Goal: Transaction & Acquisition: Purchase product/service

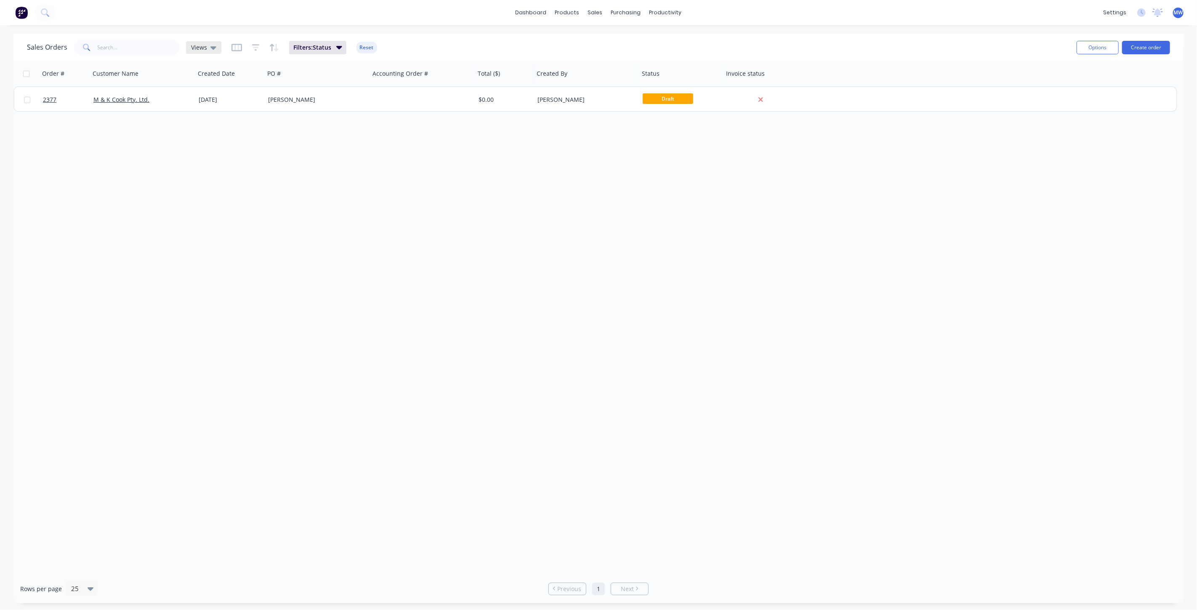
drag, startPoint x: 0, startPoint y: 0, endPoint x: 211, endPoint y: 53, distance: 217.7
click at [211, 50] on icon at bounding box center [213, 47] width 6 height 9
click at [227, 118] on button "None (Default)" at bounding box center [237, 119] width 96 height 10
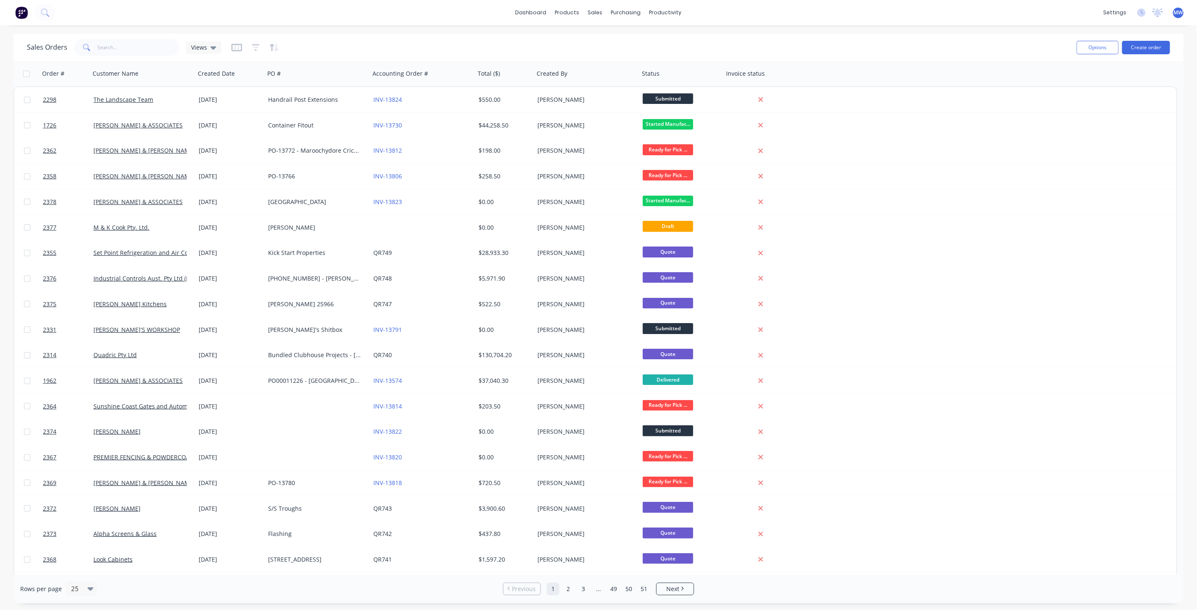
click at [352, 46] on div "Sales Orders Views" at bounding box center [548, 47] width 1043 height 21
click at [622, 45] on link "Sales Orders" at bounding box center [640, 40] width 112 height 17
click at [404, 23] on div "dashboard products sales purchasing productivity dashboard products Product Cat…" at bounding box center [598, 12] width 1197 height 25
click at [404, 22] on div "dashboard products sales purchasing productivity dashboard products Product Cat…" at bounding box center [598, 12] width 1197 height 25
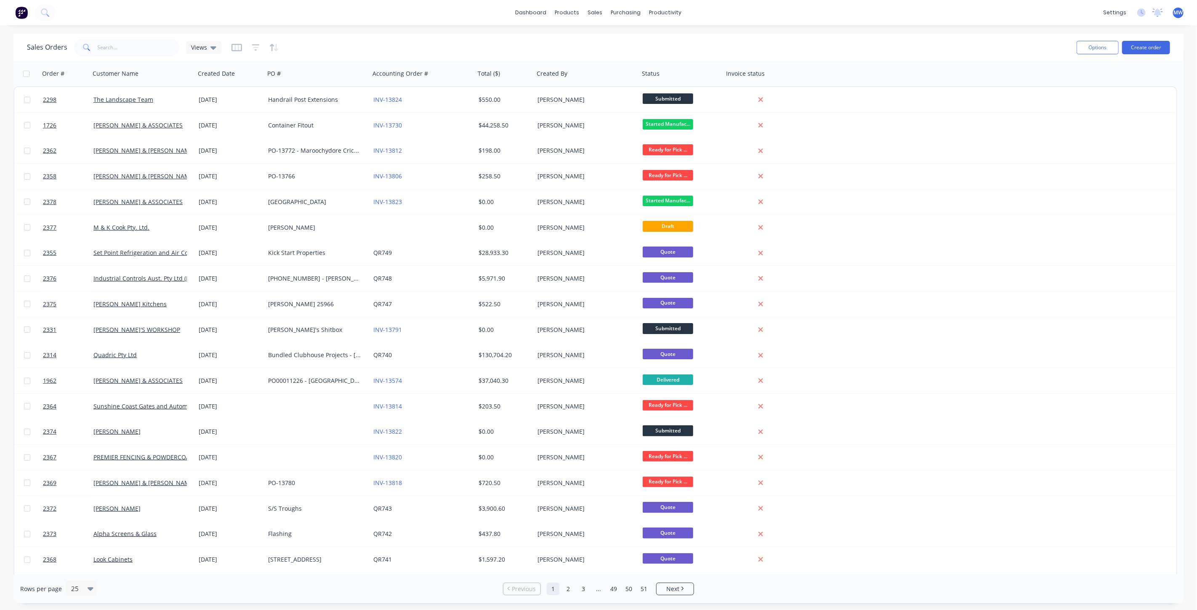
click at [404, 22] on div "dashboard products sales purchasing productivity dashboard products Product Cat…" at bounding box center [598, 12] width 1197 height 25
click at [109, 46] on input "text" at bounding box center [139, 47] width 82 height 17
click at [128, 48] on input "text" at bounding box center [139, 47] width 82 height 17
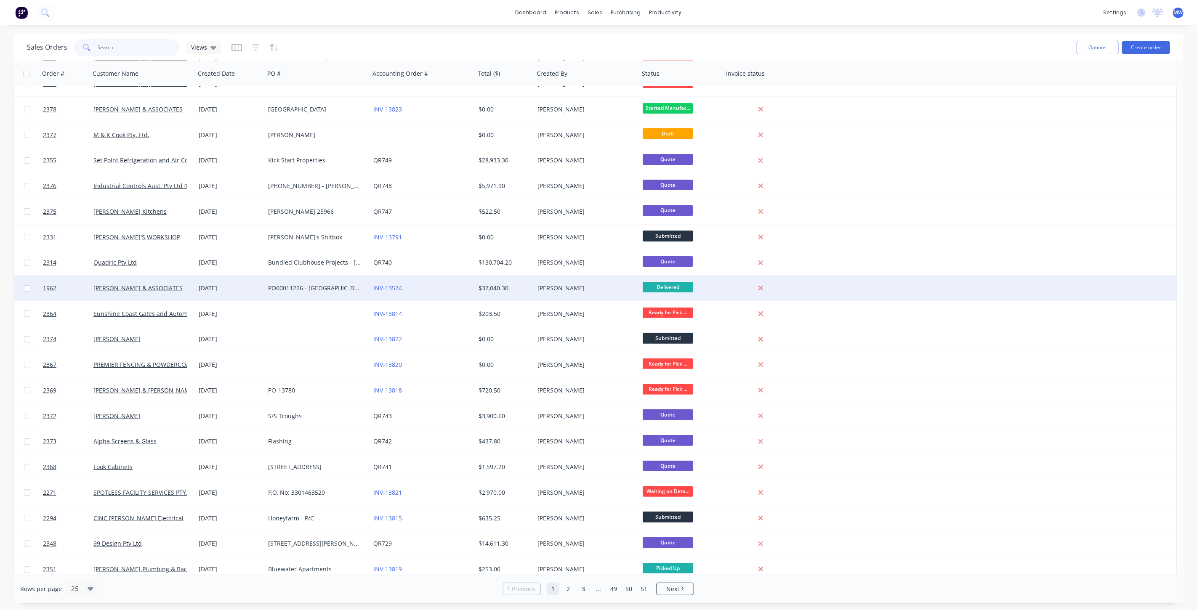
scroll to position [150, 0]
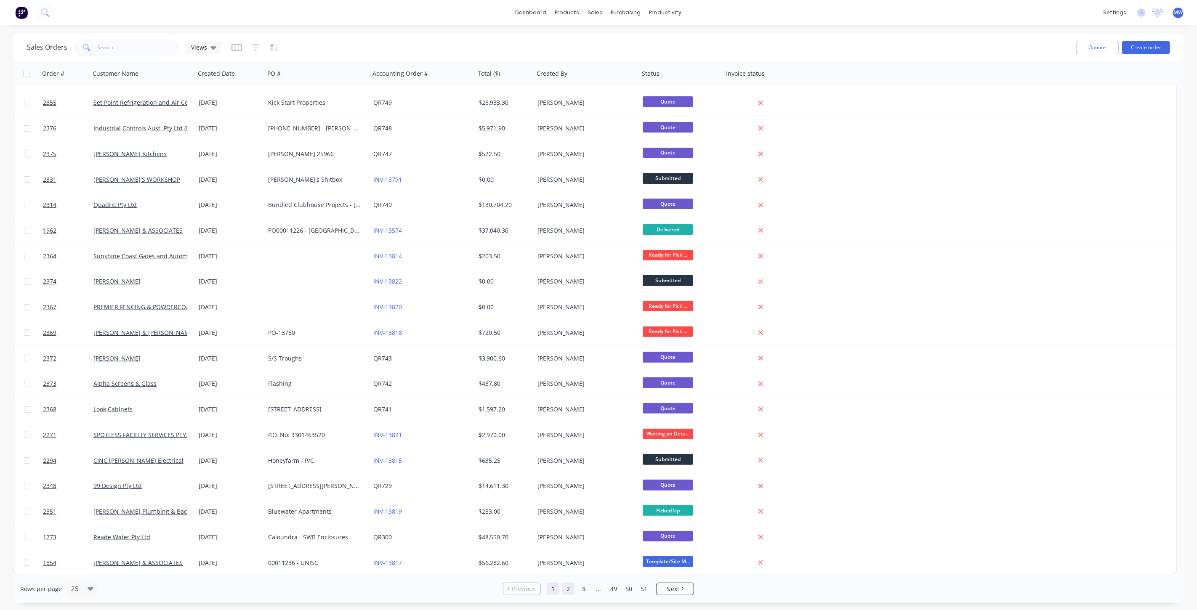
click at [570, 587] on link "2" at bounding box center [568, 589] width 13 height 13
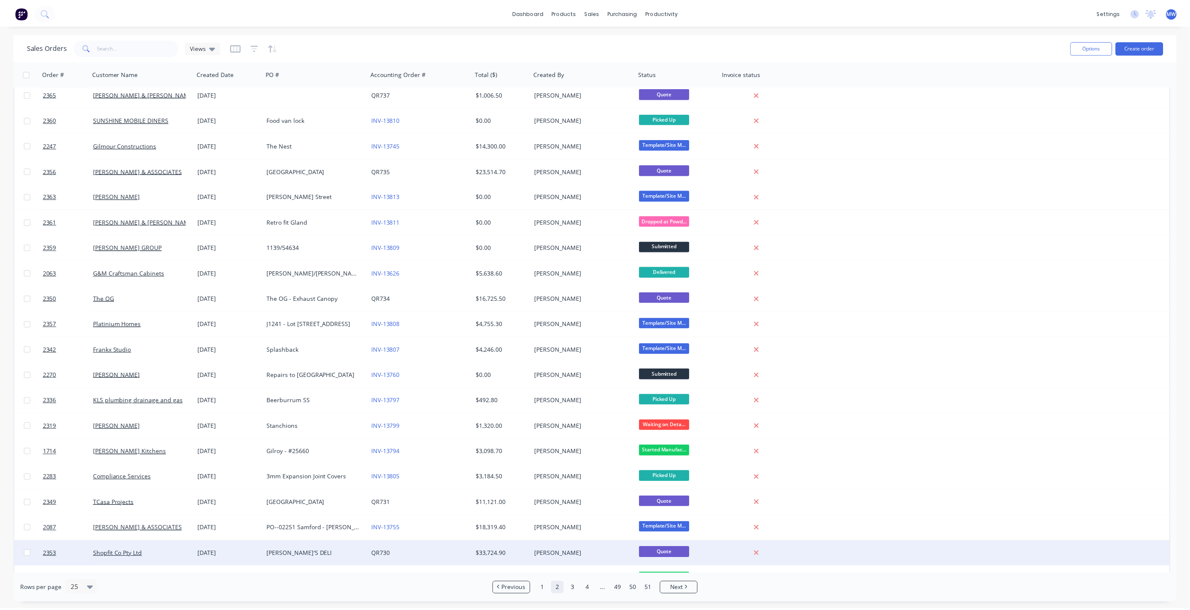
scroll to position [0, 0]
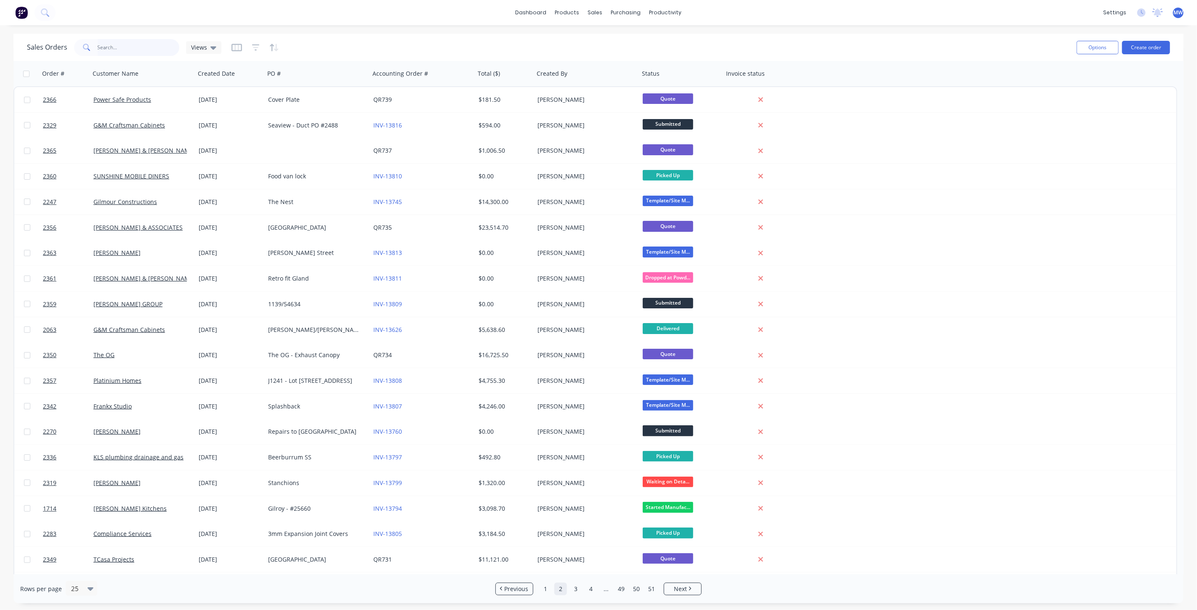
click at [132, 55] on input "text" at bounding box center [139, 47] width 82 height 17
type input "maleny"
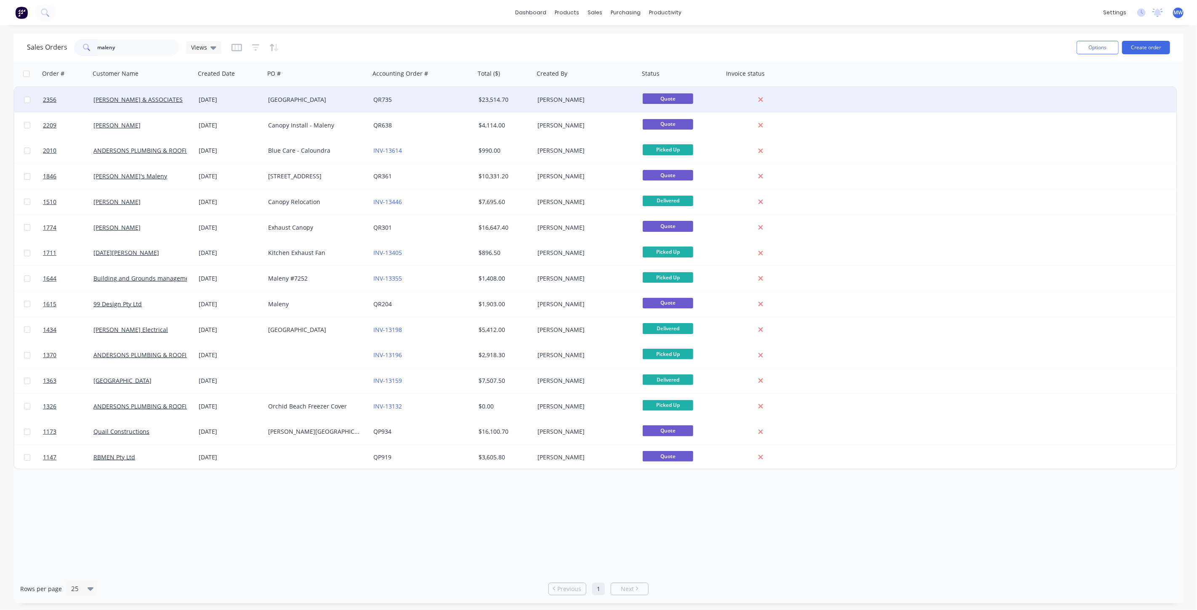
click at [287, 102] on div "Maleny Hotel" at bounding box center [314, 100] width 93 height 8
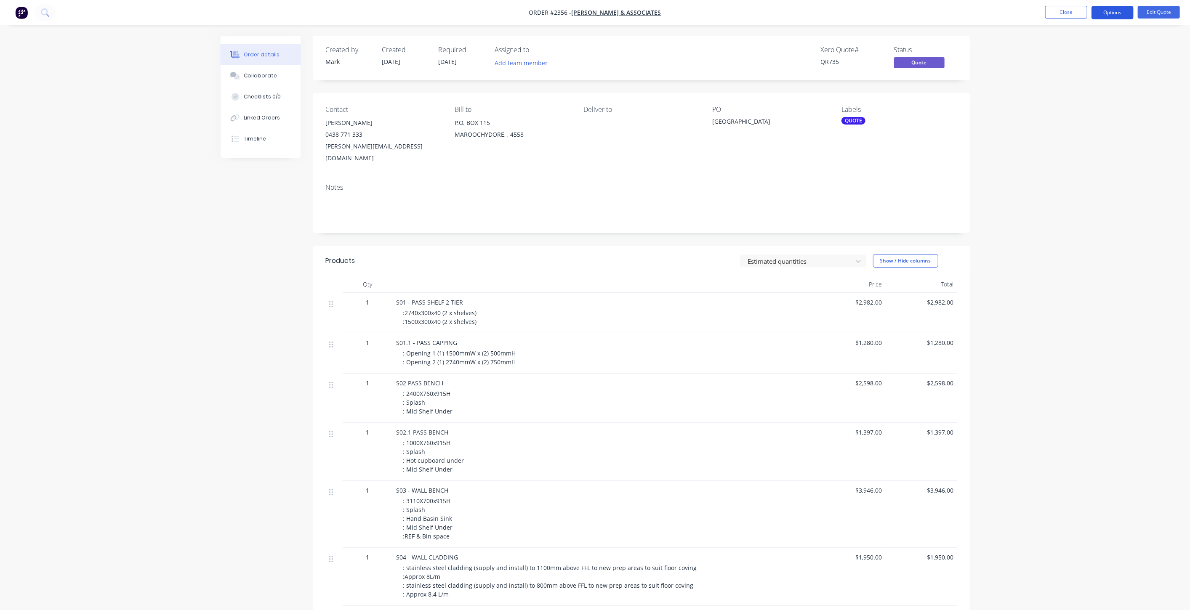
click at [1119, 12] on button "Options" at bounding box center [1112, 12] width 42 height 13
click at [1100, 98] on div "Convert to Order" at bounding box center [1086, 102] width 77 height 12
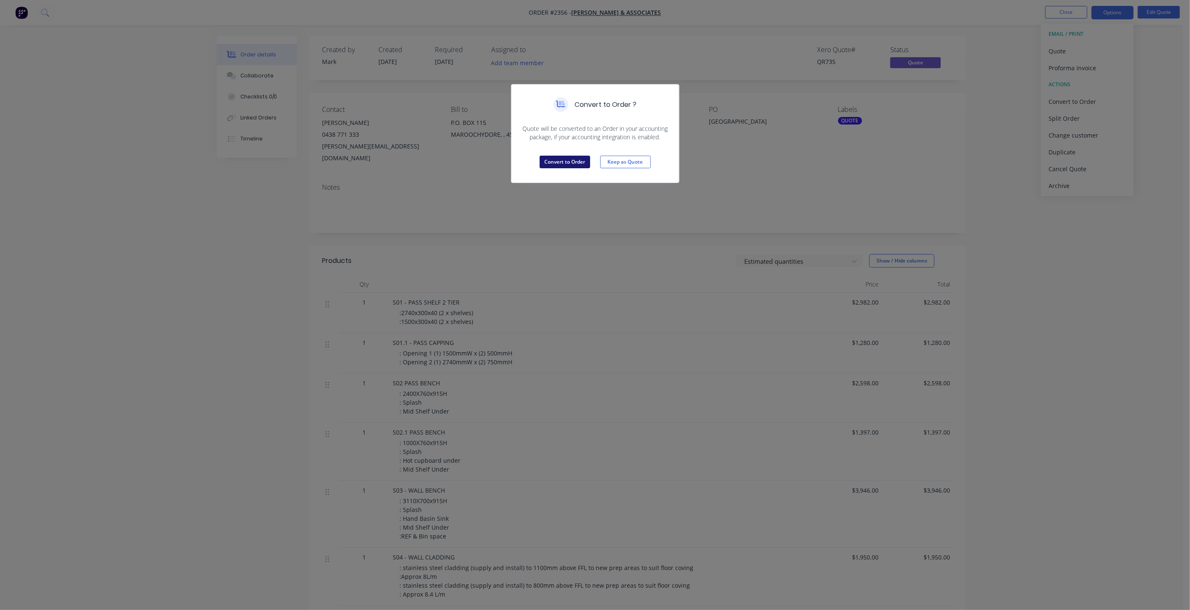
click at [554, 162] on button "Convert to Order" at bounding box center [564, 162] width 50 height 13
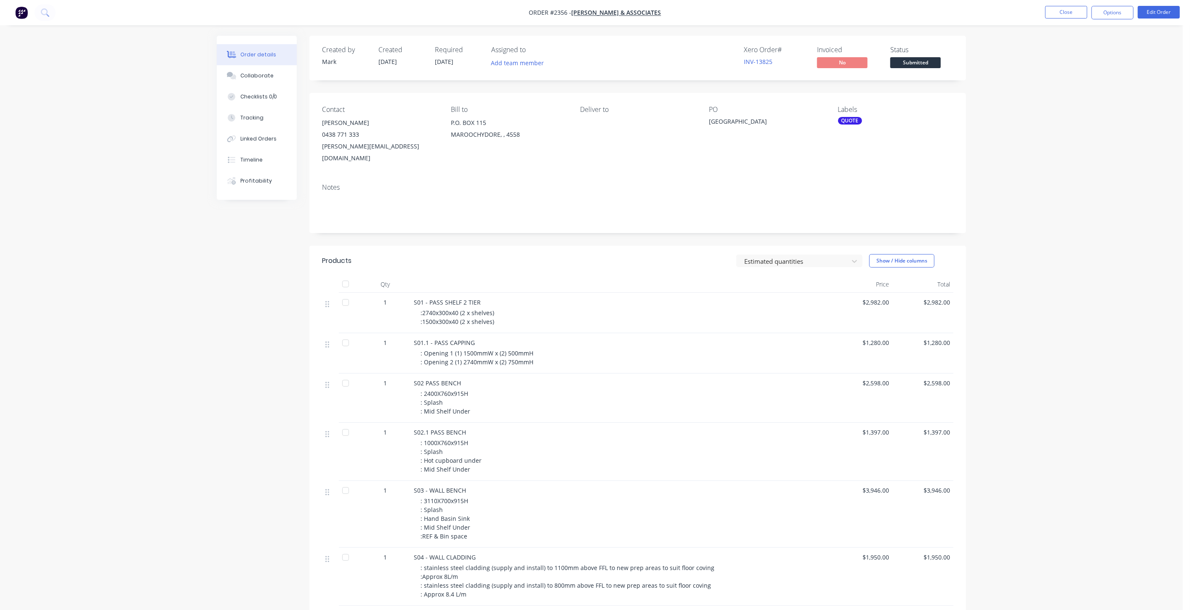
click at [751, 118] on div "Maleny Hotel" at bounding box center [761, 123] width 105 height 12
click at [714, 125] on div "Maleny Hotel" at bounding box center [761, 123] width 105 height 12
click at [1162, 10] on button "Edit Order" at bounding box center [1158, 12] width 42 height 13
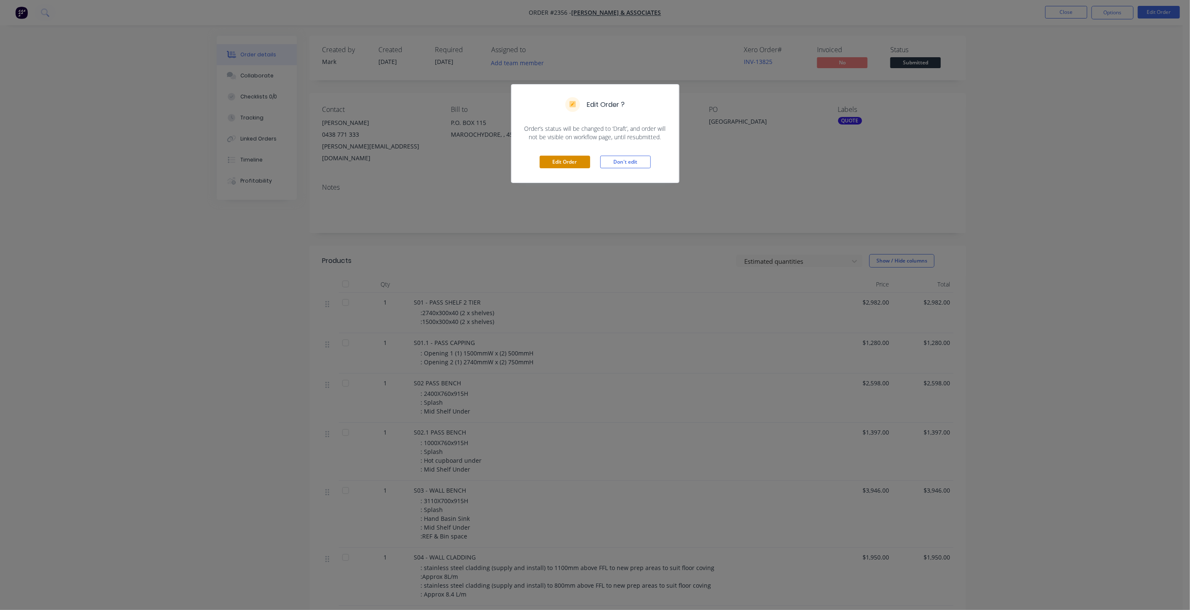
click at [557, 158] on button "Edit Order" at bounding box center [564, 162] width 50 height 13
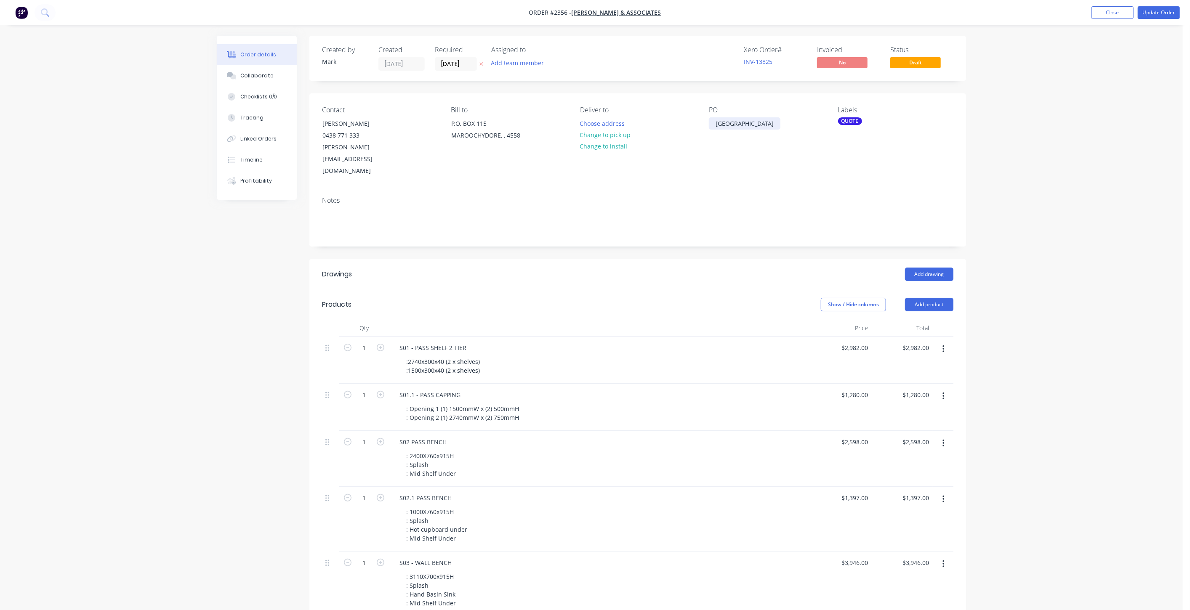
click at [716, 123] on div "Maleny Hotel" at bounding box center [745, 123] width 72 height 12
paste div
click at [1151, 15] on button "Update Order" at bounding box center [1158, 12] width 42 height 13
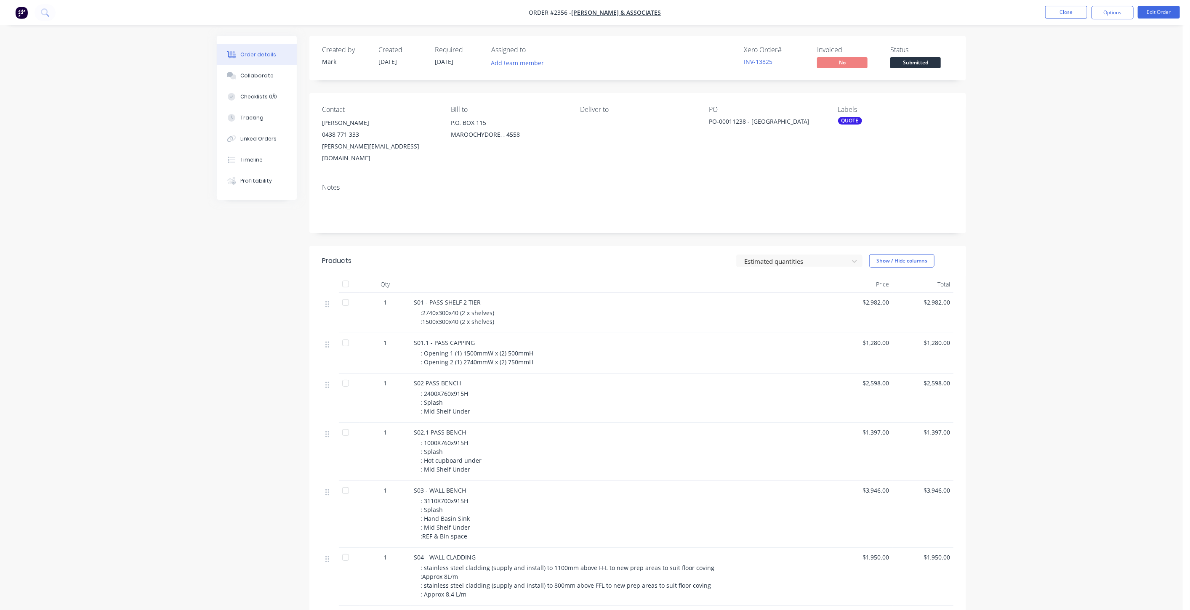
click at [846, 123] on div "QUOTE" at bounding box center [850, 121] width 24 height 8
click at [851, 195] on div at bounding box center [853, 194] width 17 height 17
click at [853, 169] on div at bounding box center [853, 170] width 17 height 17
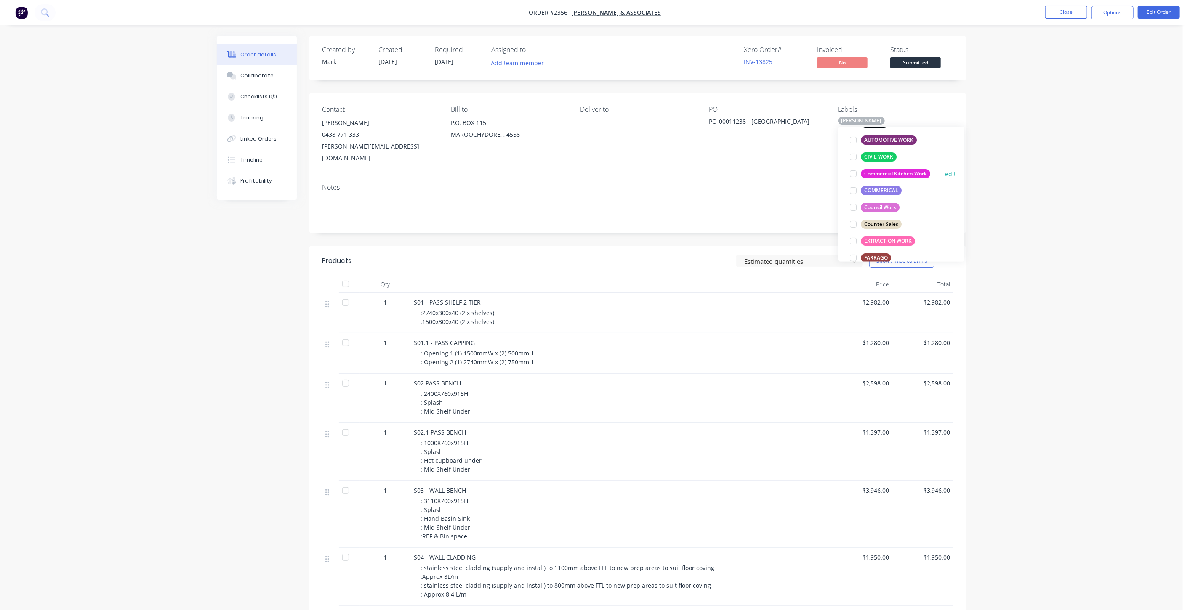
click at [853, 173] on div at bounding box center [853, 173] width 17 height 17
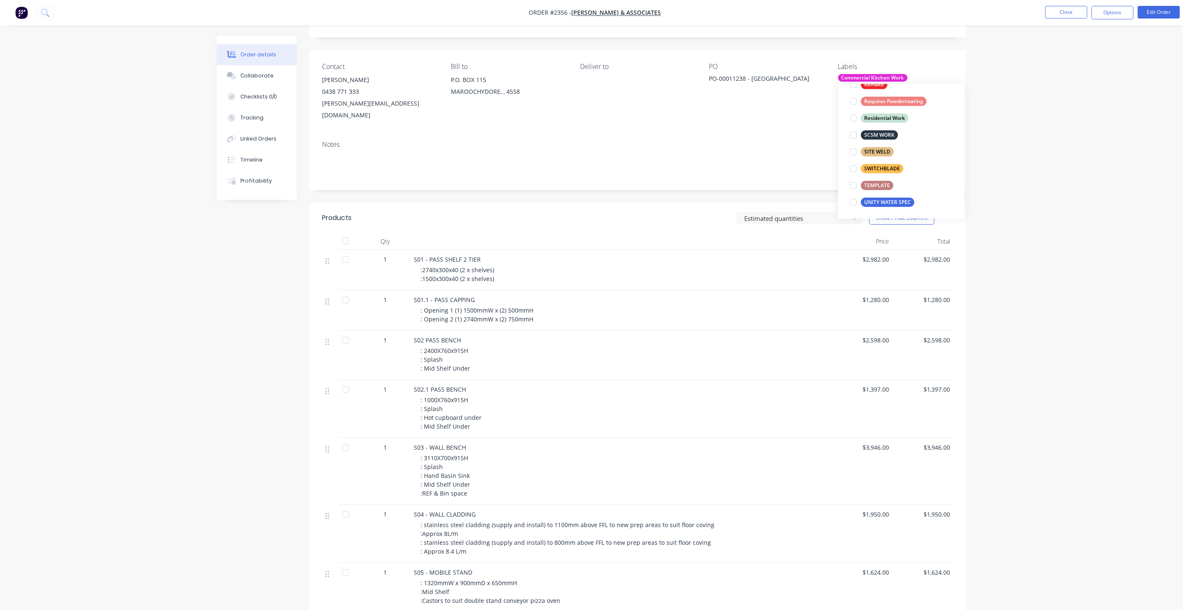
scroll to position [93, 0]
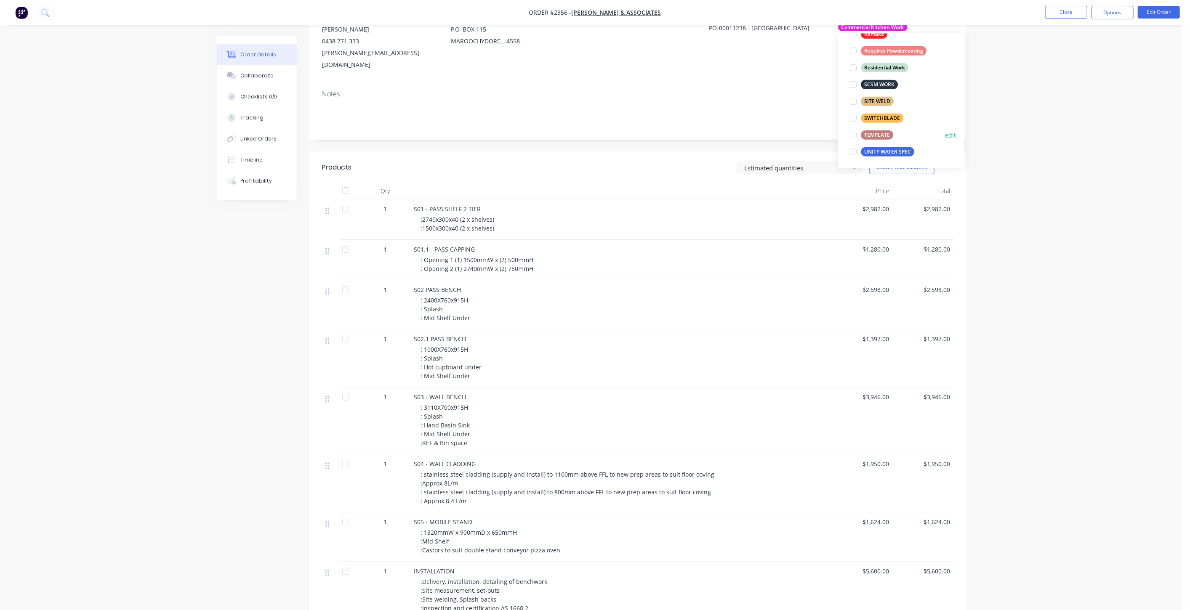
click at [853, 134] on div at bounding box center [853, 134] width 17 height 17
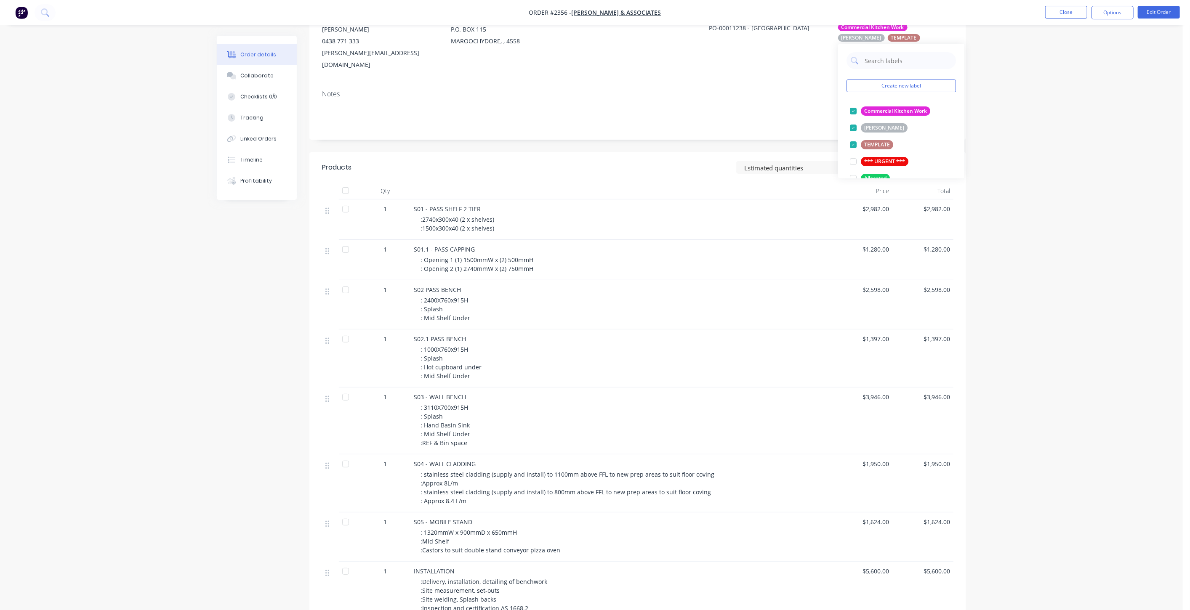
click at [1059, 128] on div "Order details Collaborate Checklists 0/0 Tracking Linked Orders Timeline Profit…" at bounding box center [591, 347] width 1183 height 880
click at [1070, 13] on button "Close" at bounding box center [1066, 12] width 42 height 13
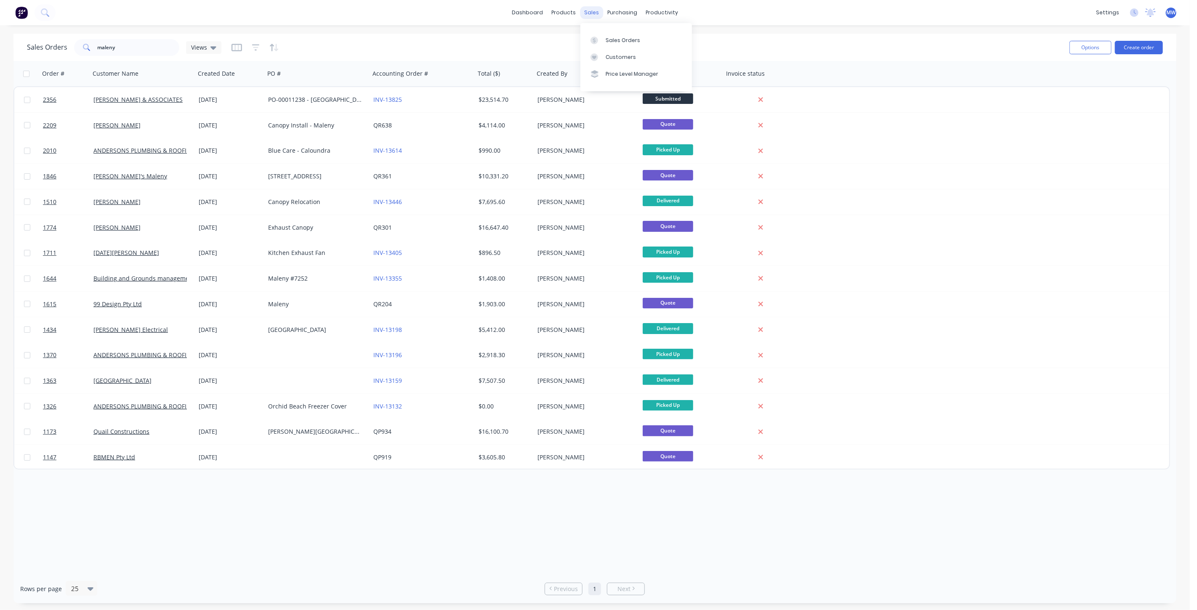
click at [594, 9] on div "sales" at bounding box center [591, 12] width 23 height 13
click at [626, 39] on link "Purchase Orders" at bounding box center [658, 40] width 112 height 17
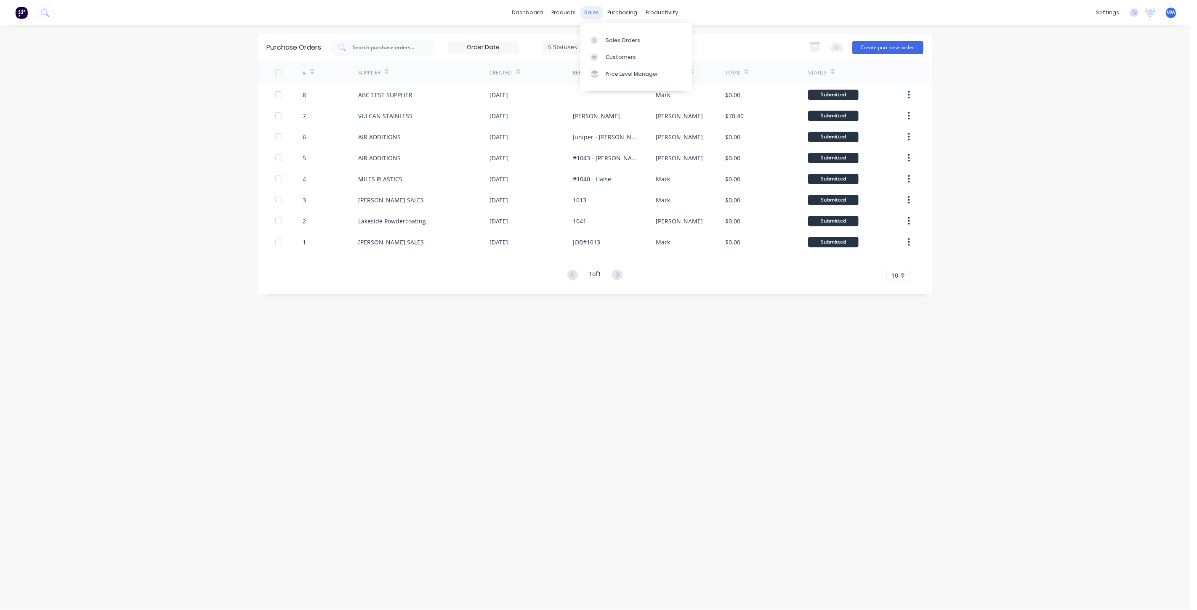
click at [590, 15] on div "sales" at bounding box center [591, 12] width 23 height 13
click at [621, 40] on div "Sales Orders" at bounding box center [623, 41] width 35 height 8
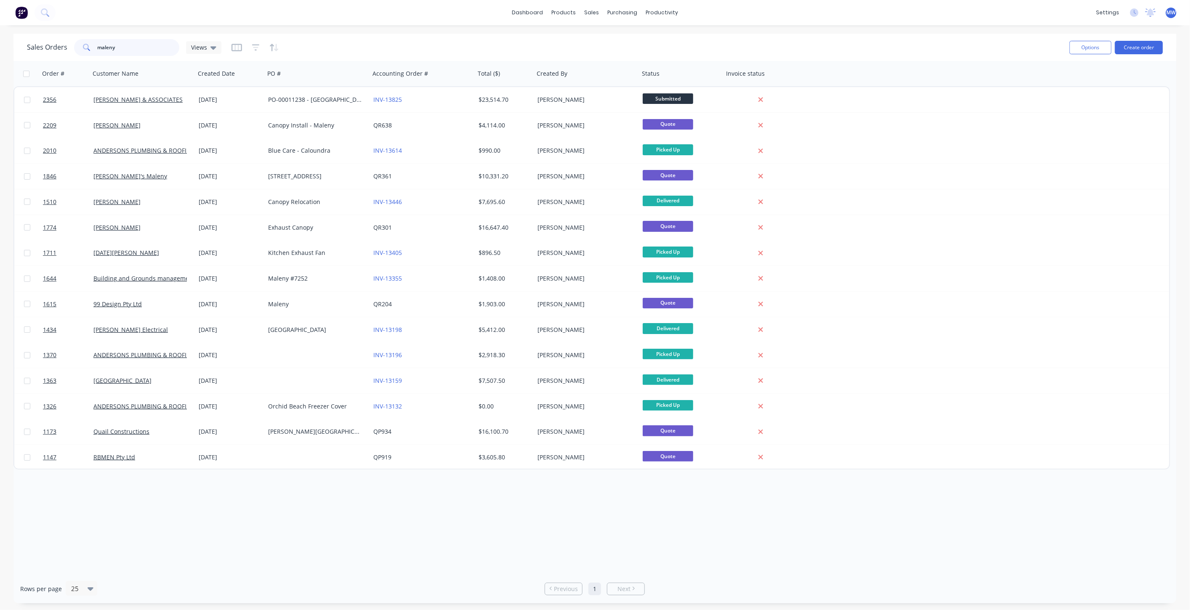
drag, startPoint x: 121, startPoint y: 43, endPoint x: -4, endPoint y: 53, distance: 125.4
click at [0, 53] on html "dashboard products sales purchasing productivity dashboard products Product Cat…" at bounding box center [598, 305] width 1197 height 610
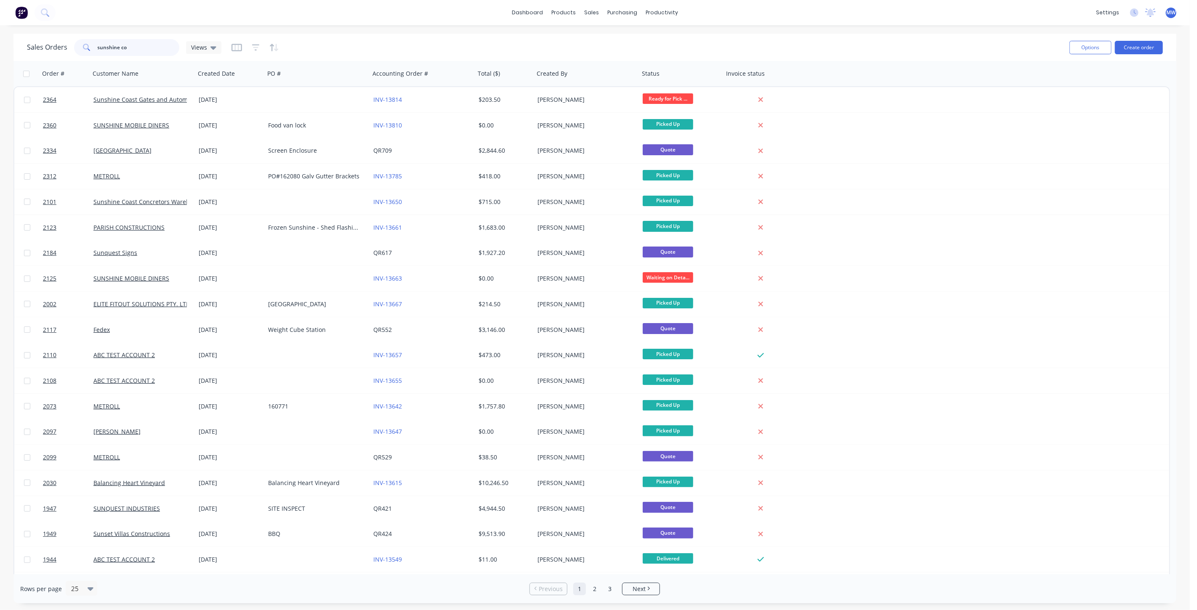
type input "sunshine co"
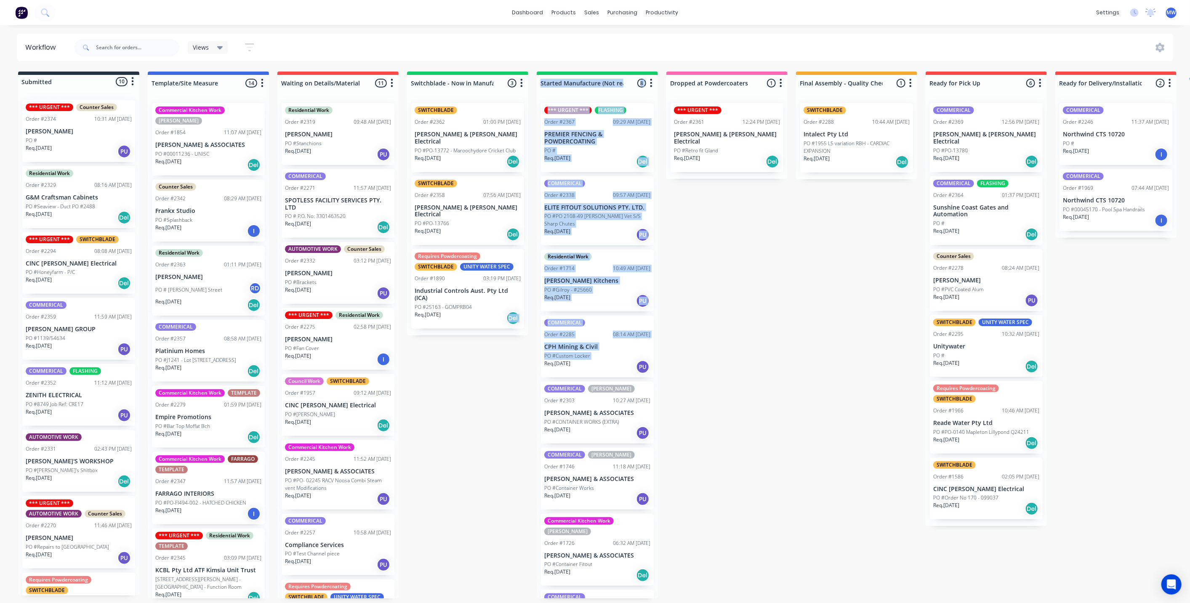
drag, startPoint x: 0, startPoint y: 0, endPoint x: 444, endPoint y: 325, distance: 550.0
click at [474, 376] on div "Submitted 10 Status colour #273444 hex #273444 Save Cancel Summaries Total orde…" at bounding box center [695, 335] width 1403 height 527
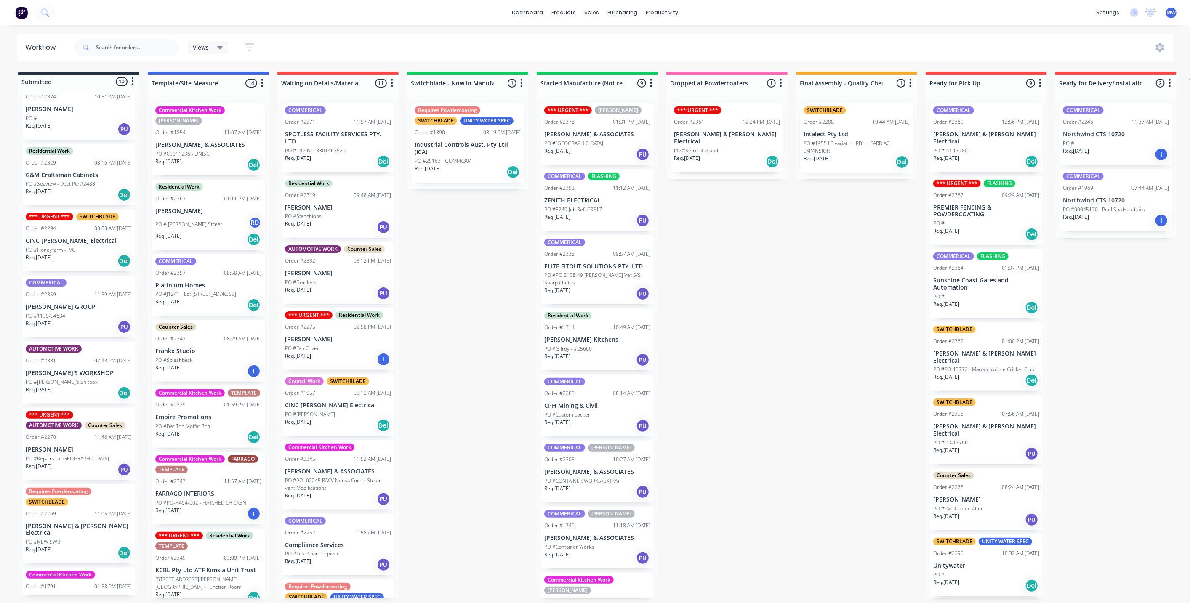
scroll to position [169, 0]
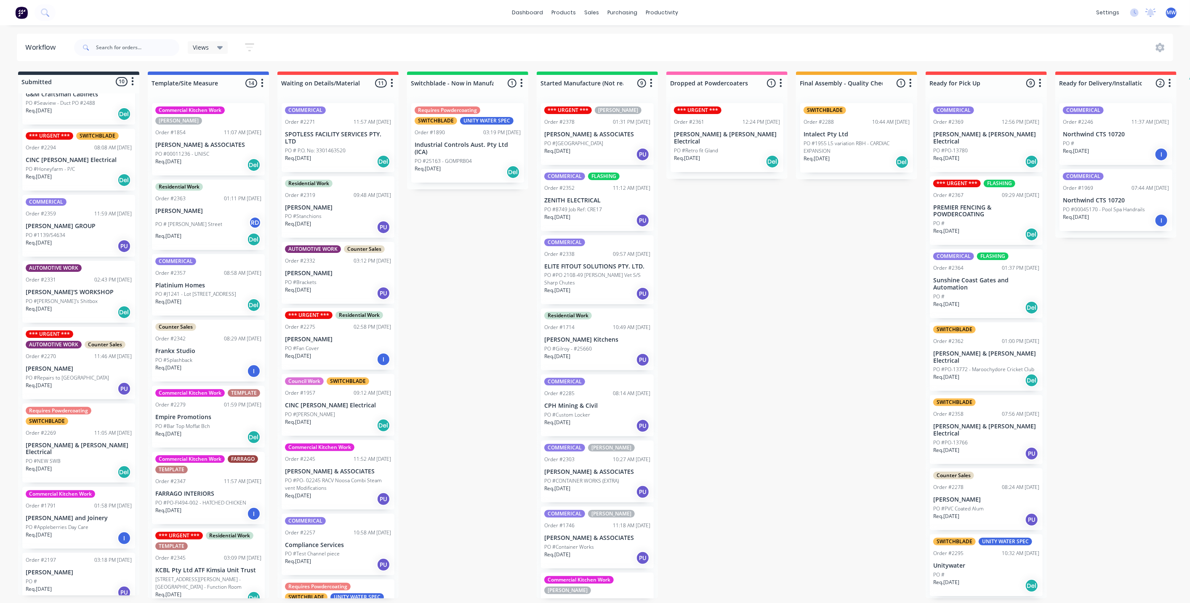
click at [453, 271] on div "Submitted 10 Status colour #273444 hex #273444 Save Cancel Summaries Total orde…" at bounding box center [695, 335] width 1403 height 527
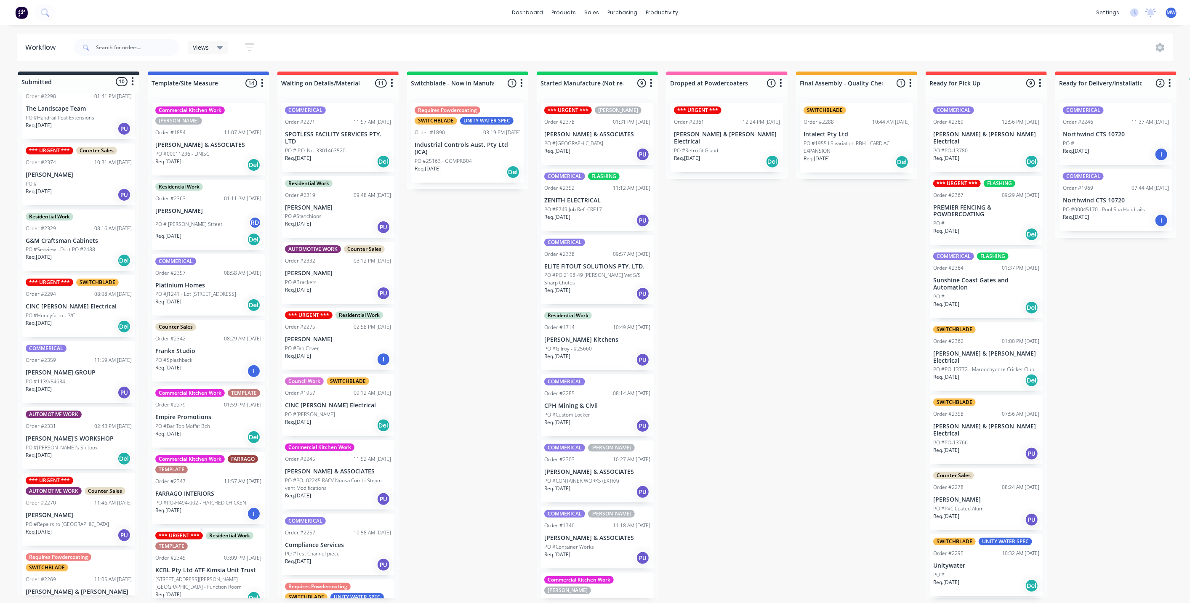
scroll to position [0, 0]
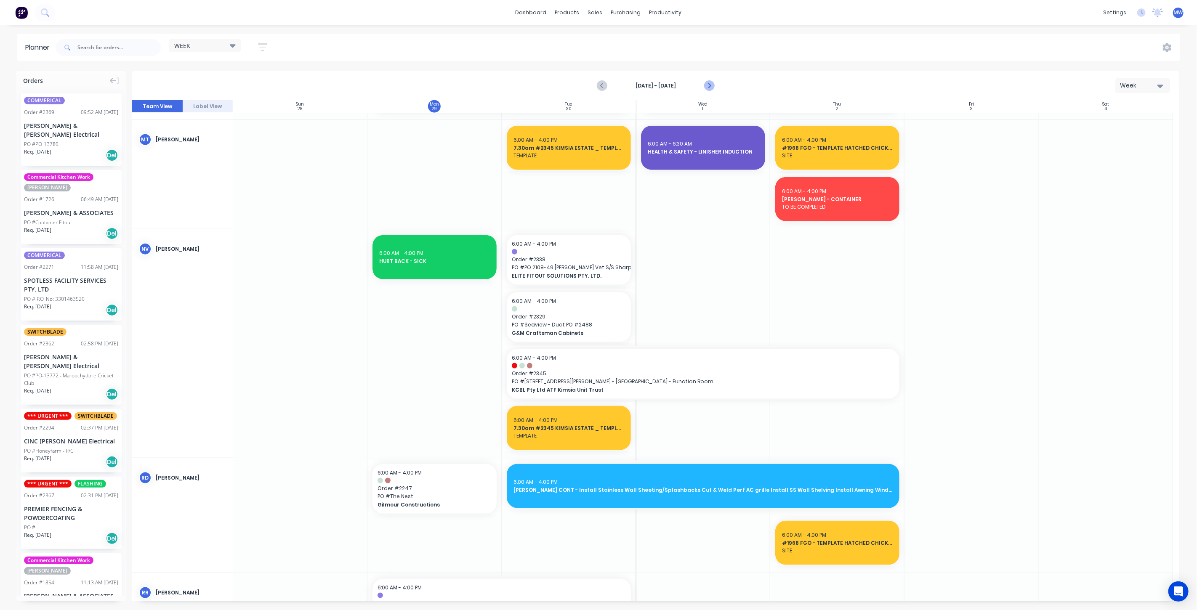
click at [711, 88] on icon "Next page" at bounding box center [709, 86] width 10 height 10
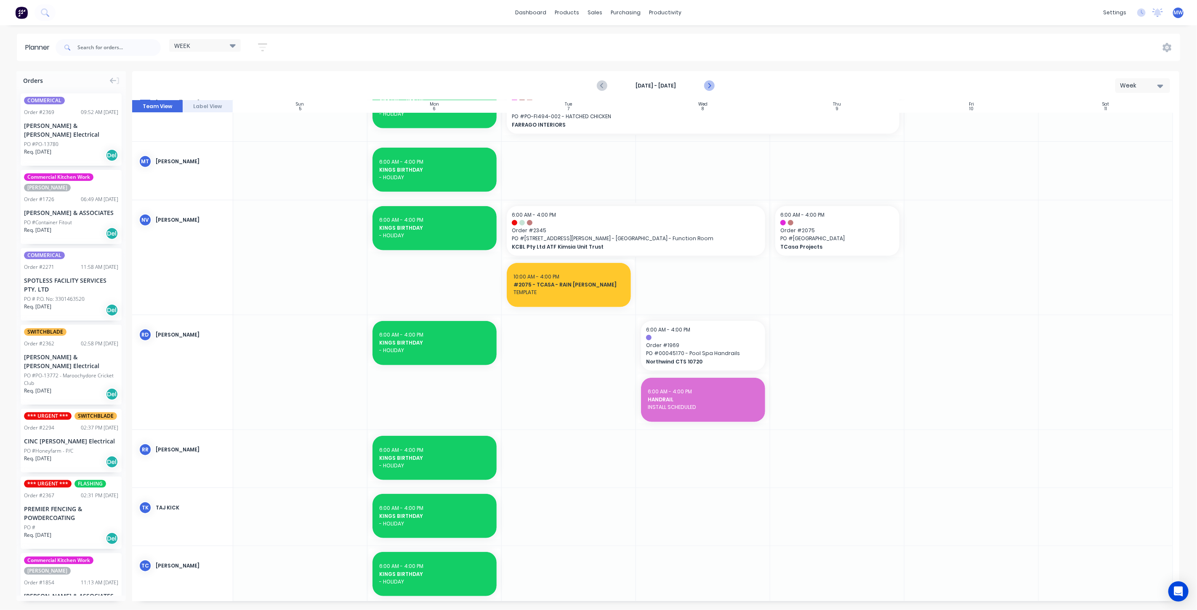
scroll to position [524, 0]
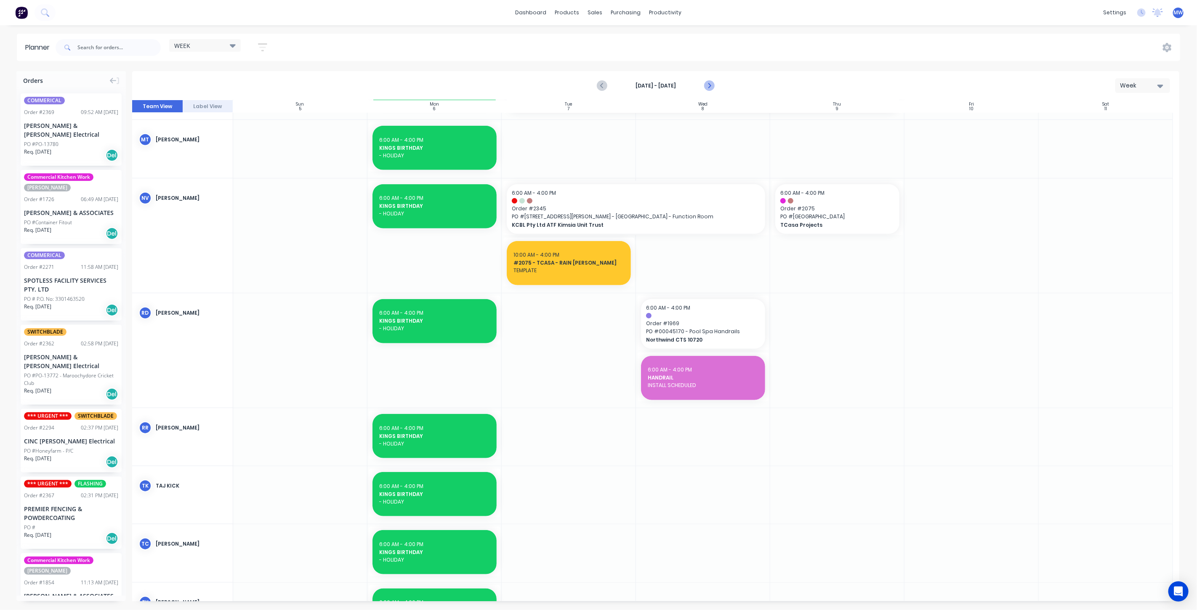
click at [710, 86] on icon "Next page" at bounding box center [709, 85] width 4 height 7
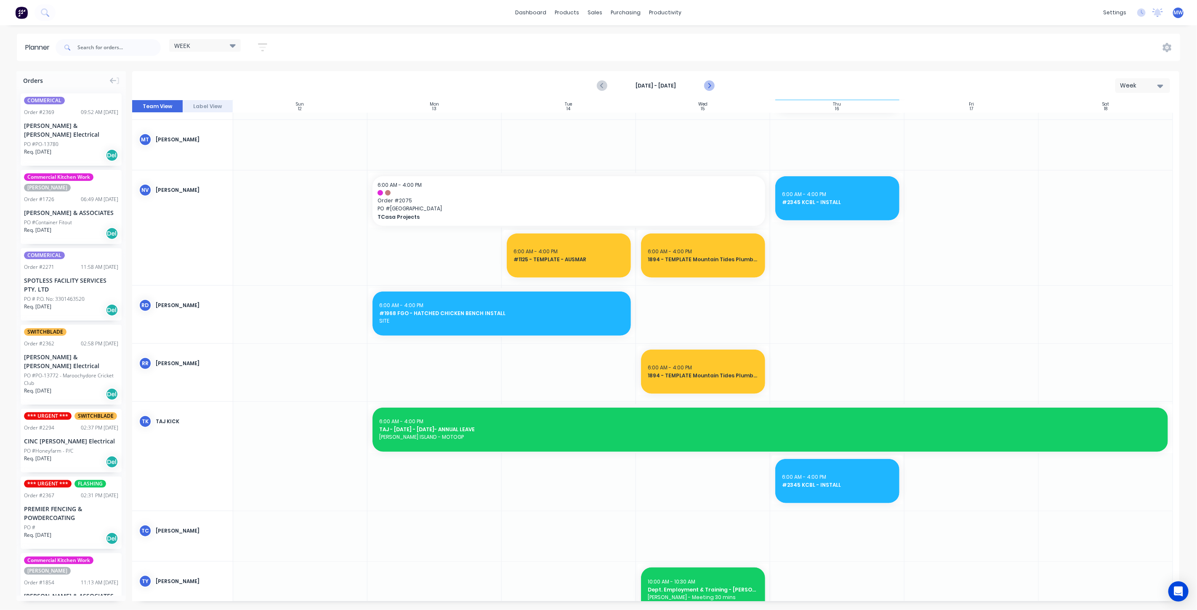
click at [709, 86] on icon "Next page" at bounding box center [709, 85] width 4 height 7
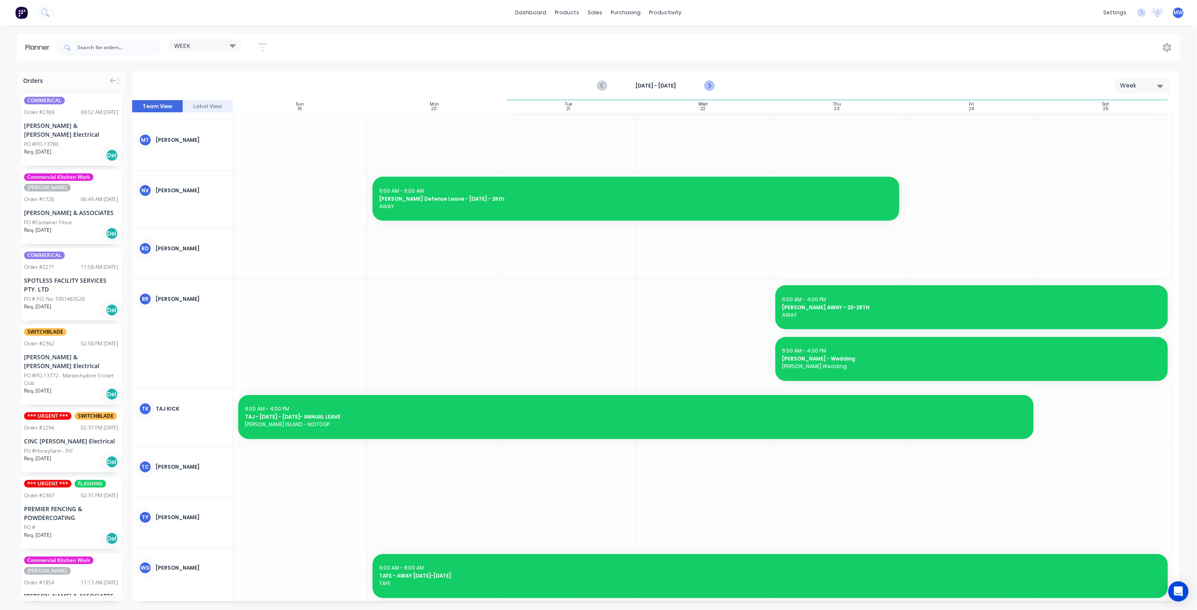
click at [709, 86] on icon "Next page" at bounding box center [709, 86] width 10 height 10
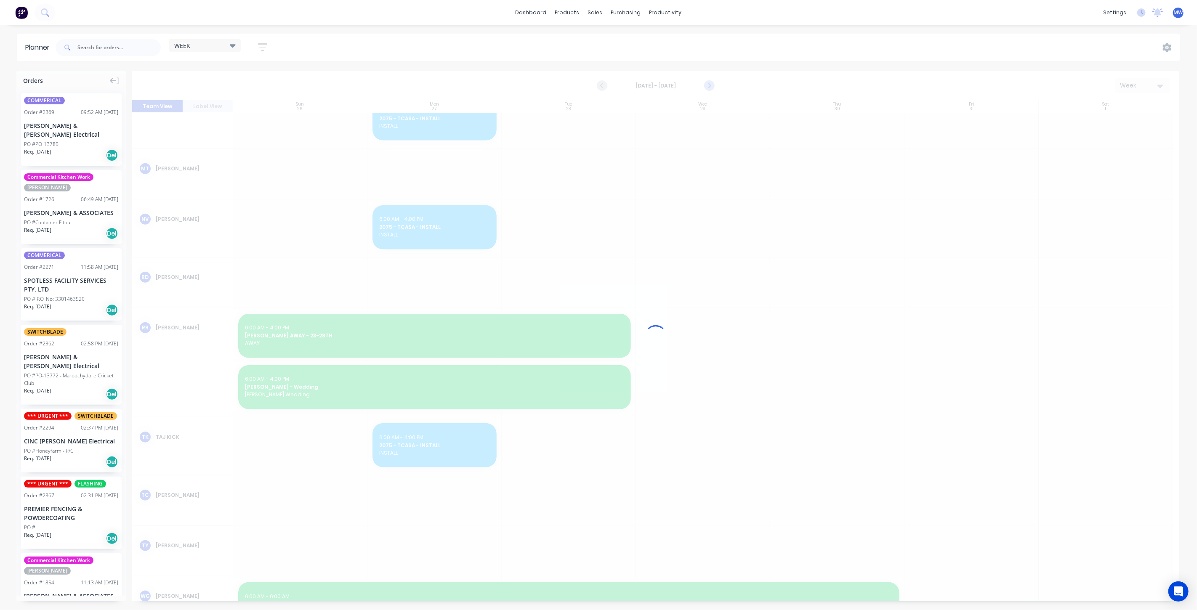
click at [709, 86] on div at bounding box center [655, 336] width 1047 height 530
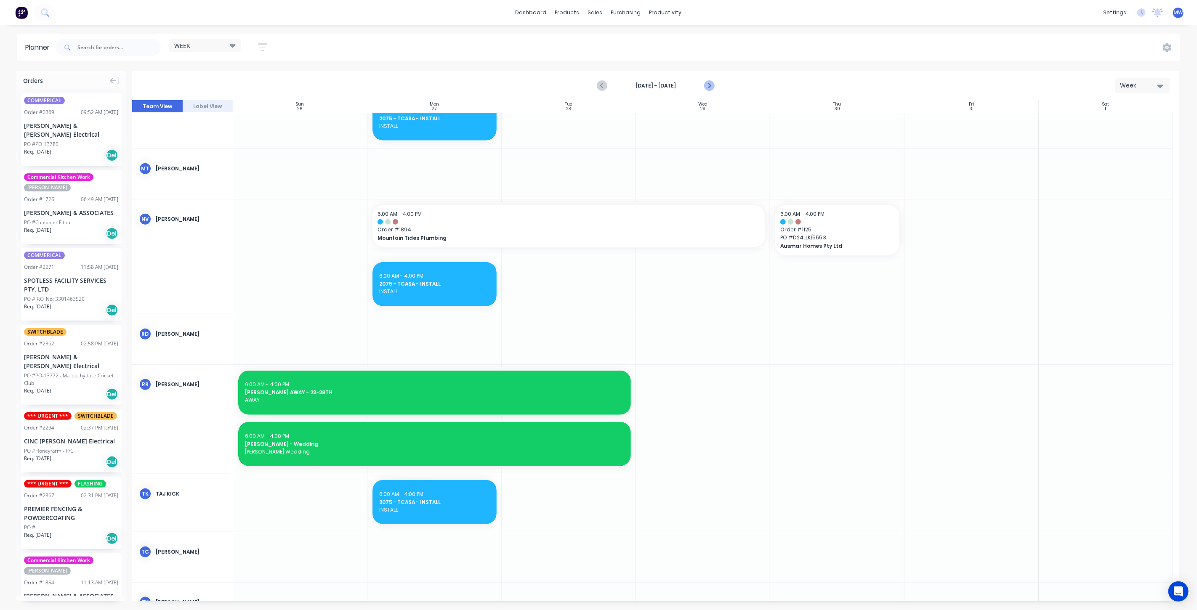
click at [709, 86] on icon "Next page" at bounding box center [709, 86] width 10 height 10
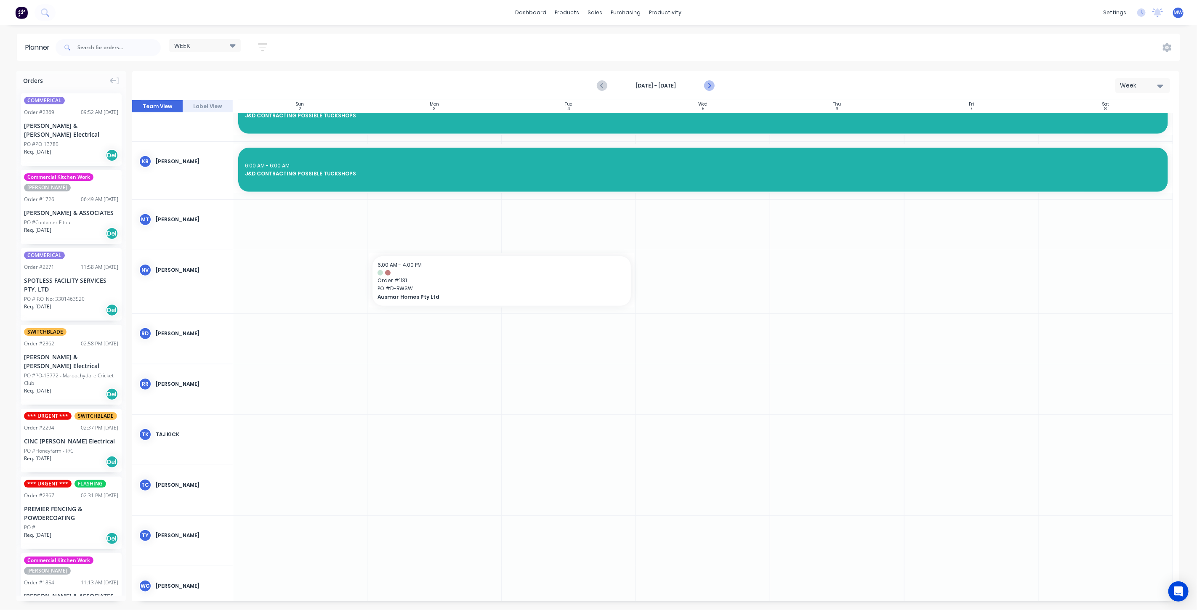
click at [708, 85] on icon "Next page" at bounding box center [709, 86] width 10 height 10
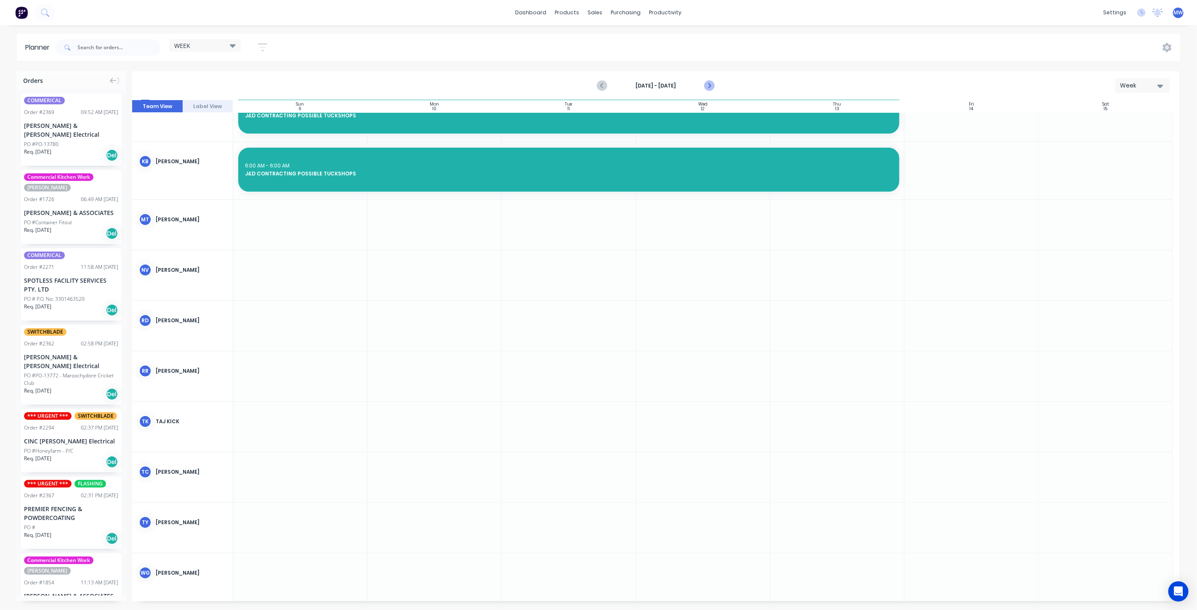
click at [708, 85] on icon "Next page" at bounding box center [709, 86] width 10 height 10
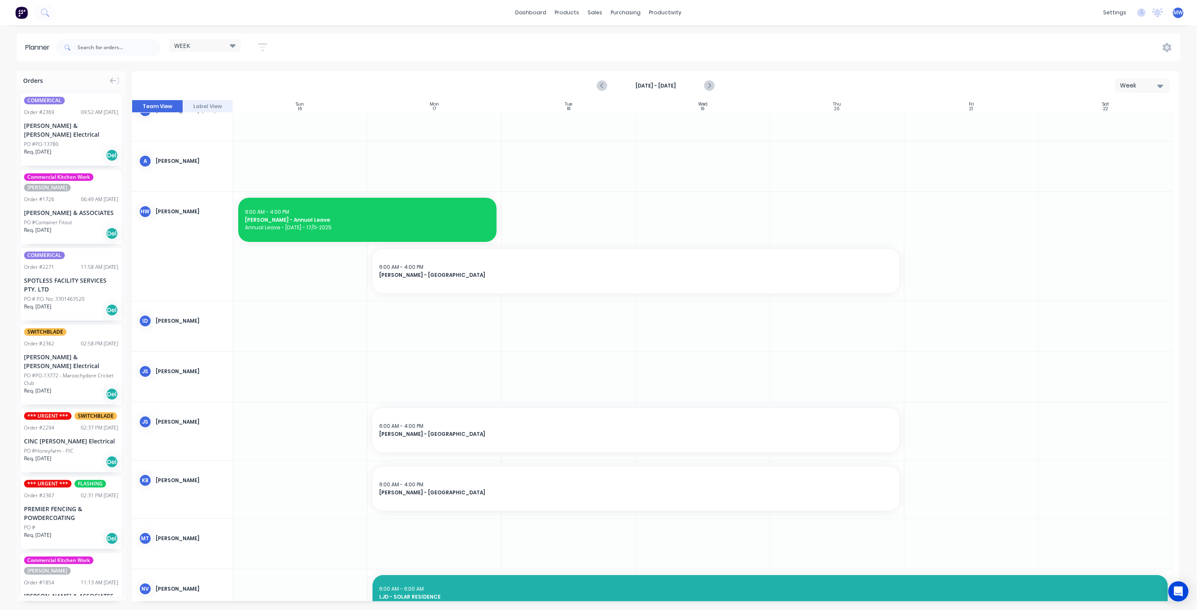
scroll to position [13, 0]
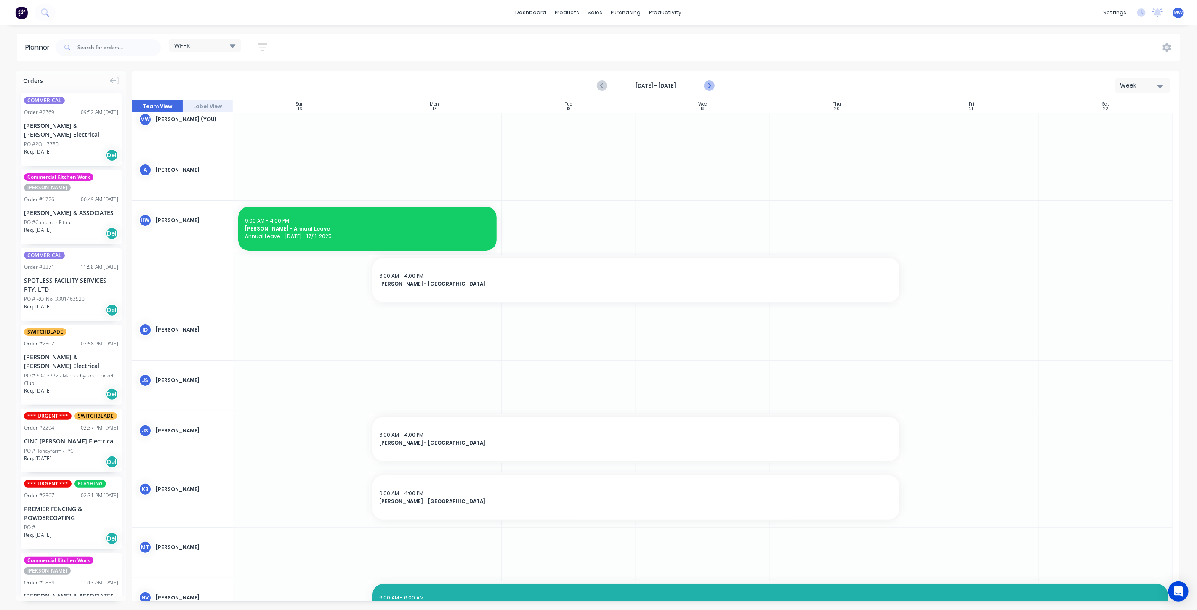
click at [710, 87] on icon "Next page" at bounding box center [709, 86] width 10 height 10
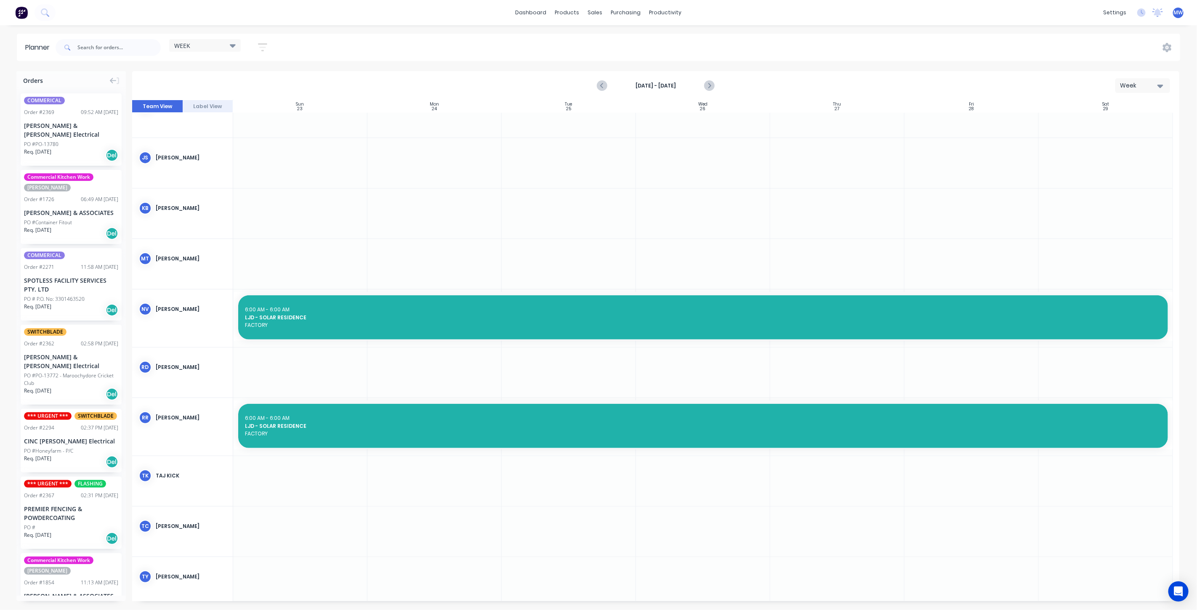
scroll to position [327, 0]
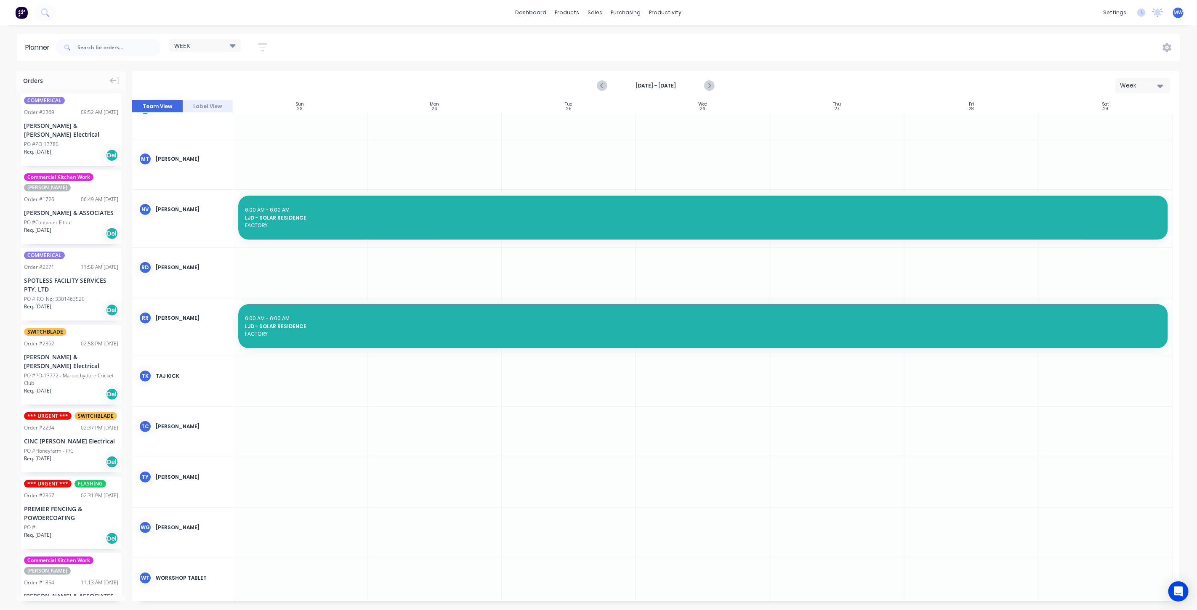
click at [730, 261] on div at bounding box center [703, 273] width 134 height 50
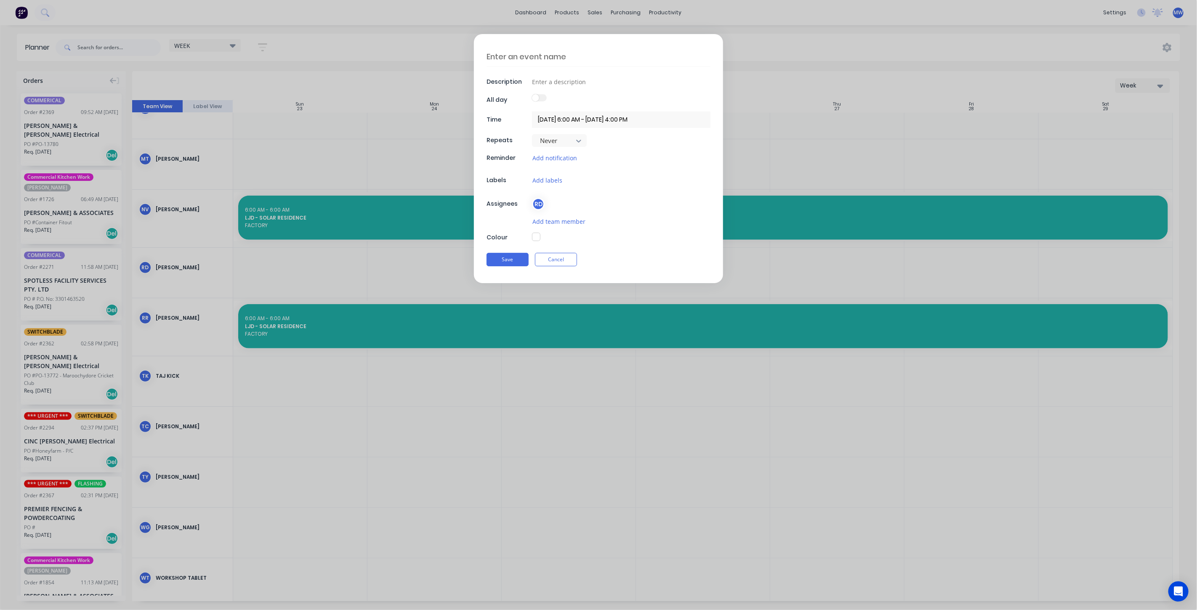
click at [536, 61] on textarea at bounding box center [598, 57] width 224 height 20
type textarea "H"
type textarea "x"
type textarea "HI"
type textarea "x"
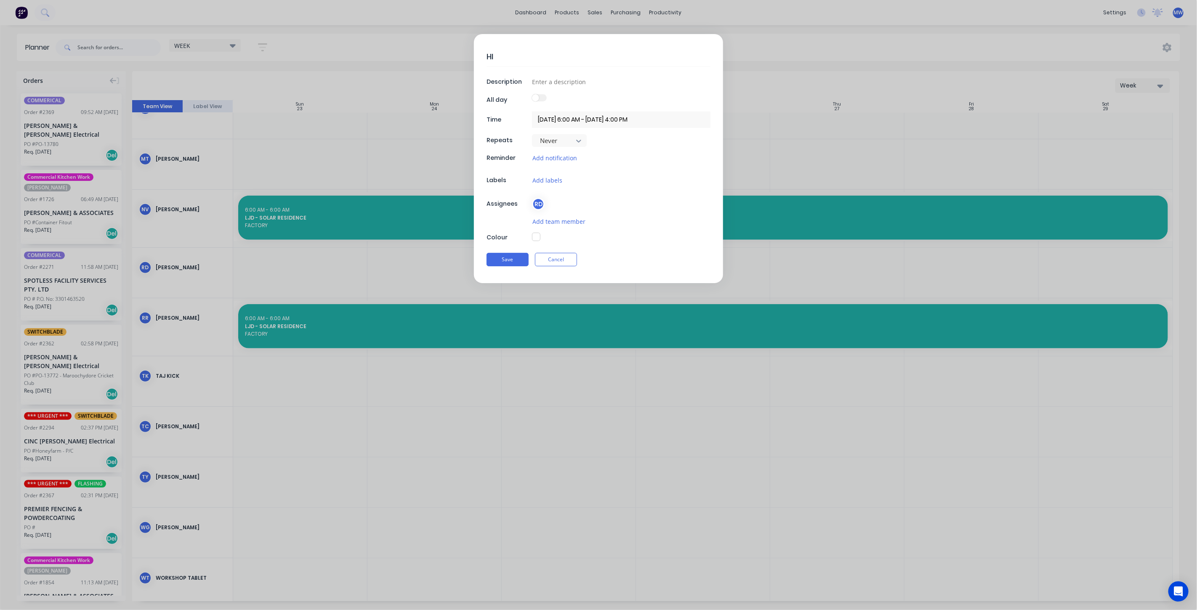
type textarea "HIL"
type textarea "x"
type textarea "HILE"
type textarea "x"
type textarea "HILER"
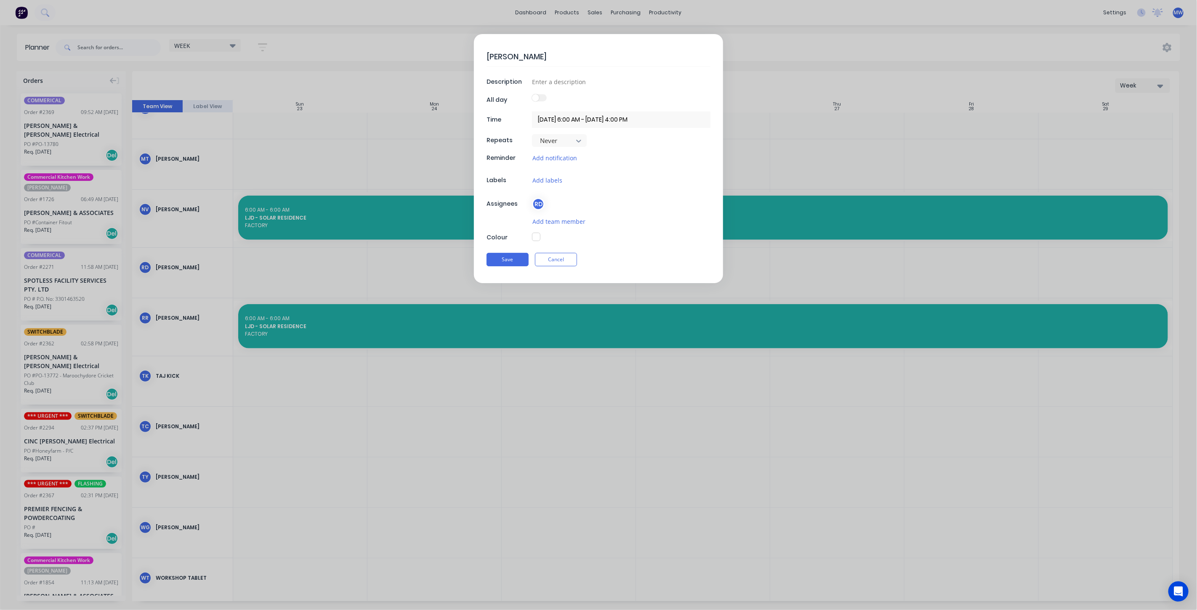
type textarea "x"
type textarea "HILERS"
type textarea "x"
type textarea "HILERS"
type textarea "x"
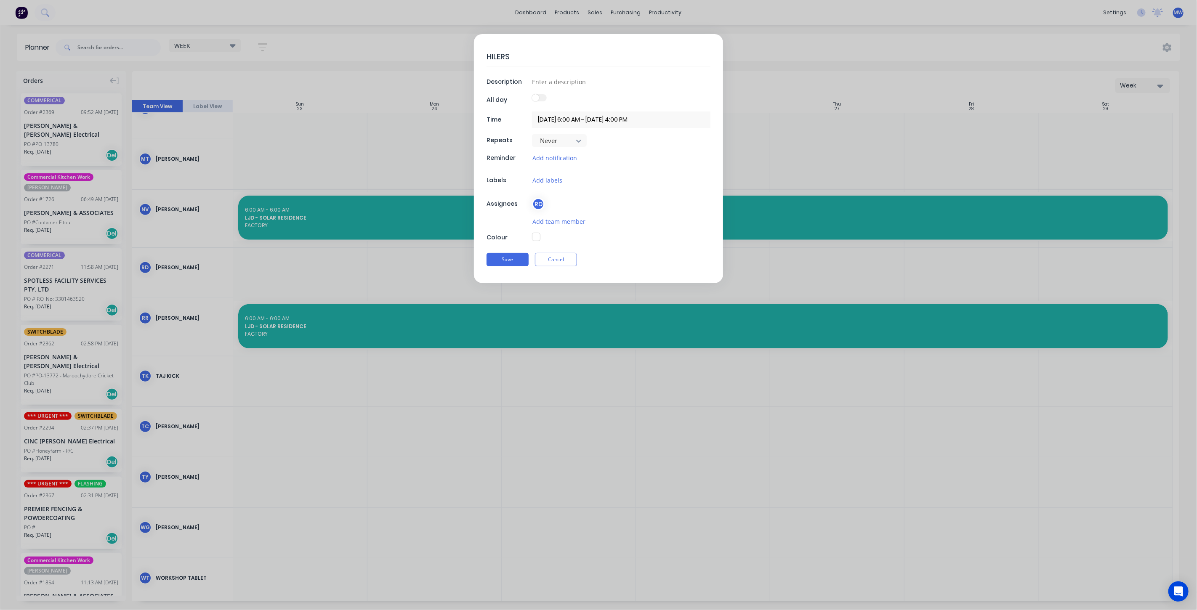
type textarea "HILERS -"
type textarea "x"
type textarea "HILERS -"
type textarea "x"
type textarea "HILERS - M"
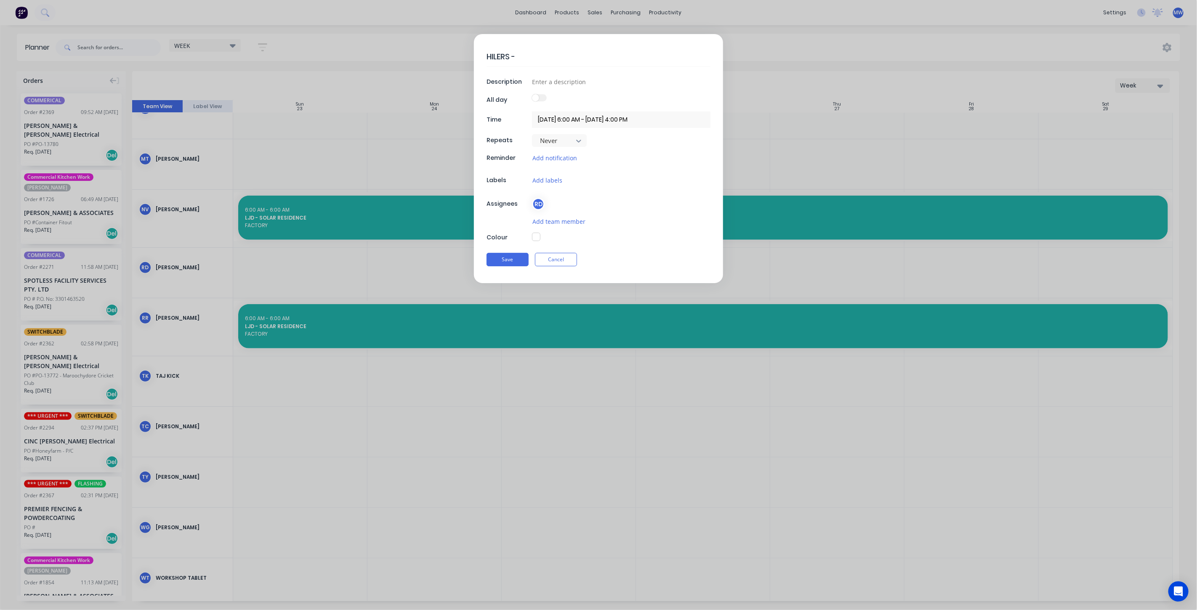
type textarea "x"
type textarea "HILERS - MA"
type textarea "x"
type textarea "HILERS - MAL"
type textarea "x"
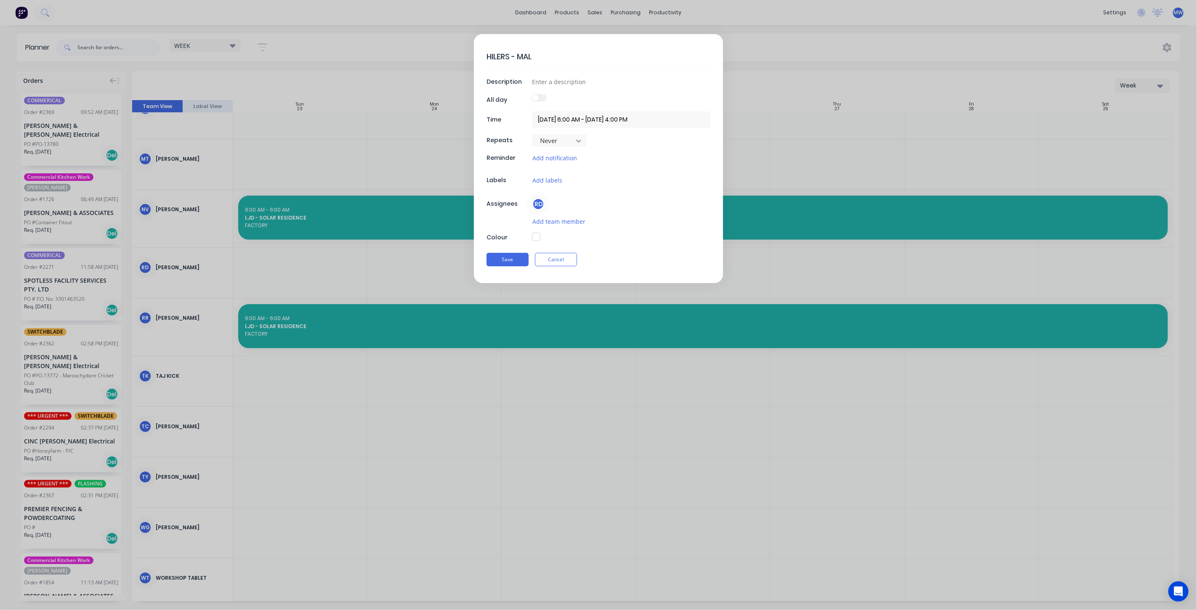
type textarea "HILERS - MALE"
type textarea "x"
type textarea "HILERS - MALEN"
type textarea "x"
type textarea "HILERS - MALENY"
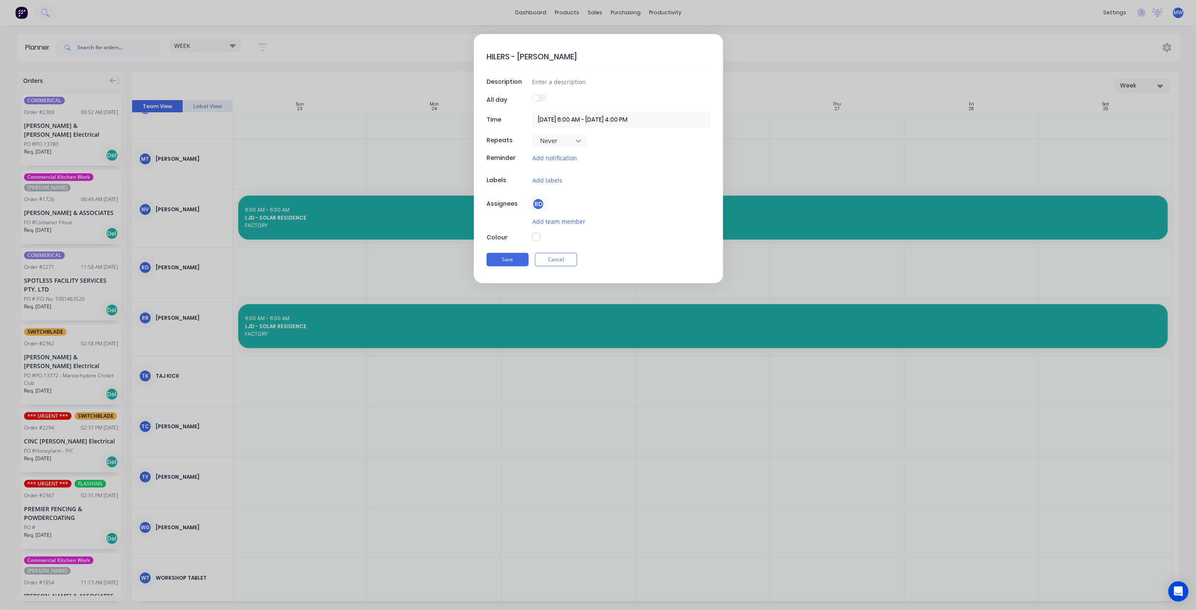
type textarea "x"
type textarea "HILERS - MALENY"
type textarea "x"
type textarea "HILERS - MALENY S"
type textarea "x"
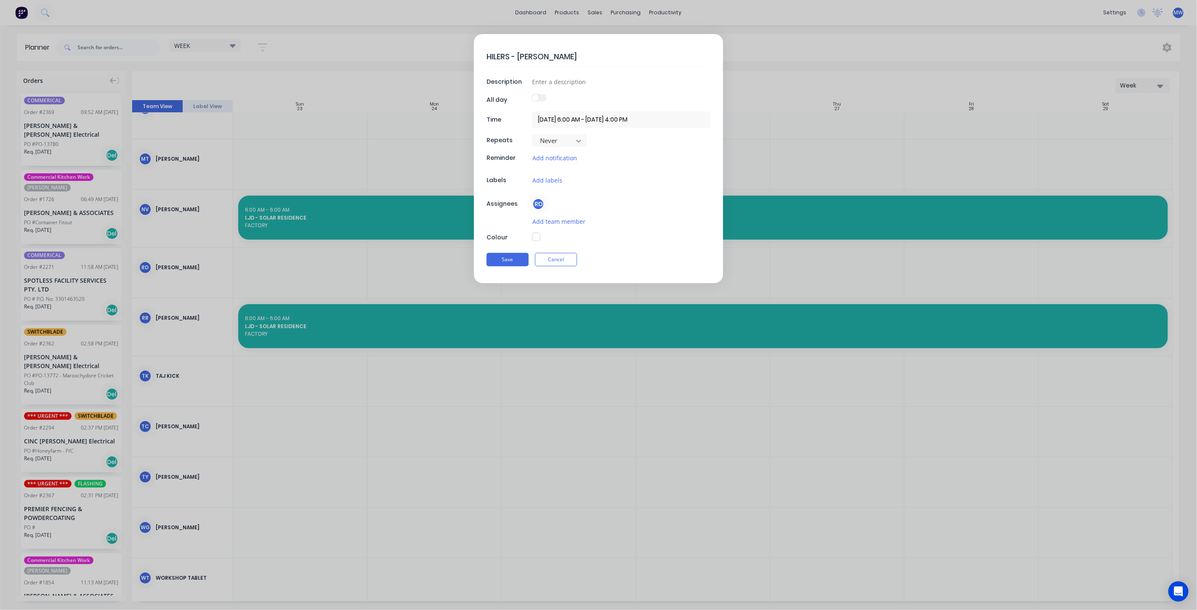
type textarea "HILERS - MALENY SP"
type textarea "x"
type textarea "HILERS - MALENY SPL"
type textarea "x"
type textarea "HILERS - MALENY SPLA"
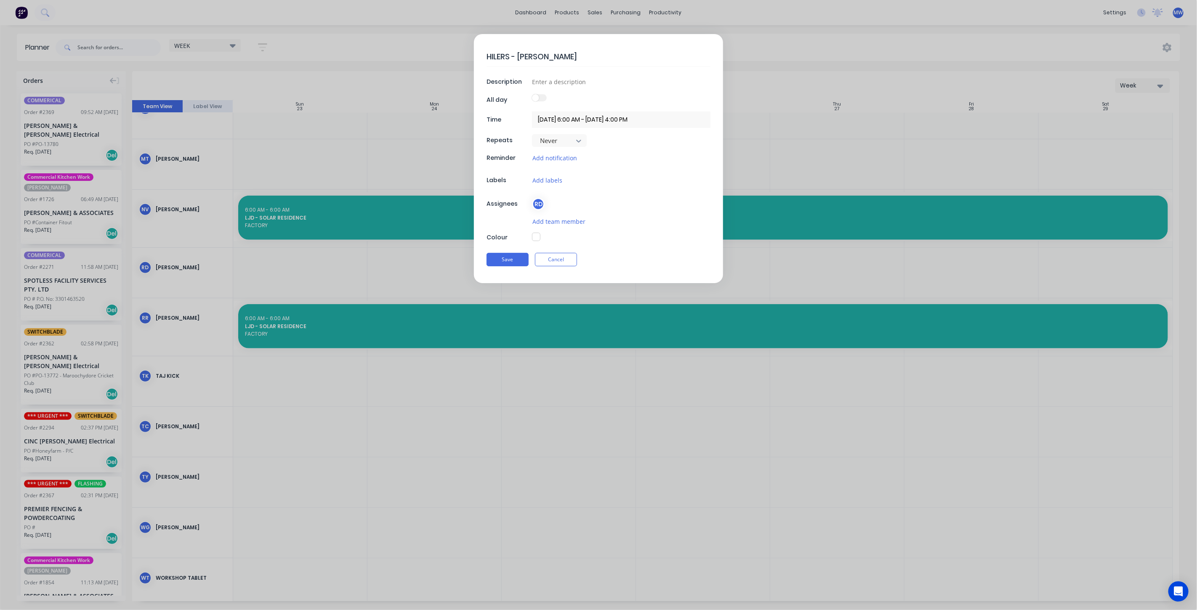
type textarea "x"
type textarea "HILERS - MALENY SPLAS"
type textarea "x"
type textarea "HILERS - MALENY SPLASH"
type textarea "x"
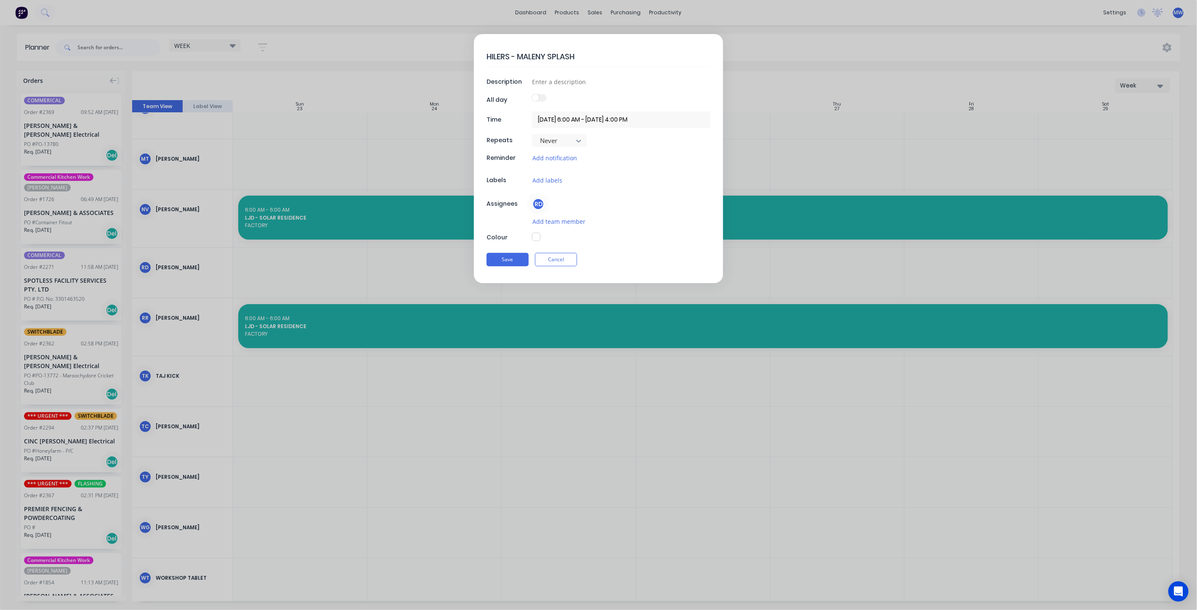
type textarea "HILERS - MALENY SPLASHB"
type textarea "x"
type textarea "HILERS - MALENY SPLASHBA"
type textarea "x"
type textarea "HILERS - MALENY SPLASHBAK"
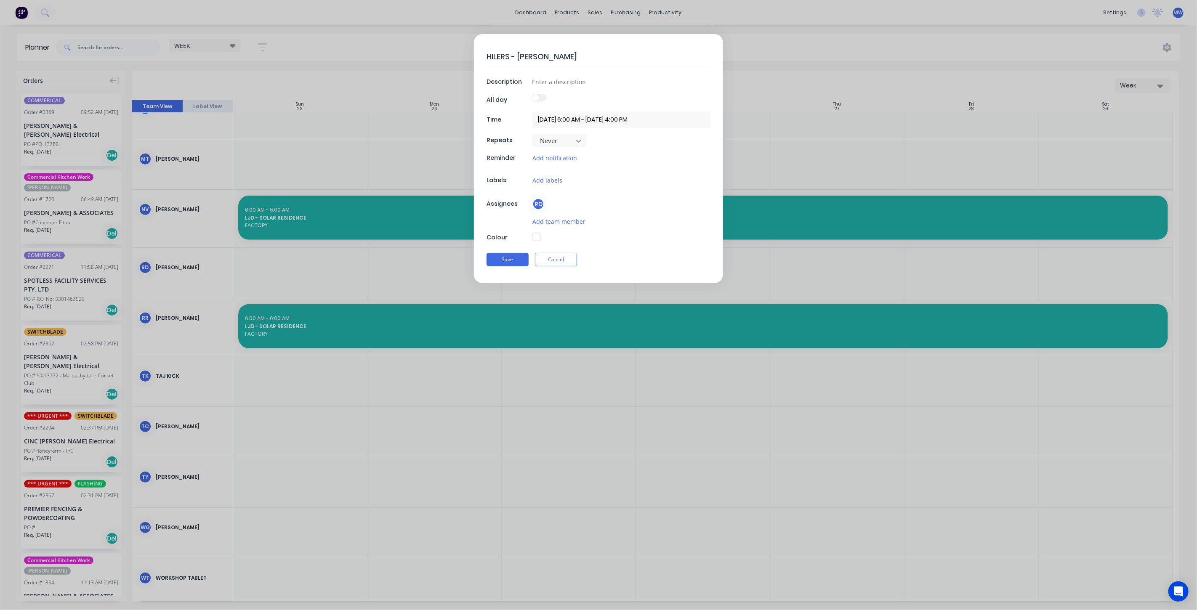
type textarea "x"
type textarea "HILERS - MALENY SPLASHBAKC"
type textarea "x"
type textarea "HILERS - MALENY SPLASHBAKCS"
type textarea "x"
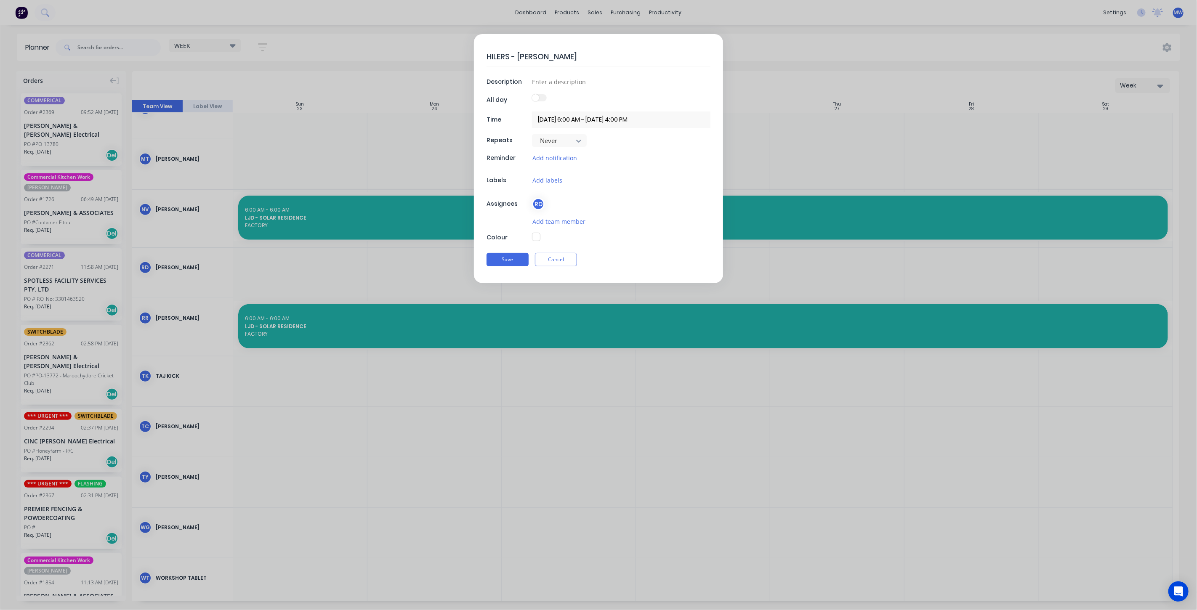
type textarea "HILERS - MALENY SPLASHBAKC"
type textarea "x"
type textarea "HILERS - MALENY SPLASHBAK"
type textarea "x"
type textarea "HILERS - MALENY SPLASHBA"
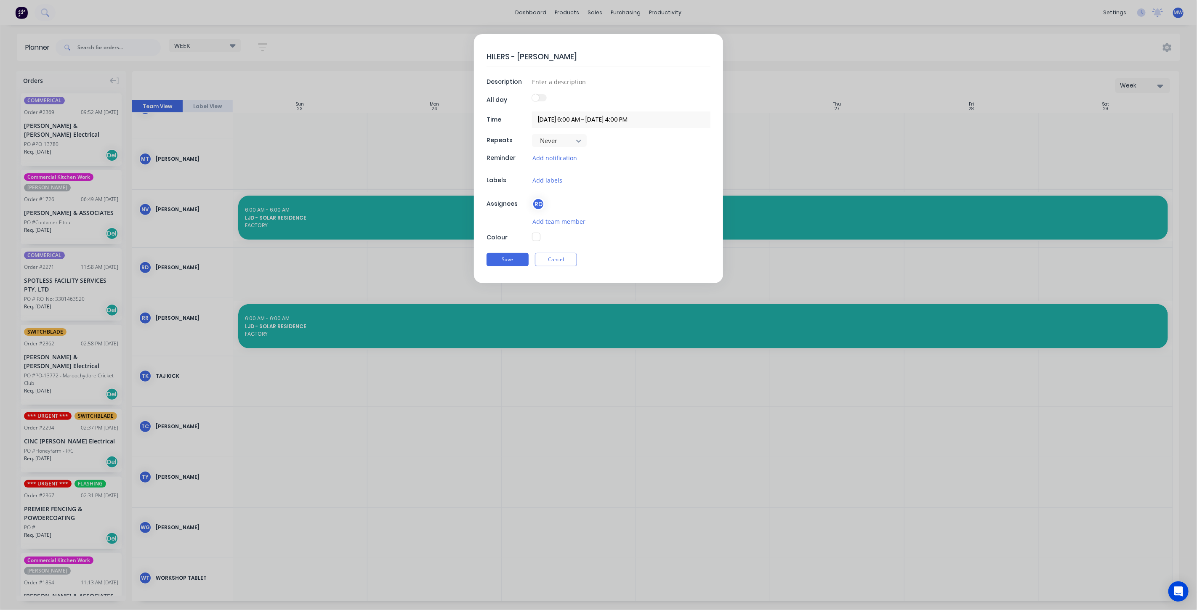
type textarea "x"
type textarea "HILERS - MALENY SPLASHBAC"
type textarea "x"
type textarea "HILERS - MALENY SPLASHBACK"
type textarea "x"
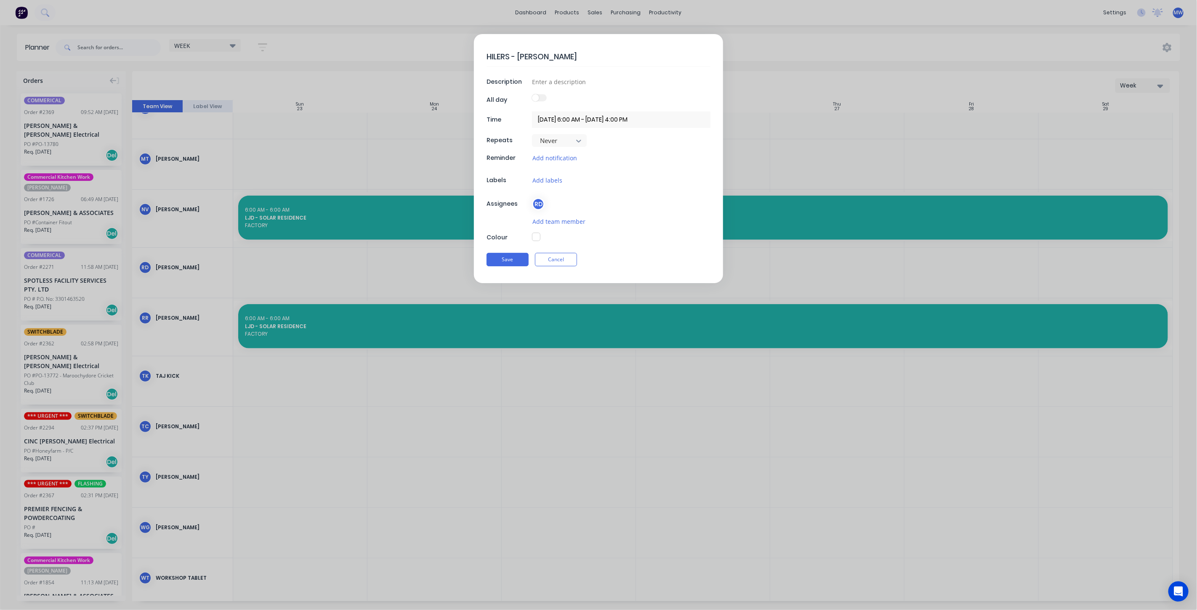
type textarea "HILERS - MALENY SPLASHBACKS"
type textarea "x"
type textarea "HILERS - MALENY SPLASHBACKS"
click at [511, 259] on button "Save" at bounding box center [507, 259] width 42 height 13
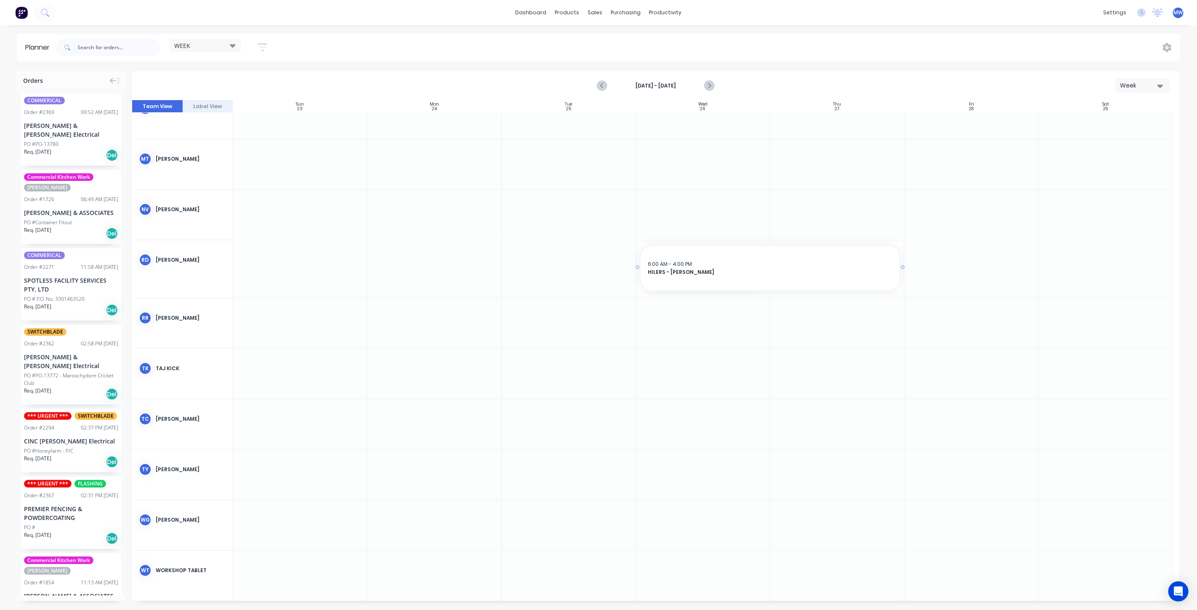
drag, startPoint x: 786, startPoint y: 267, endPoint x: 803, endPoint y: 267, distance: 16.8
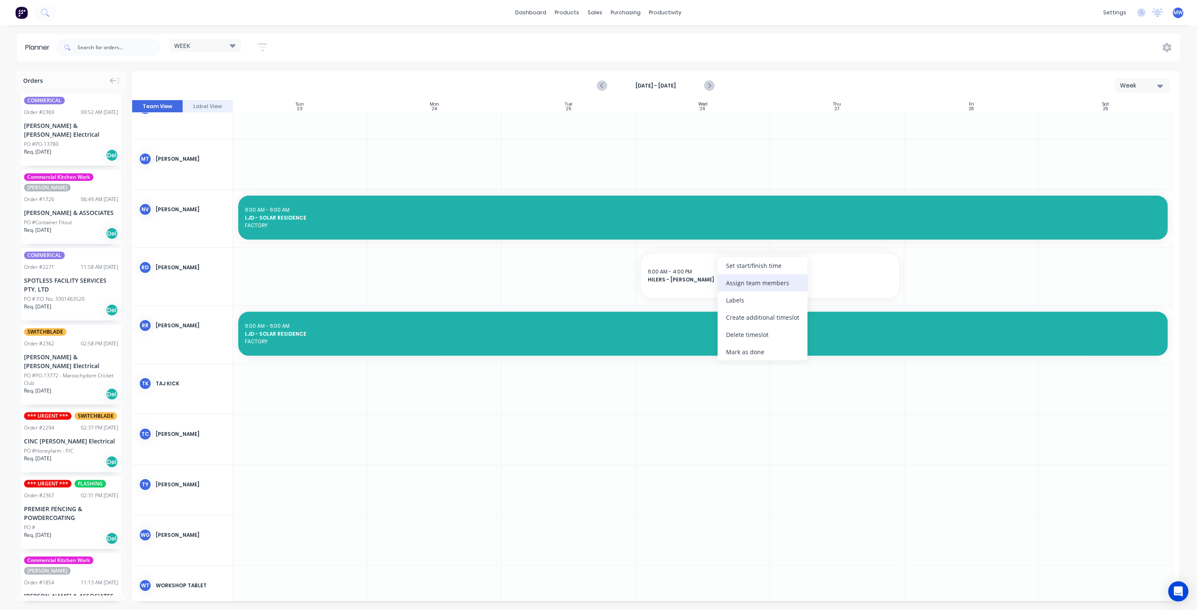
click at [760, 289] on div "Assign team members" at bounding box center [762, 282] width 90 height 17
click at [733, 357] on div at bounding box center [733, 356] width 17 height 17
click at [557, 284] on div at bounding box center [569, 277] width 134 height 58
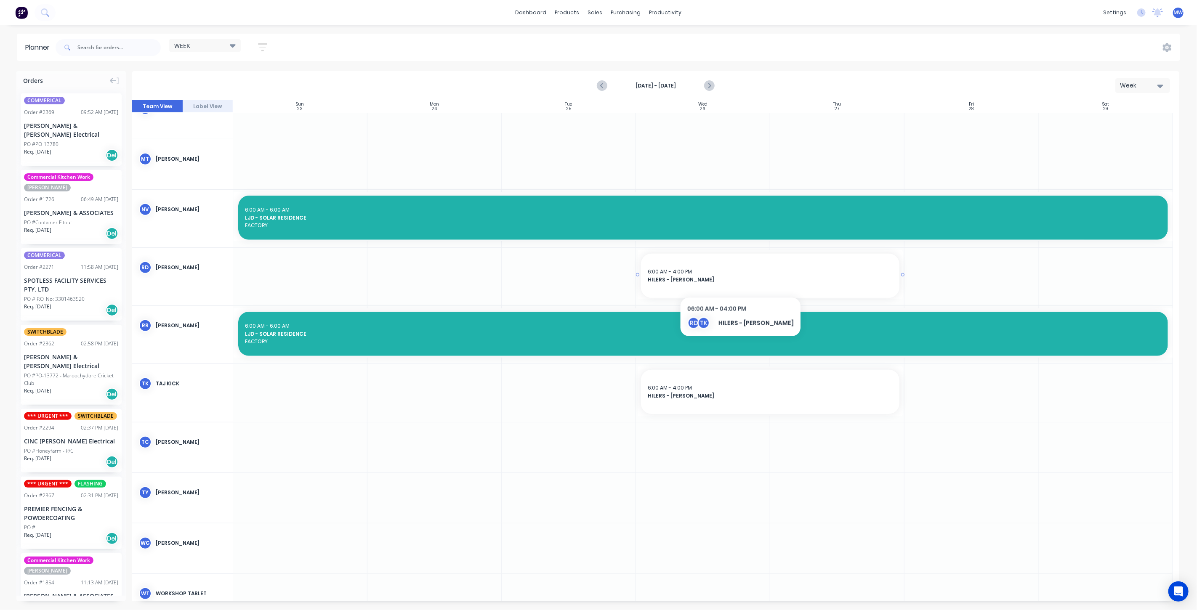
click at [748, 281] on span "HILERS - MALENY SPLASHBACKS" at bounding box center [770, 280] width 245 height 8
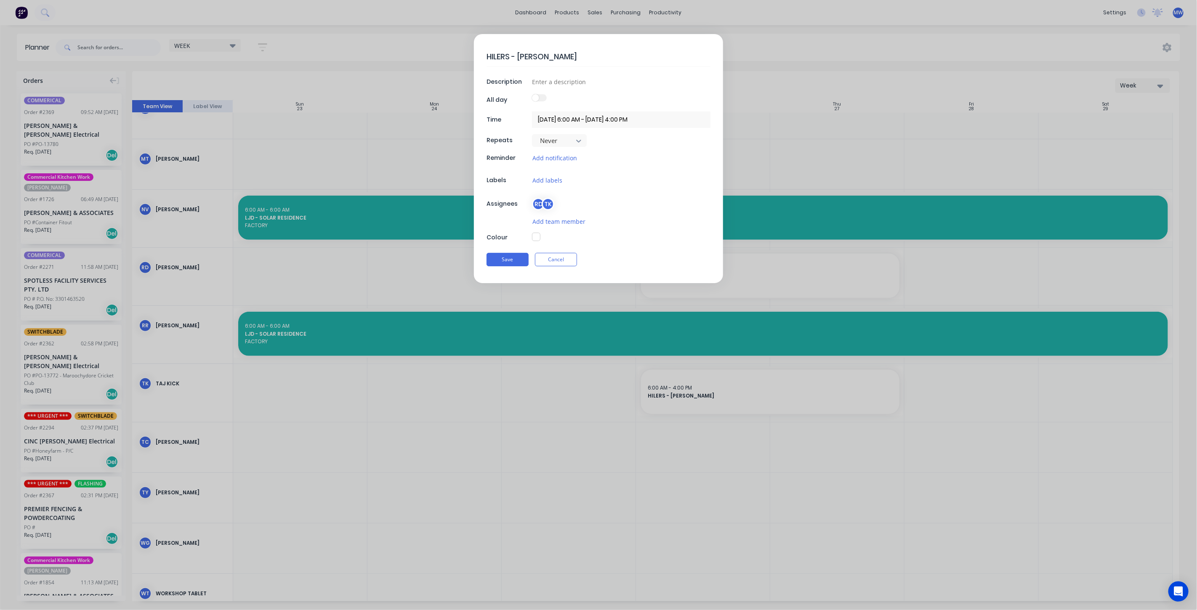
click at [629, 62] on textarea "HILERS - MALENY SPLASHBACKS" at bounding box center [598, 57] width 224 height 20
type textarea "x"
type textarea "HILERS - MALENY SPLASHBACKS"
type textarea "x"
type textarea "HILERS - MALENY SPLASHBACKS &"
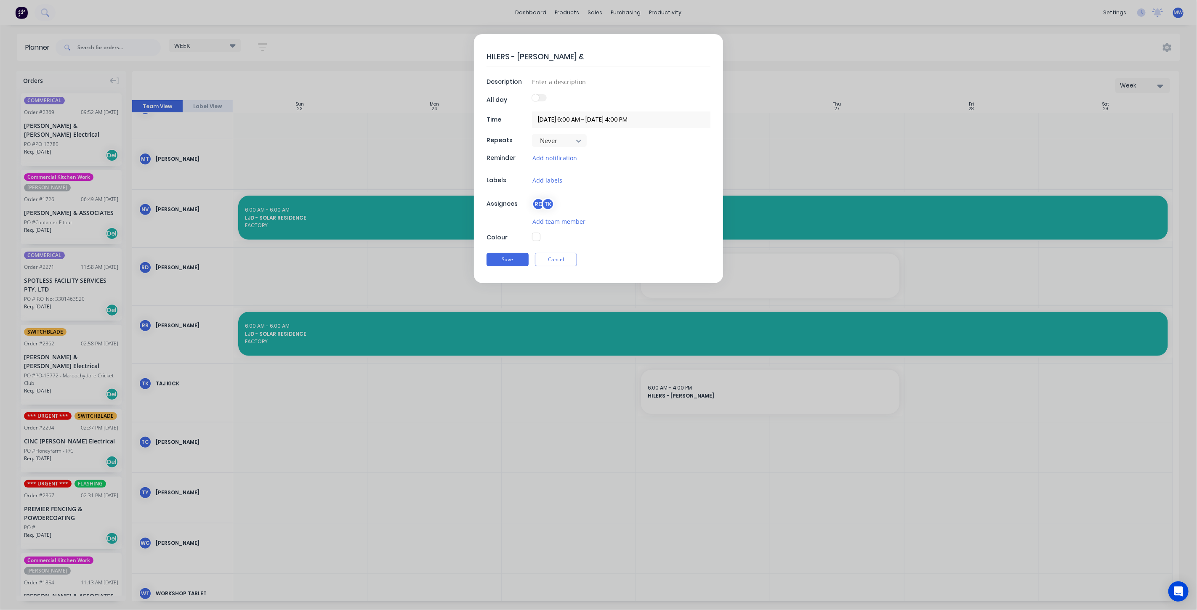
type textarea "x"
type textarea "HILERS - MALENY SPLASHBACKS &"
type textarea "x"
type textarea "HILERS - MALENY SPLASHBACKS & I"
type textarea "x"
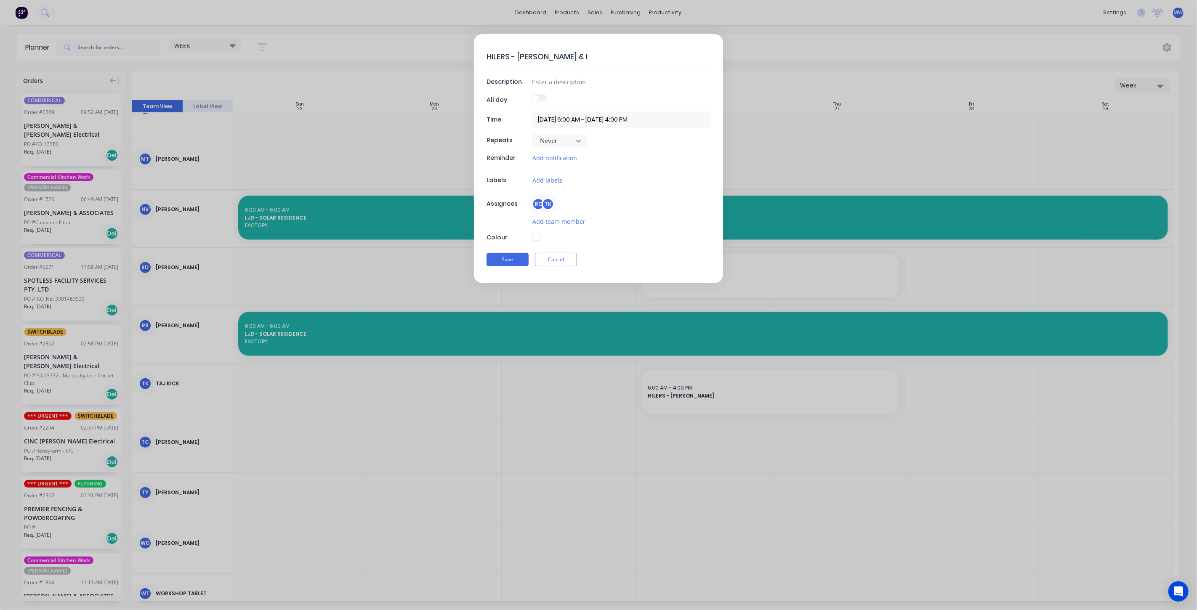
type textarea "HILERS - MALENY SPLASHBACKS & IN"
type textarea "x"
type textarea "HILERS - MALENY SPLASHBACKS & INS"
type textarea "x"
type textarea "HILERS - MALENY SPLASHBACKS & INST"
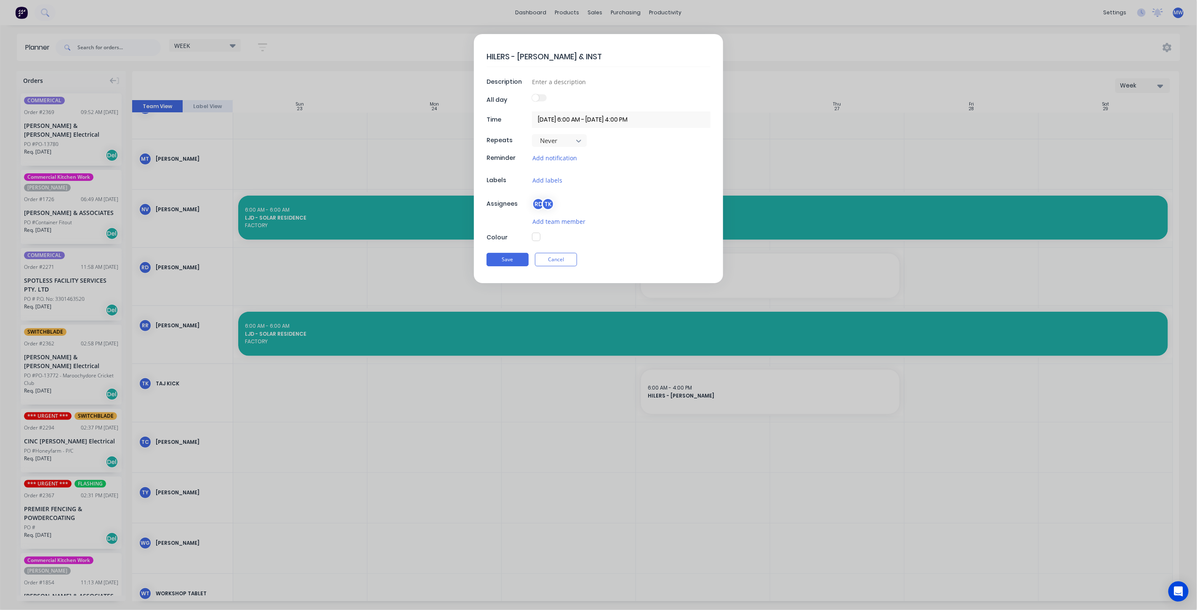
type textarea "x"
type textarea "HILERS - MALENY SPLASHBACKS & INSTA"
type textarea "x"
type textarea "HILERS - MALENY SPLASHBACKS & INSTAL"
type textarea "x"
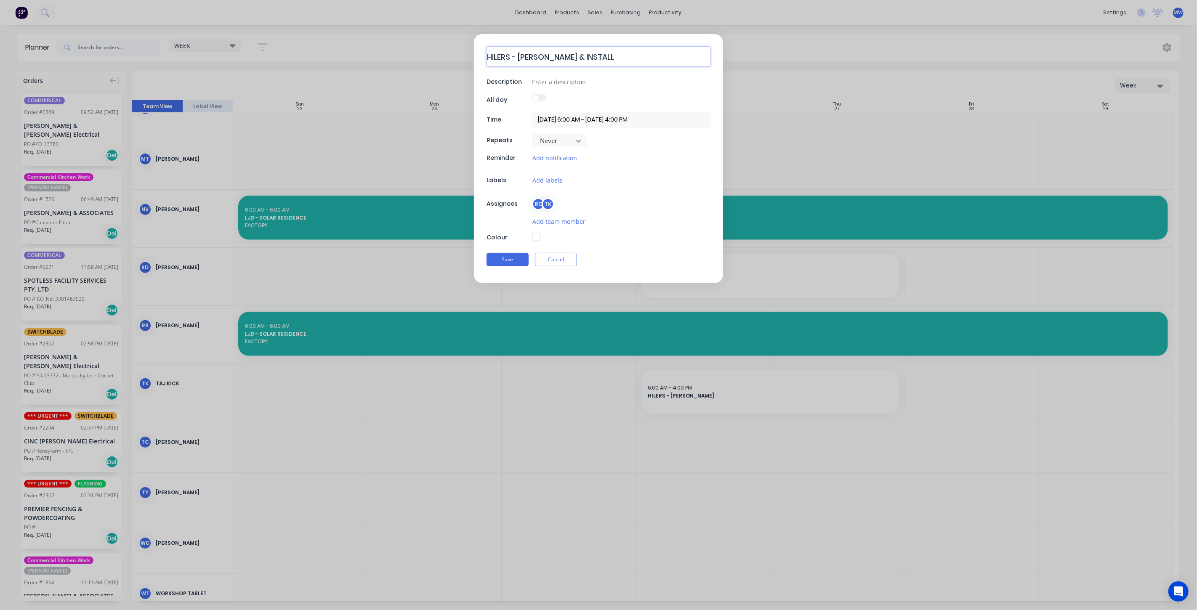
type textarea "HILERS - MALENY SPLASHBACKS & INSTALL"
click at [536, 237] on button "button" at bounding box center [536, 237] width 8 height 8
type textarea "x"
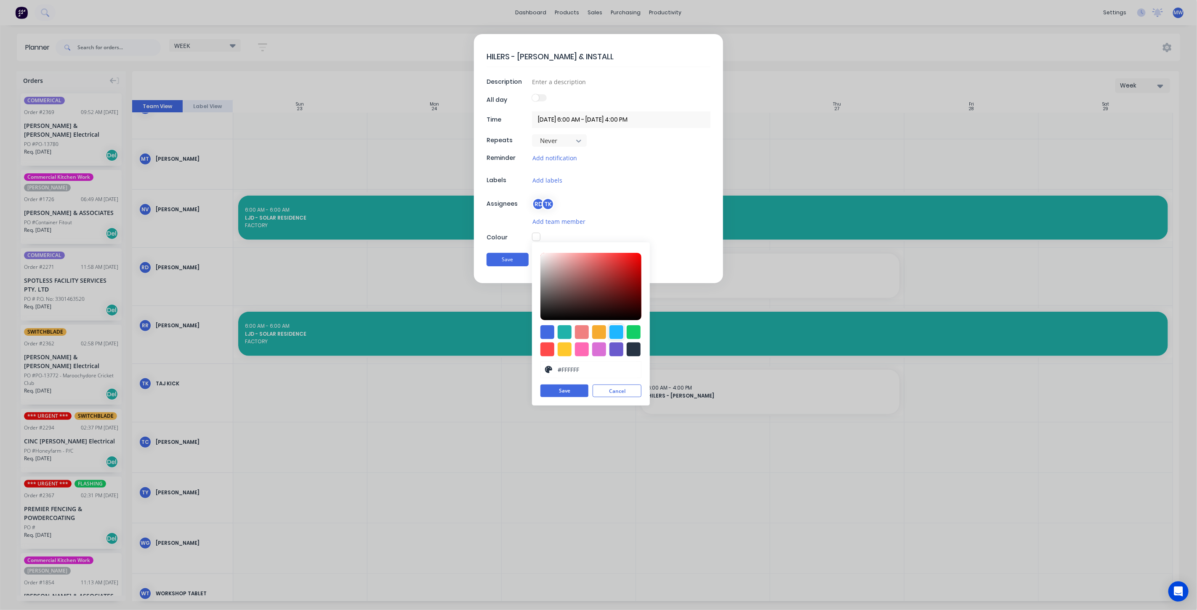
drag, startPoint x: 615, startPoint y: 331, endPoint x: 603, endPoint y: 364, distance: 35.6
click at [615, 331] on div at bounding box center [616, 332] width 14 height 14
type input "#1FB6FF"
click at [573, 389] on button "Save" at bounding box center [564, 391] width 48 height 13
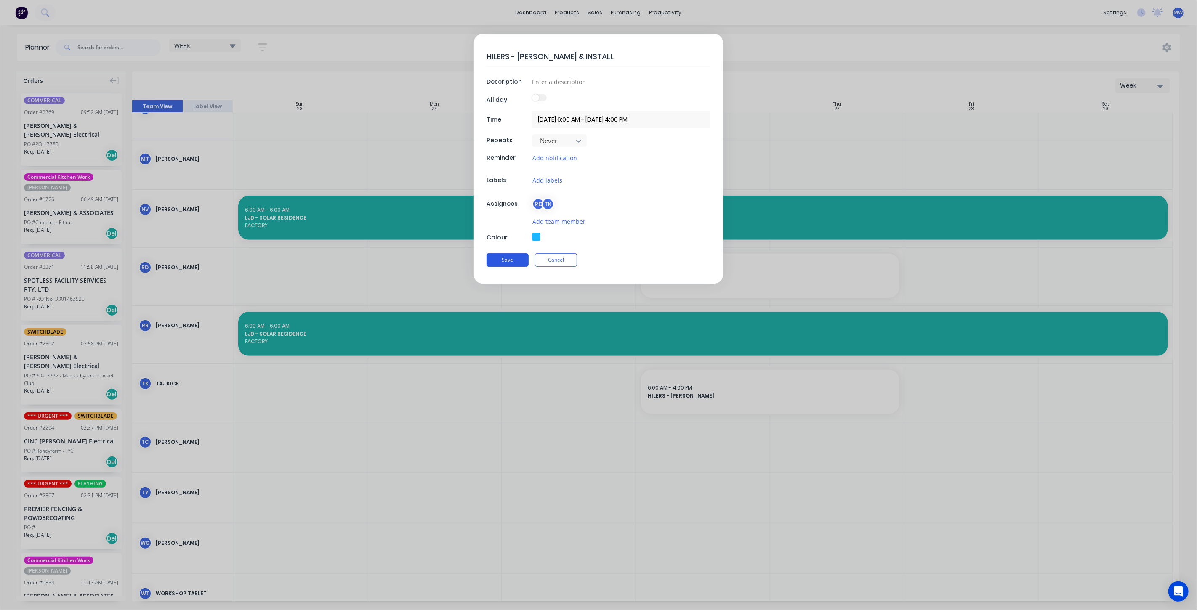
click at [508, 260] on button "Save" at bounding box center [507, 259] width 42 height 13
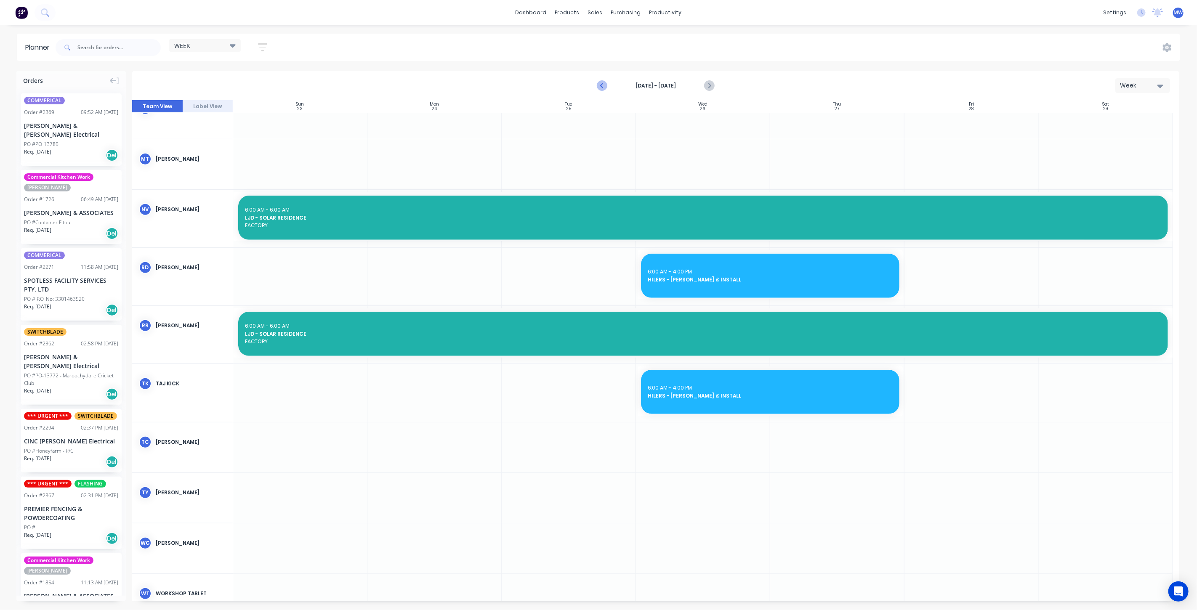
click at [601, 88] on icon "Previous page" at bounding box center [602, 86] width 10 height 10
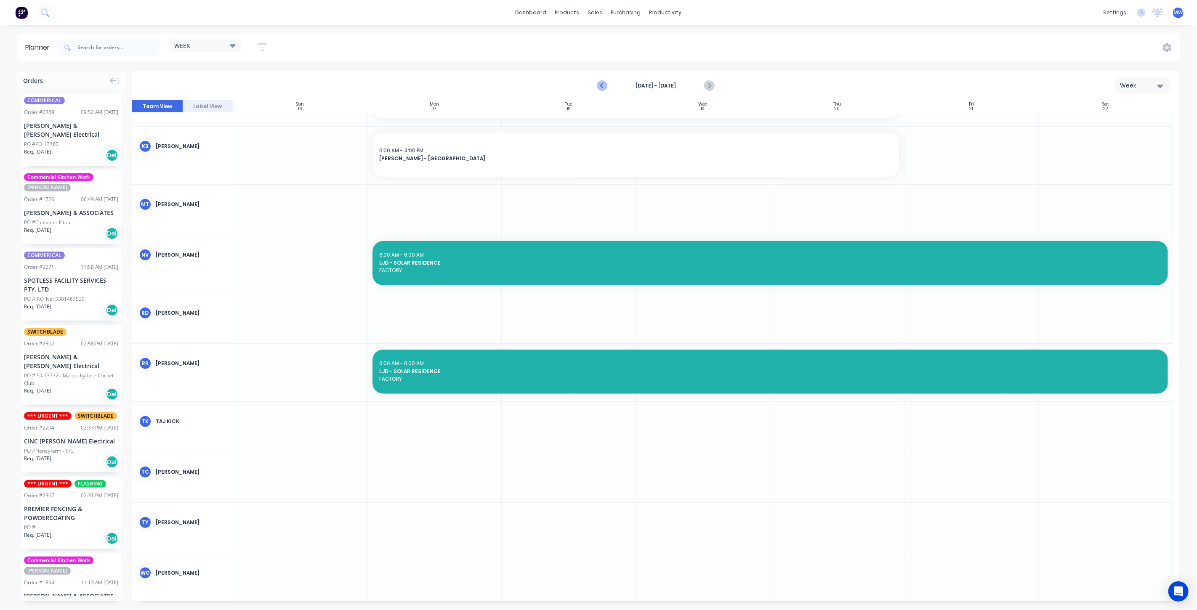
click at [601, 88] on icon "Previous page" at bounding box center [602, 86] width 10 height 10
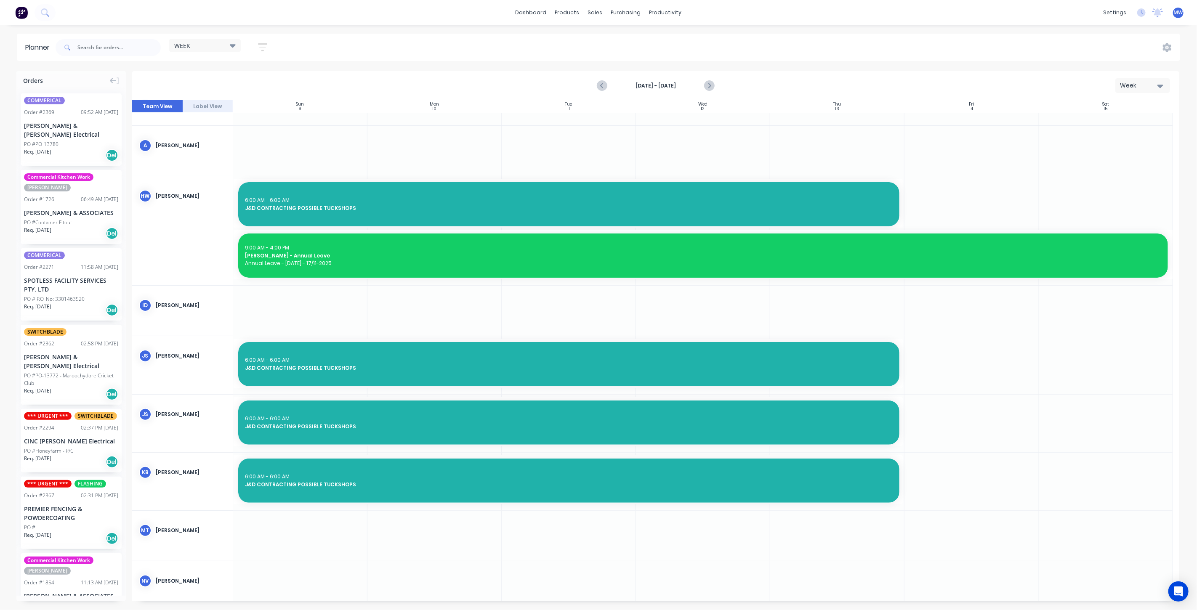
scroll to position [0, 0]
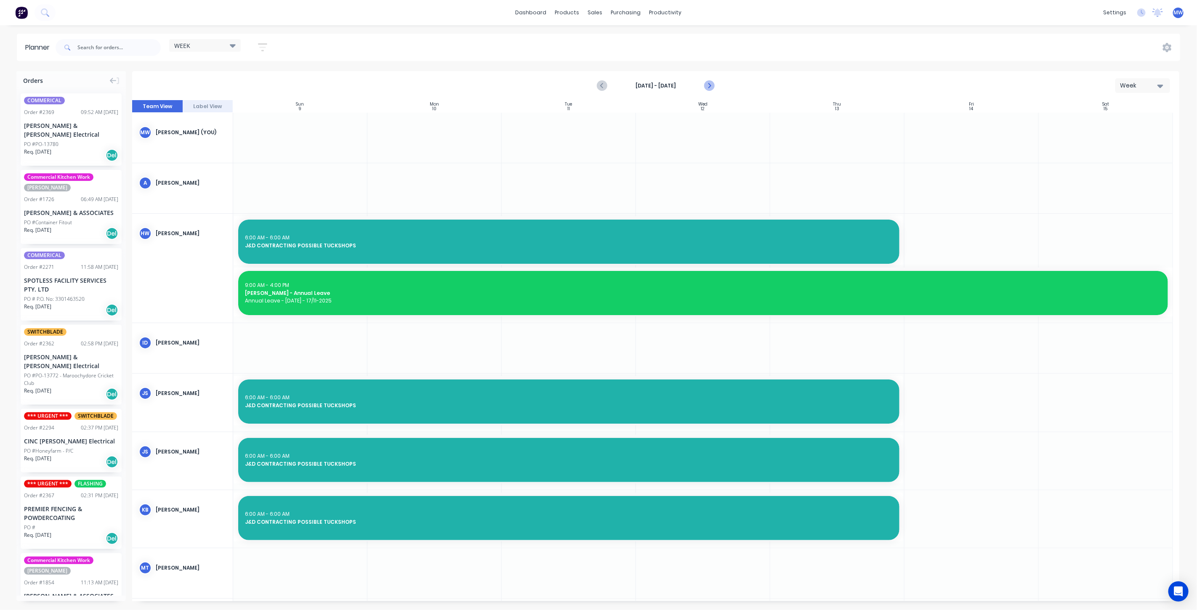
click at [708, 86] on icon "Next page" at bounding box center [709, 86] width 10 height 10
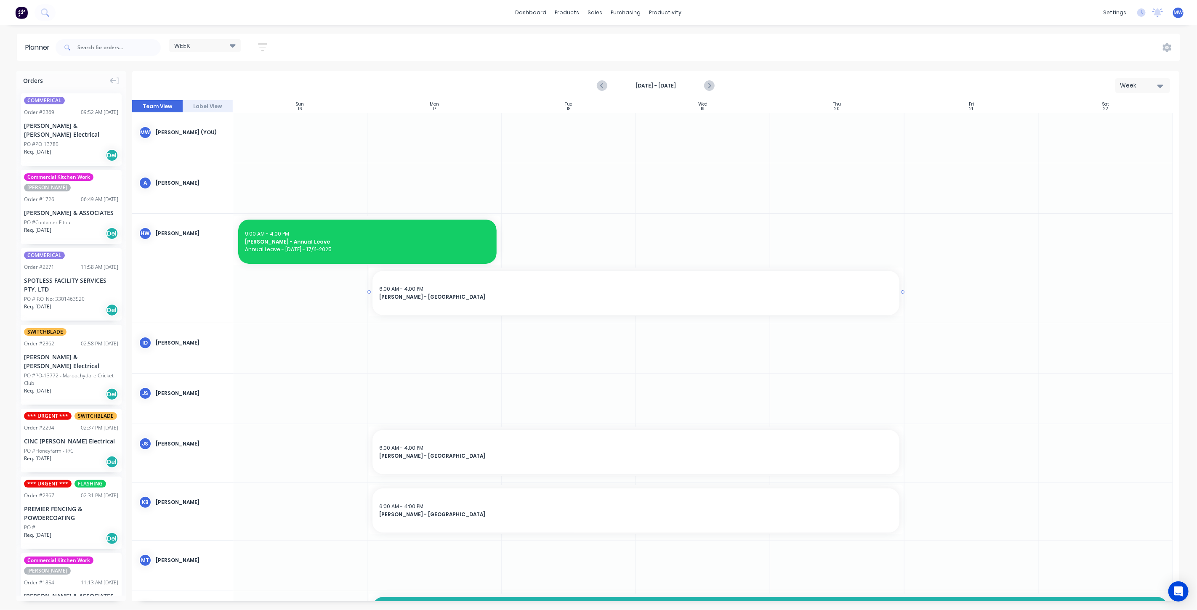
drag, startPoint x: 576, startPoint y: 308, endPoint x: 529, endPoint y: 288, distance: 51.3
click at [529, 288] on div "6:00 AM - 4:00 PM" at bounding box center [635, 289] width 513 height 8
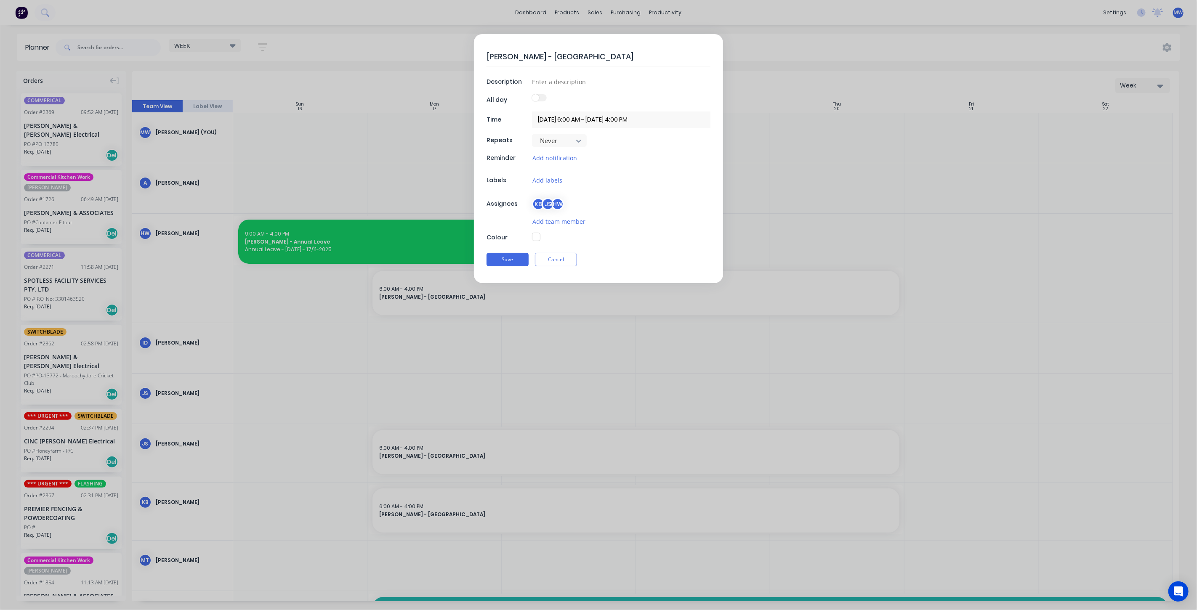
click at [486, 55] on div "HILLERS - MALENY HOTEL Description All day Time 17/11/2025 6:00 AM - 20/11/2025…" at bounding box center [598, 158] width 249 height 249
click at [488, 55] on textarea "HILLERS - MALENY HOTEL" at bounding box center [598, 57] width 224 height 20
type textarea "x"
type textarea "#HILLERS - MALENY HOTEL"
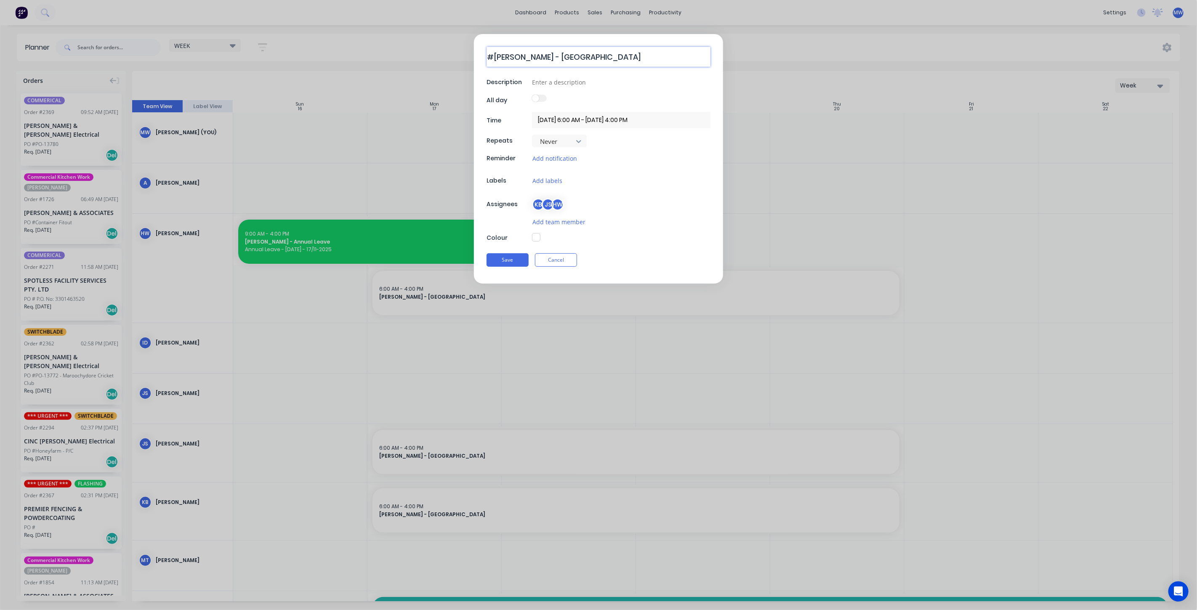
type textarea "x"
type textarea "#2HILLERS - MALENY HOTEL"
type textarea "x"
type textarea "#23HILLERS - MALENY HOTEL"
type textarea "x"
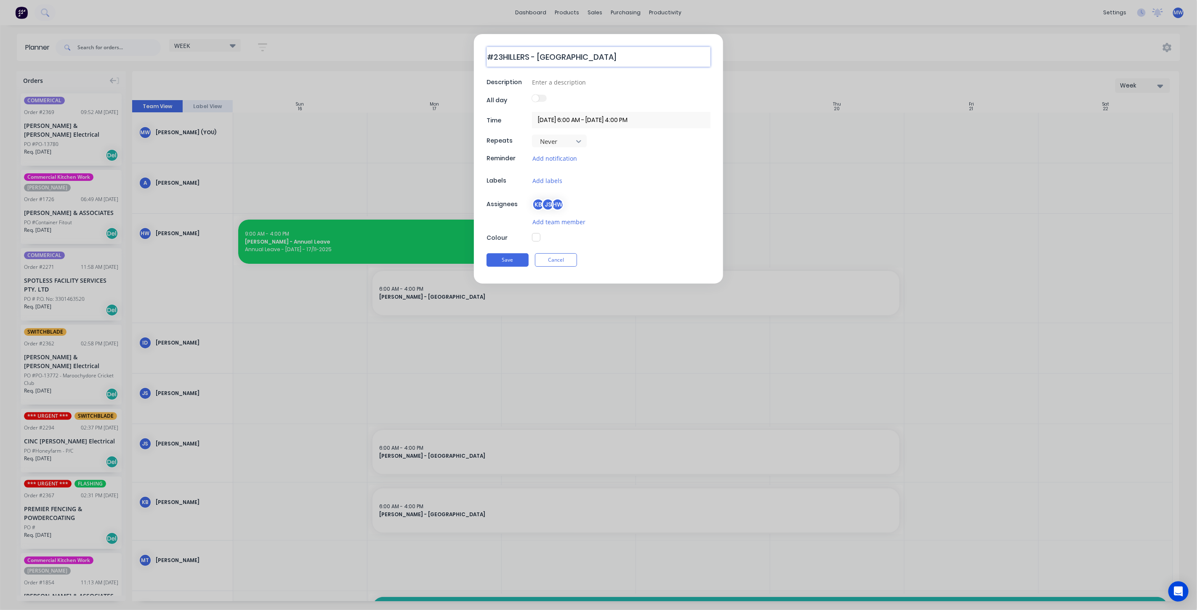
type textarea "#235HILLERS - MALENY HOTEL"
type textarea "x"
type textarea "#2356HILLERS - MALENY HOTEL"
type textarea "x"
type textarea "#2356 HILLERS - MALENY HOTEL"
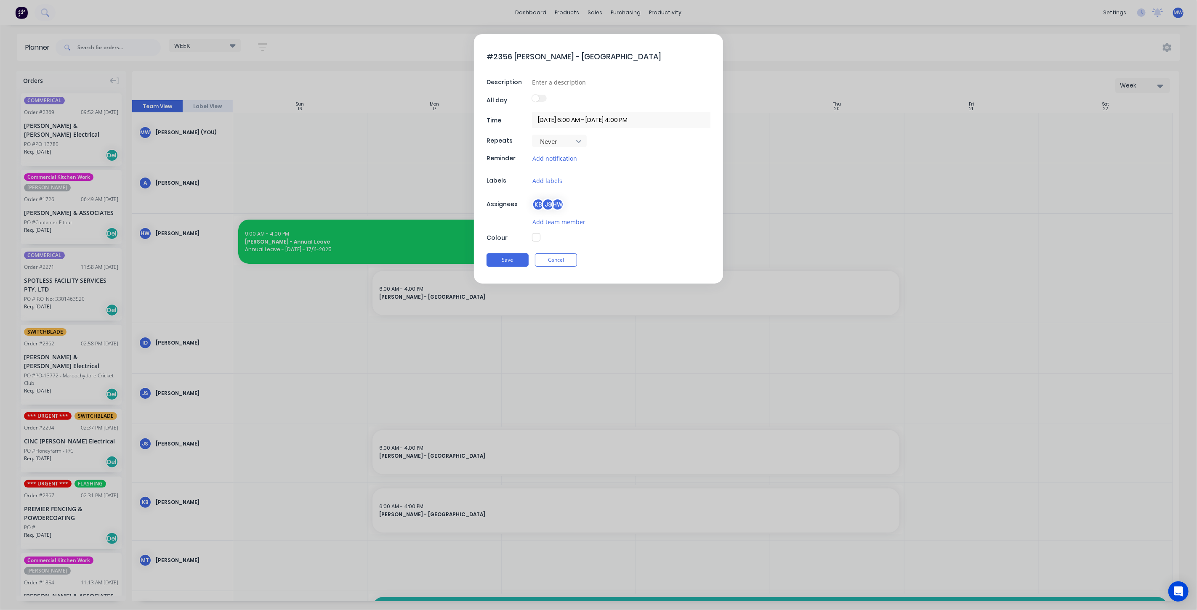
click at [536, 237] on button "button" at bounding box center [536, 237] width 8 height 8
type textarea "x"
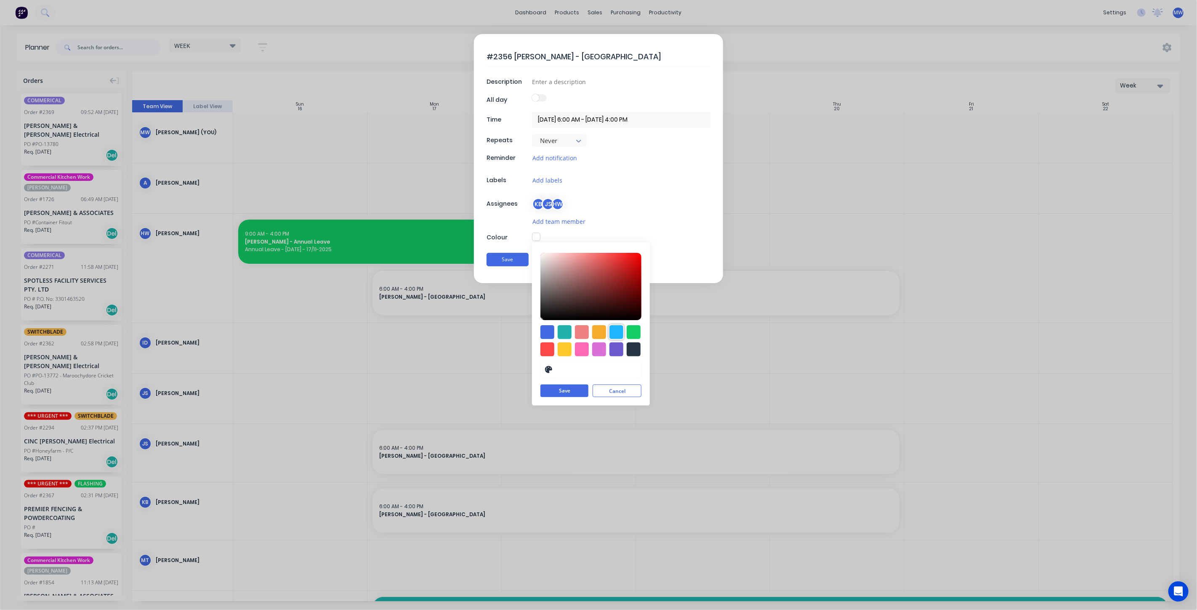
drag, startPoint x: 617, startPoint y: 331, endPoint x: 598, endPoint y: 353, distance: 29.0
click at [617, 330] on div at bounding box center [616, 332] width 14 height 14
type input "#1FB6FF"
click at [571, 391] on button "Save" at bounding box center [564, 391] width 48 height 13
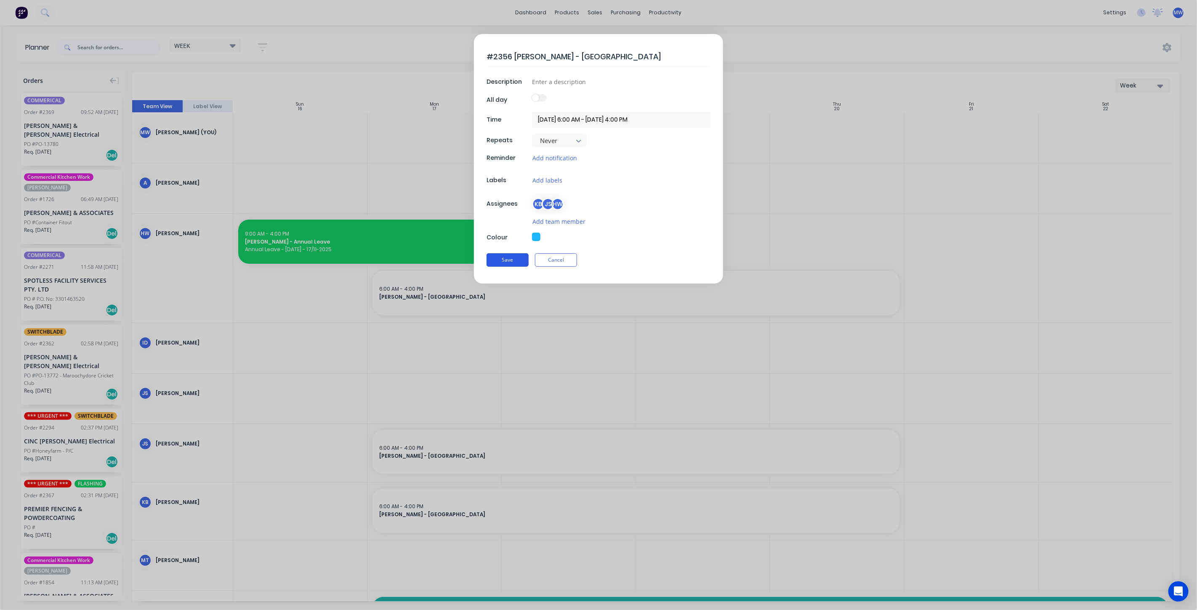
click at [510, 260] on button "Save" at bounding box center [507, 259] width 42 height 13
type textarea "x"
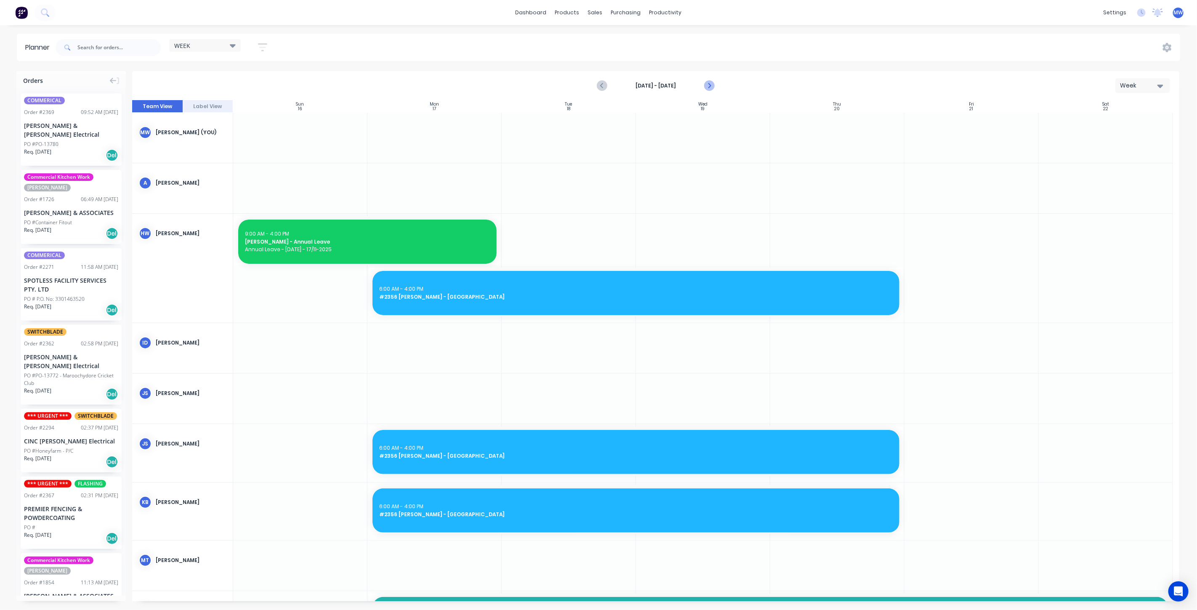
click at [710, 87] on icon "Next page" at bounding box center [709, 86] width 10 height 10
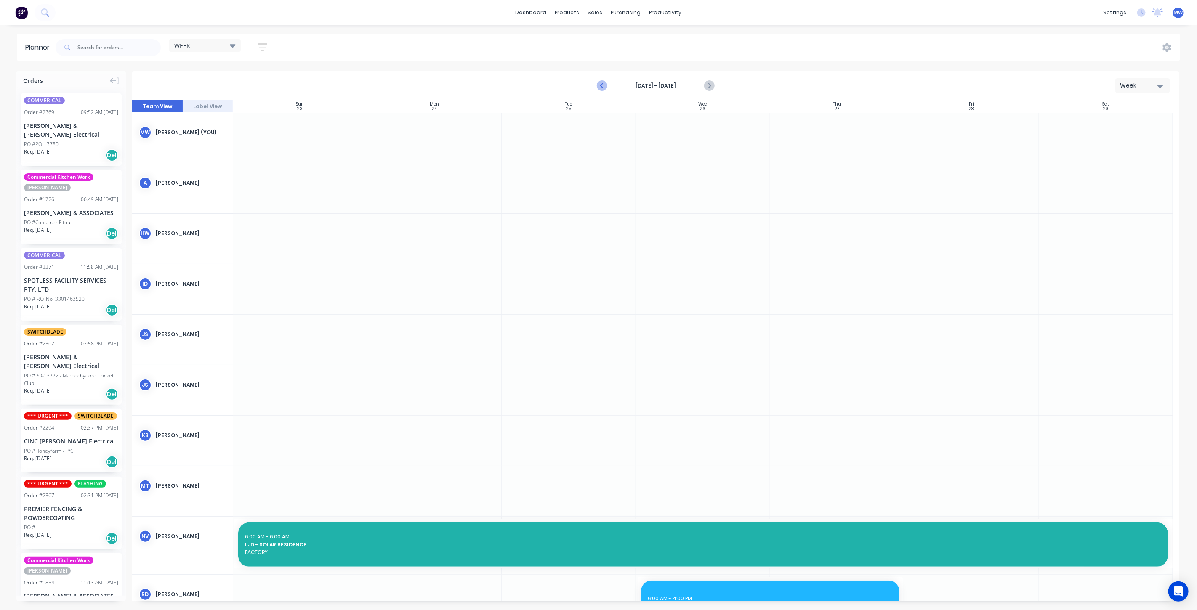
click at [604, 87] on icon "Previous page" at bounding box center [602, 86] width 10 height 10
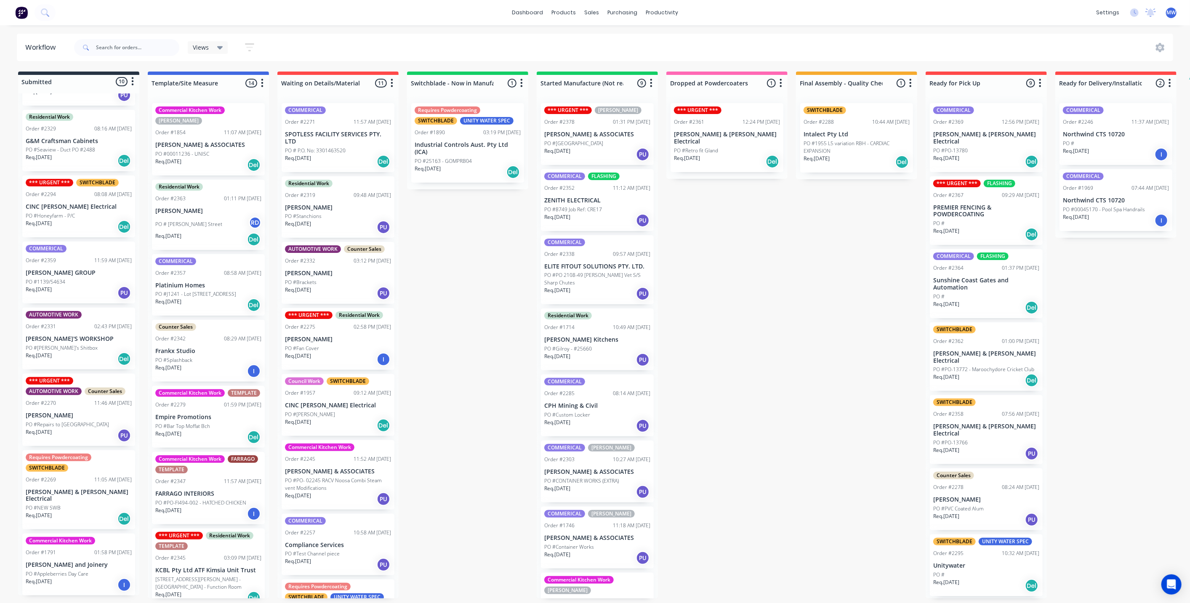
scroll to position [169, 0]
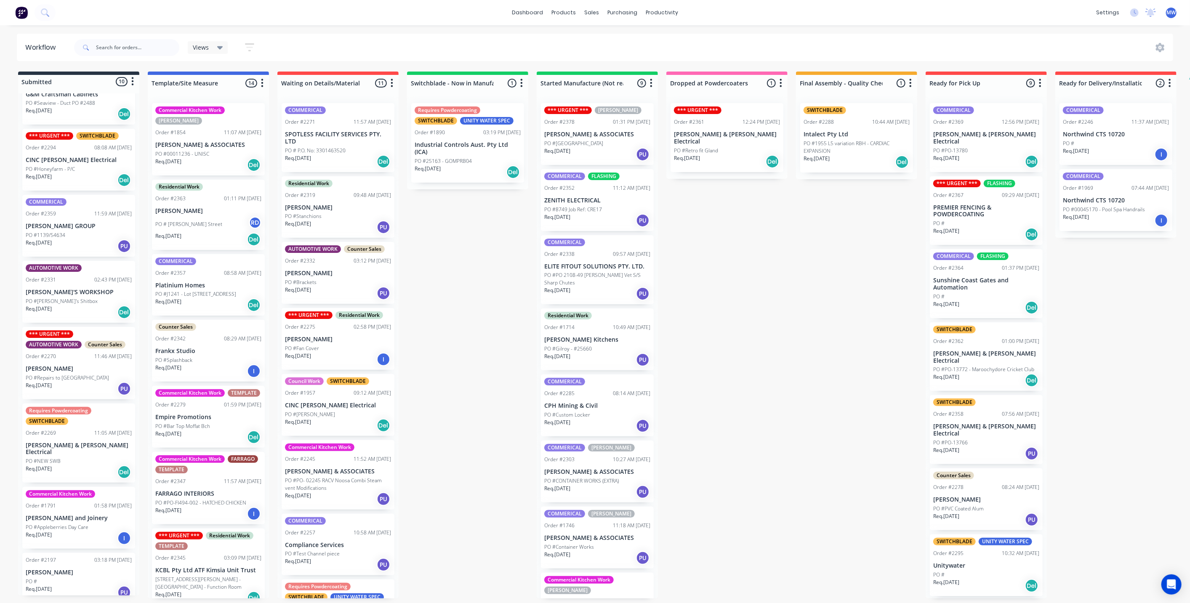
click at [449, 229] on div "Submitted 10 Status colour #273444 hex #273444 Save Cancel Summaries Total orde…" at bounding box center [695, 335] width 1403 height 527
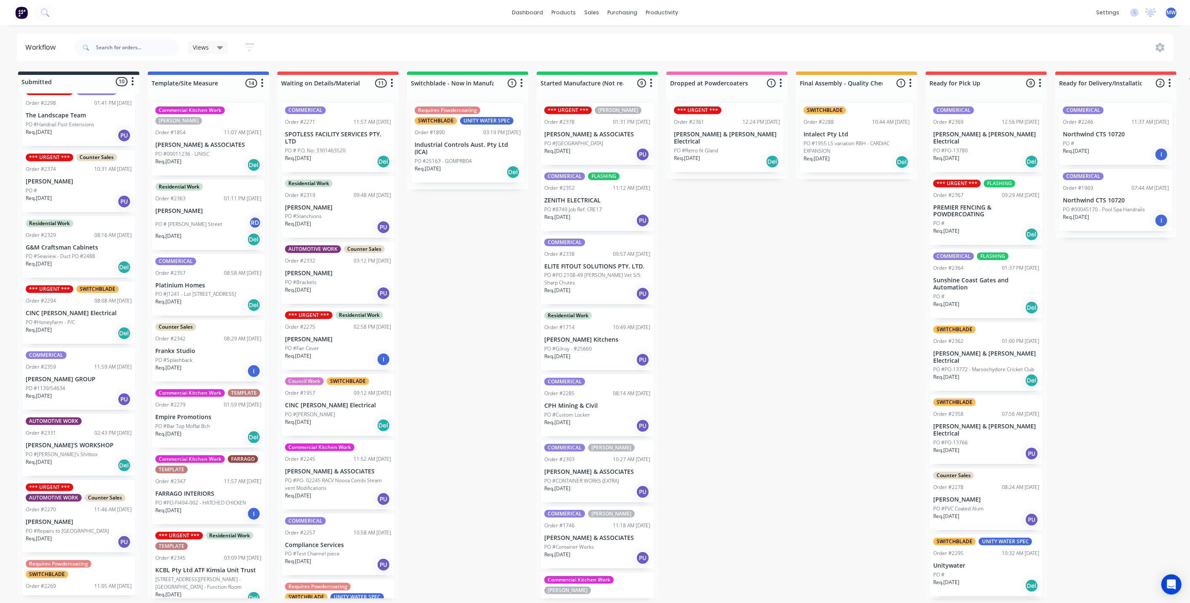
scroll to position [0, 0]
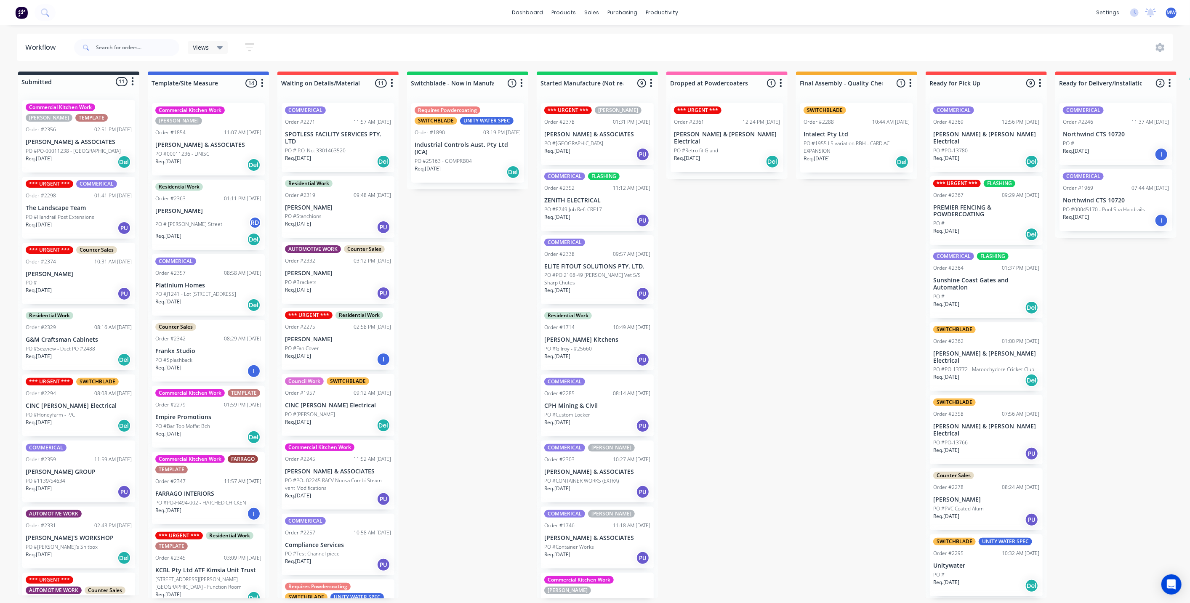
click at [98, 147] on p "PO #PO-00011238 - Maleny Hotel" at bounding box center [73, 151] width 95 height 8
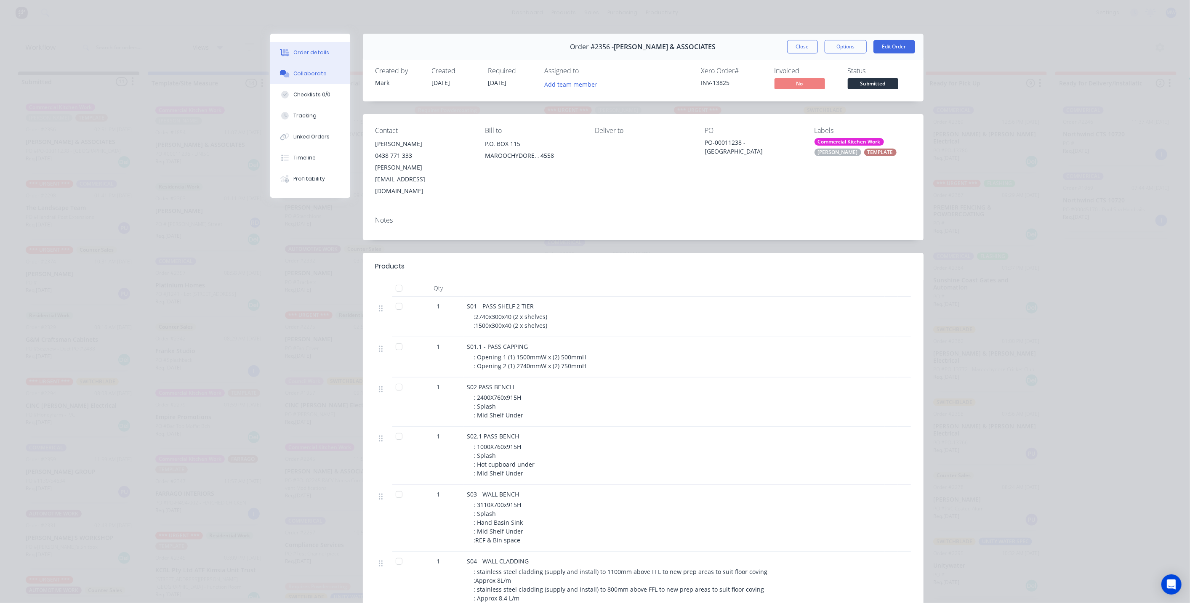
click at [319, 76] on div "Collaborate" at bounding box center [309, 74] width 33 height 8
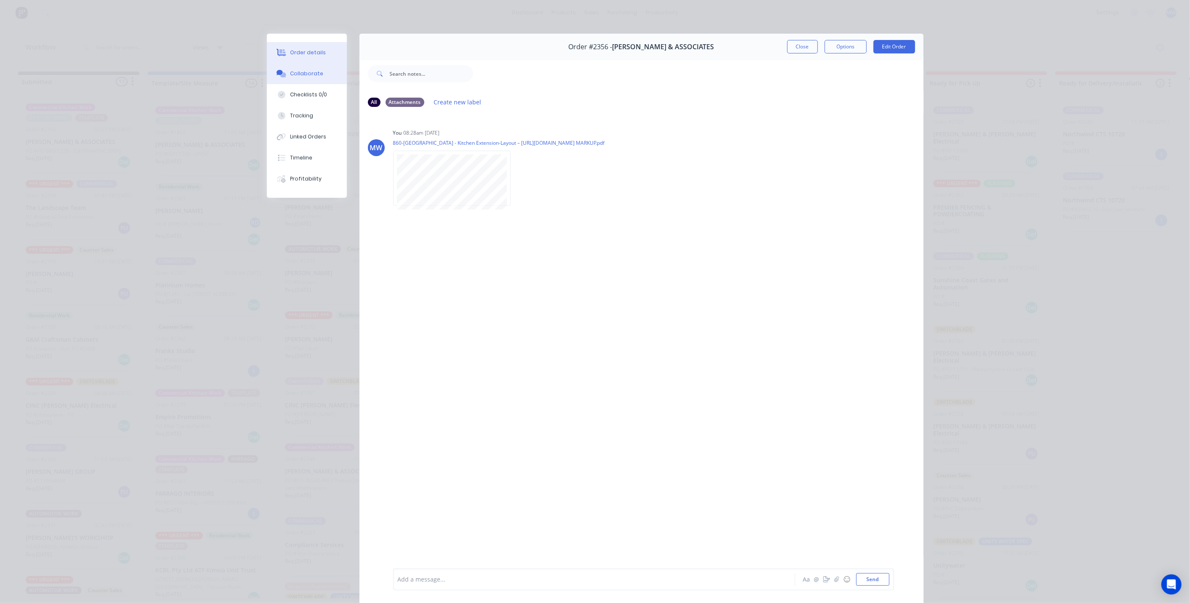
click at [318, 48] on button "Order details" at bounding box center [307, 52] width 80 height 21
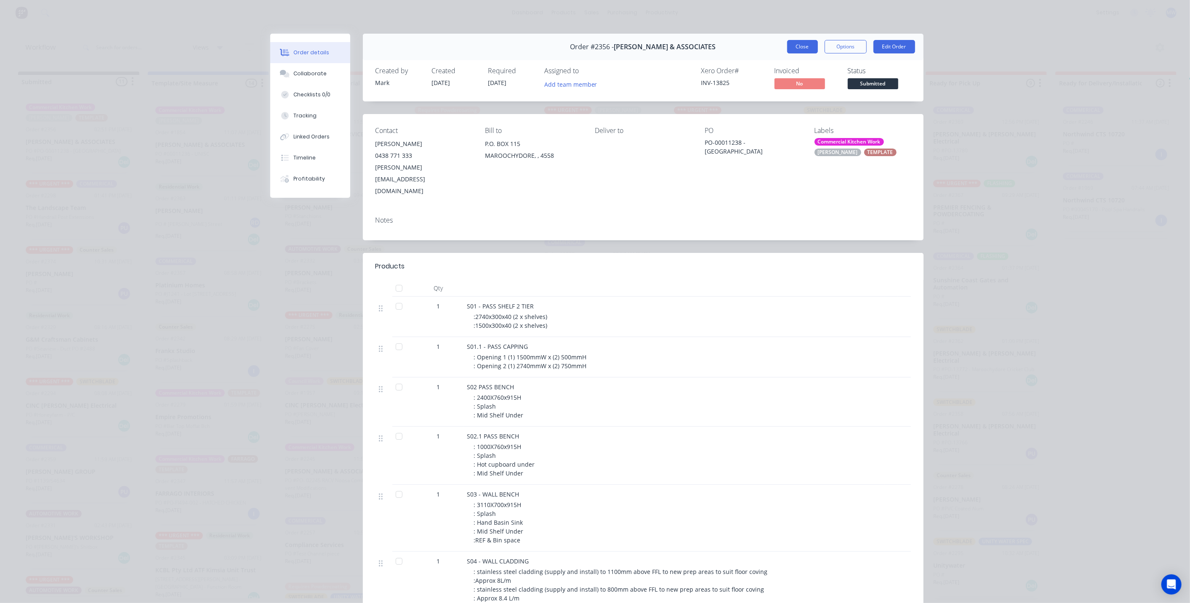
click at [798, 42] on button "Close" at bounding box center [802, 46] width 31 height 13
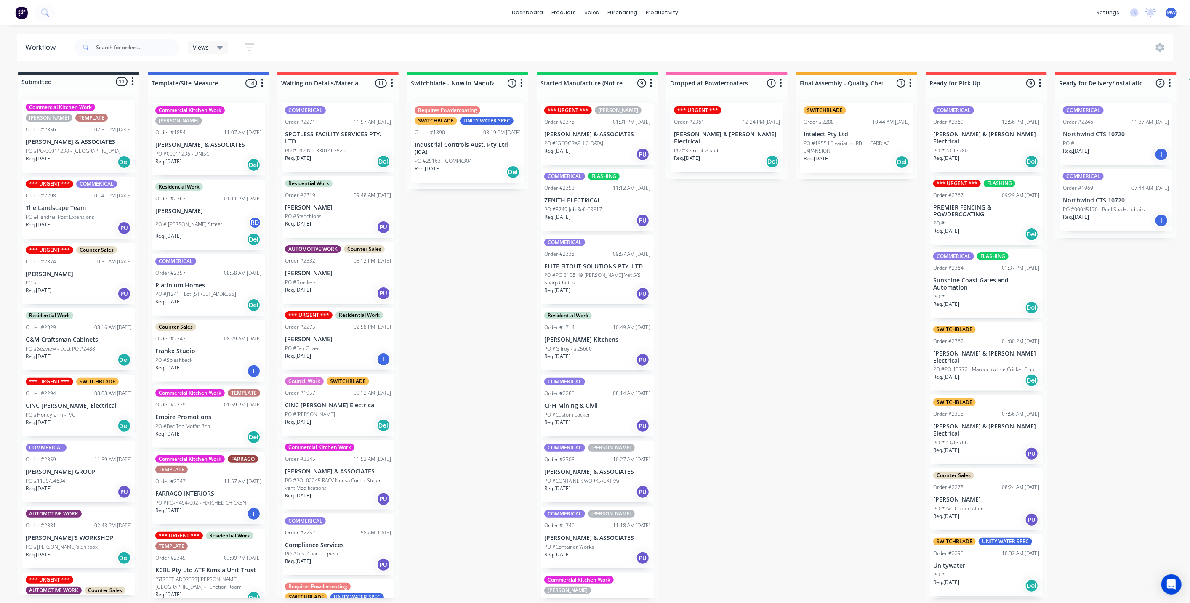
click at [457, 271] on div "Submitted 11 Status colour #273444 hex #273444 Save Cancel Summaries Total orde…" at bounding box center [695, 335] width 1403 height 527
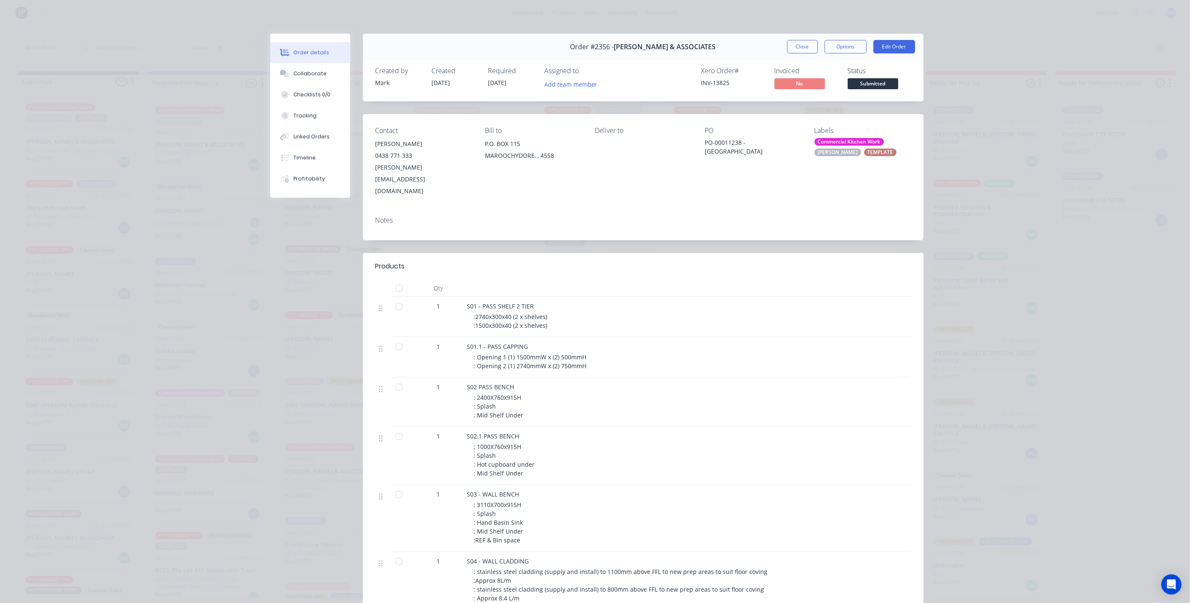
click at [794, 45] on button "Close" at bounding box center [802, 46] width 31 height 13
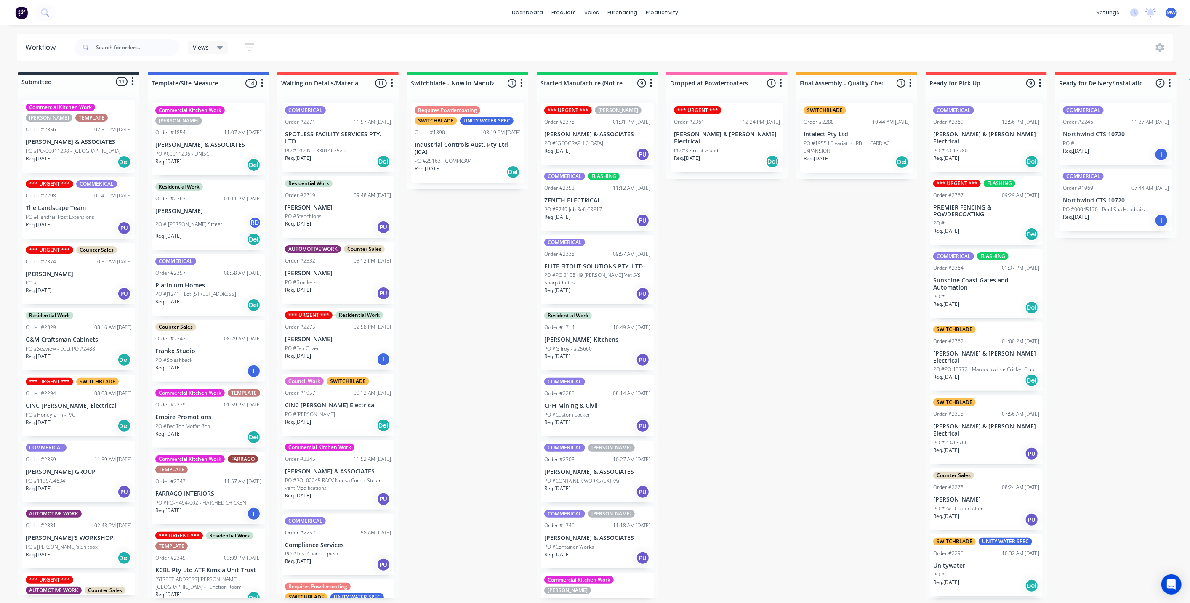
click at [435, 347] on div "Submitted 11 Status colour #273444 hex #273444 Save Cancel Summaries Total orde…" at bounding box center [695, 335] width 1403 height 527
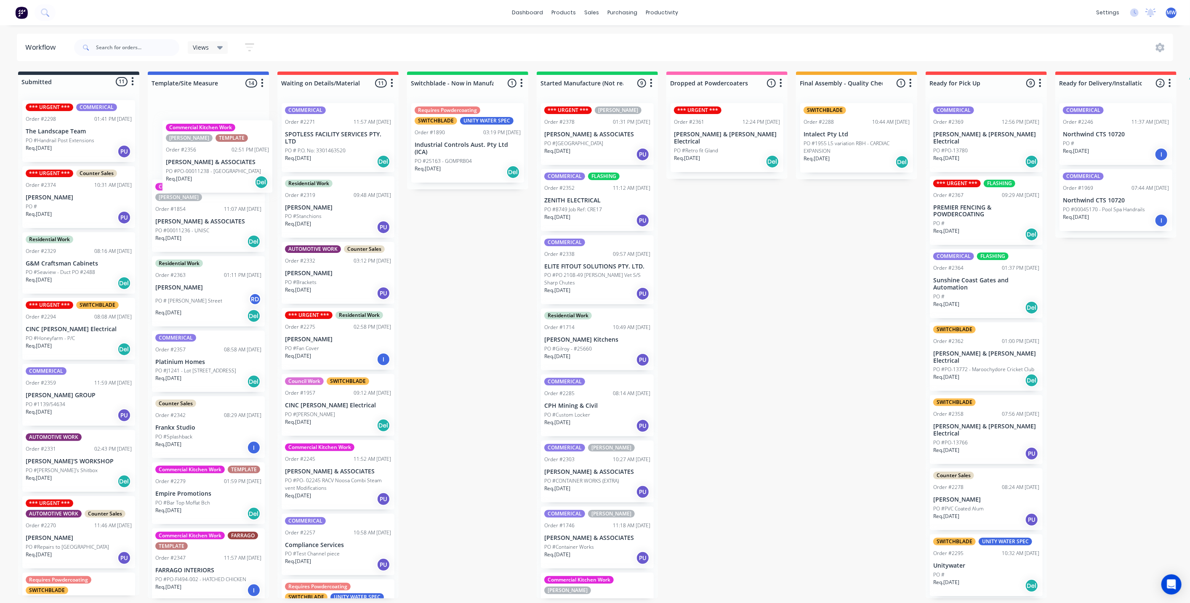
drag, startPoint x: 71, startPoint y: 128, endPoint x: 216, endPoint y: 149, distance: 147.1
click at [216, 149] on div "Submitted 11 Status colour #273444 hex #273444 Save Cancel Summaries Total orde…" at bounding box center [695, 335] width 1403 height 527
click at [456, 260] on div "Submitted 10 Status colour #273444 hex #273444 Save Cancel Summaries Total orde…" at bounding box center [695, 335] width 1403 height 527
drag, startPoint x: 805, startPoint y: 351, endPoint x: 799, endPoint y: 353, distance: 6.0
click at [802, 351] on div "Submitted 10 Status colour #273444 hex #273444 Save Cancel Summaries Total orde…" at bounding box center [695, 335] width 1403 height 527
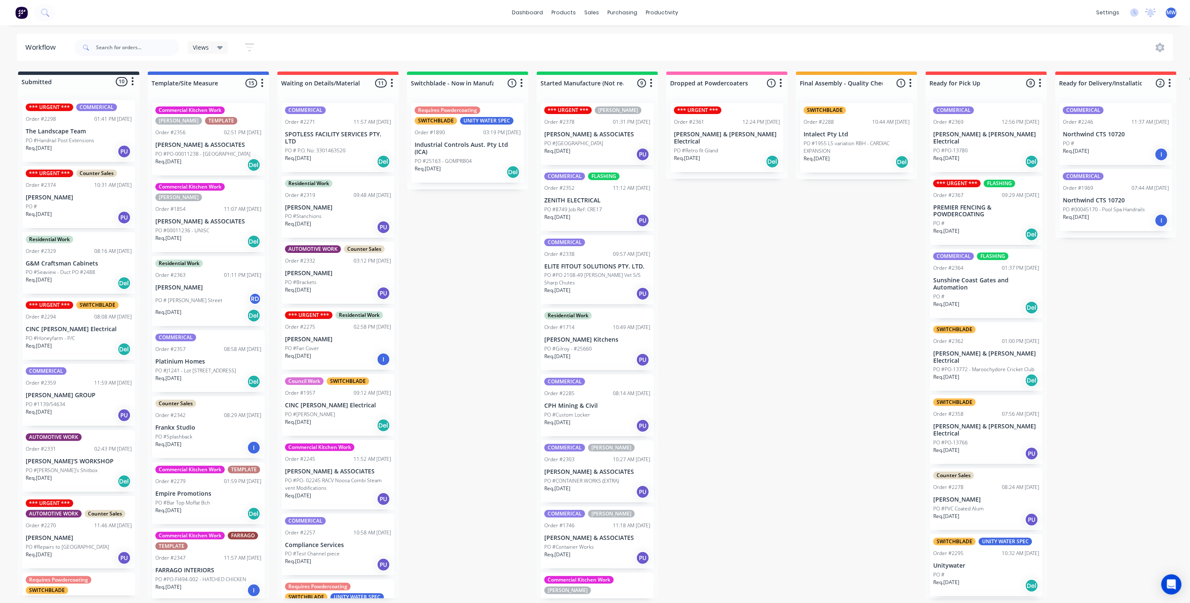
click at [446, 353] on div "Submitted 10 Status colour #273444 hex #273444 Save Cancel Summaries Total orde…" at bounding box center [695, 335] width 1403 height 527
click at [434, 332] on div "Submitted 10 Status colour #273444 hex #273444 Save Cancel Summaries Total orde…" at bounding box center [695, 335] width 1403 height 527
click at [440, 313] on div "Submitted 10 Status colour #273444 hex #273444 Save Cancel Summaries Total orde…" at bounding box center [695, 335] width 1403 height 527
click at [431, 253] on div "Submitted 10 Status colour #273444 hex #273444 Save Cancel Summaries Total orde…" at bounding box center [695, 335] width 1403 height 527
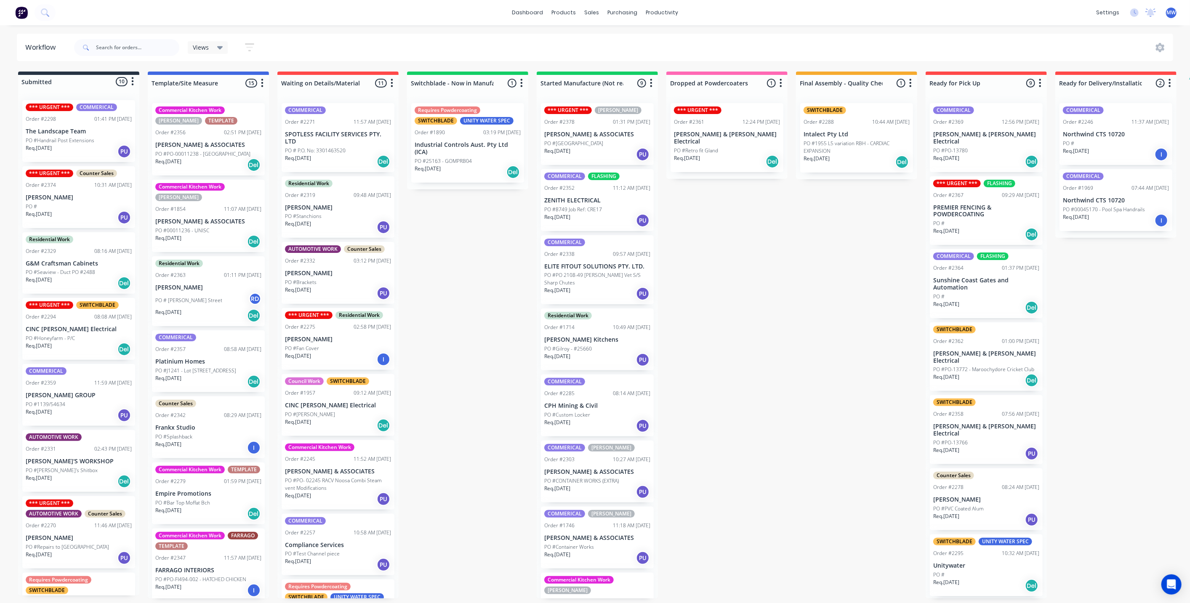
click at [438, 292] on div "Submitted 10 Status colour #273444 hex #273444 Save Cancel Summaries Total orde…" at bounding box center [695, 335] width 1403 height 527
click at [447, 301] on div "Submitted 10 Status colour #273444 hex #273444 Save Cancel Summaries Total orde…" at bounding box center [695, 335] width 1403 height 527
click at [452, 341] on div "Submitted 10 Status colour #273444 hex #273444 Save Cancel Summaries Total orde…" at bounding box center [695, 335] width 1403 height 527
click at [1094, 325] on div "Submitted 10 Status colour #273444 hex #273444 Save Cancel Summaries Total orde…" at bounding box center [695, 335] width 1403 height 527
click at [868, 312] on div "Submitted 10 Status colour #273444 hex #273444 Save Cancel Summaries Total orde…" at bounding box center [695, 335] width 1403 height 527
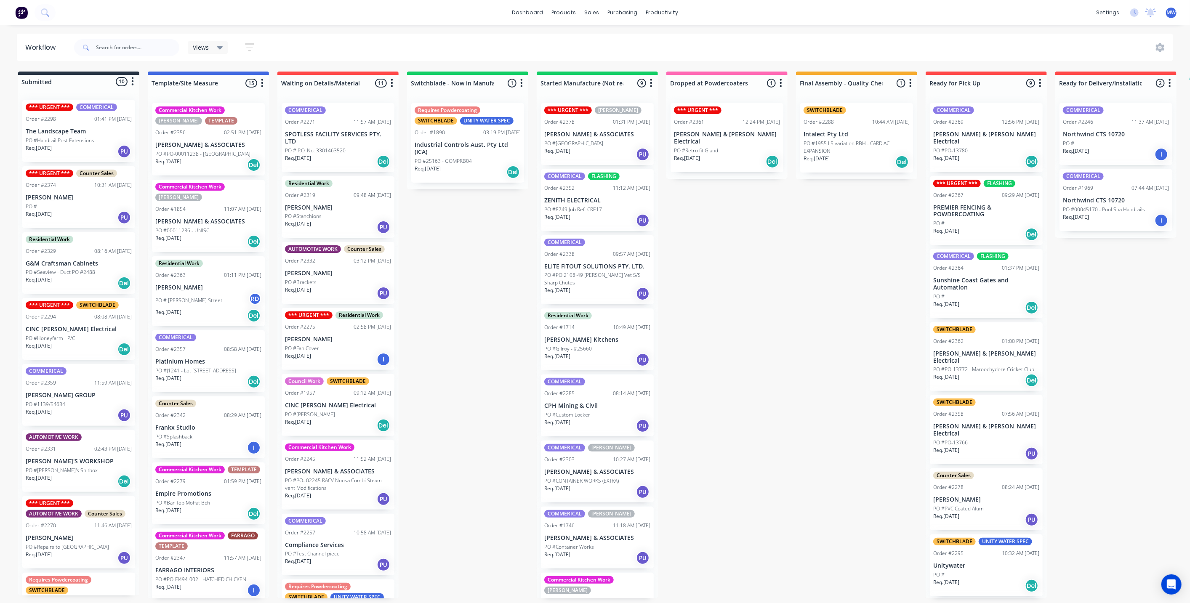
click at [848, 319] on div "Submitted 10 Status colour #273444 hex #273444 Save Cancel Summaries Total orde…" at bounding box center [695, 335] width 1403 height 527
click at [455, 299] on div "Submitted 10 Status colour #273444 hex #273444 Save Cancel Summaries Total orde…" at bounding box center [695, 335] width 1403 height 527
click at [137, 44] on input "text" at bounding box center [137, 47] width 83 height 17
click at [312, 36] on div "Views Save new view None (Default) edit SCSM - MAIN edit SUNCOAST MAIN VIEW edi…" at bounding box center [622, 47] width 1101 height 25
click at [291, 26] on div "dashboard products sales purchasing productivity dashboard products Product Cat…" at bounding box center [595, 276] width 1190 height 553
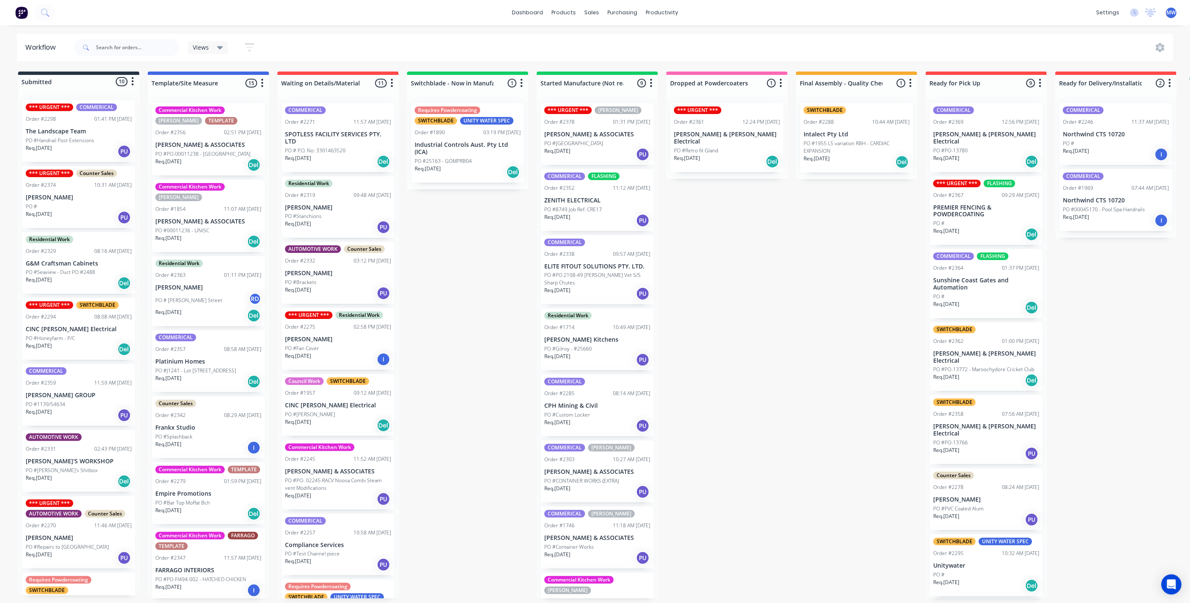
click at [446, 260] on div "Submitted 10 Status colour #273444 hex #273444 Save Cancel Summaries Total orde…" at bounding box center [695, 335] width 1403 height 527
drag, startPoint x: 441, startPoint y: 244, endPoint x: 340, endPoint y: 77, distance: 196.2
click at [441, 244] on div "Submitted 10 Status colour #273444 hex #273444 Save Cancel Summaries Total orde…" at bounding box center [695, 335] width 1403 height 527
click at [462, 233] on div "Submitted 10 Status colour #273444 hex #273444 Save Cancel Summaries Total orde…" at bounding box center [695, 335] width 1403 height 527
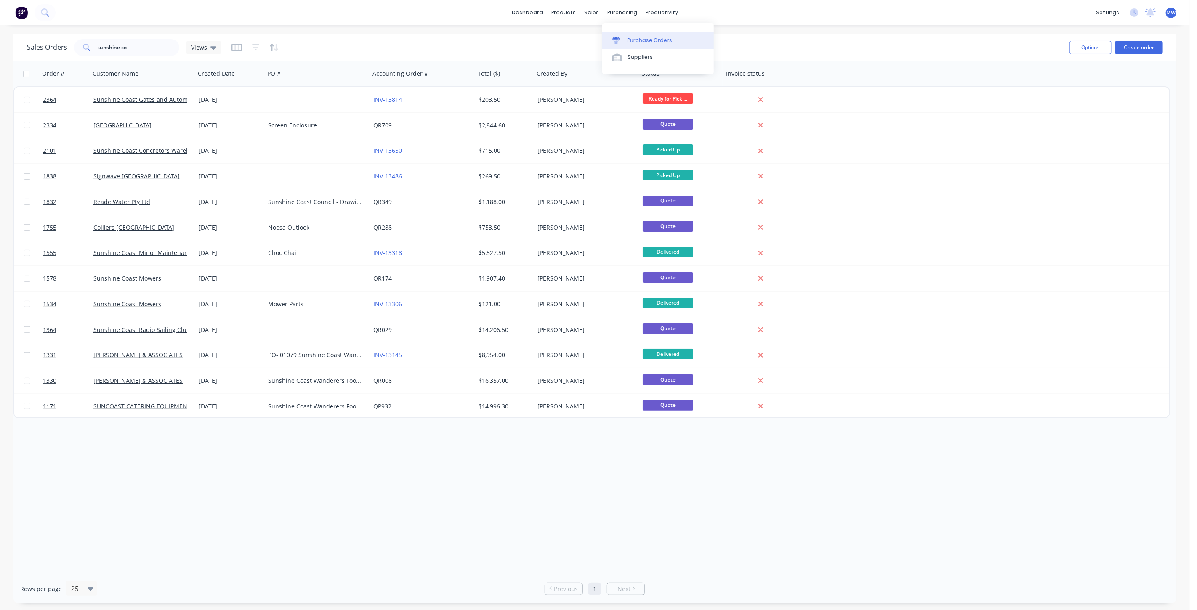
click at [617, 33] on link "Purchase Orders" at bounding box center [658, 40] width 112 height 17
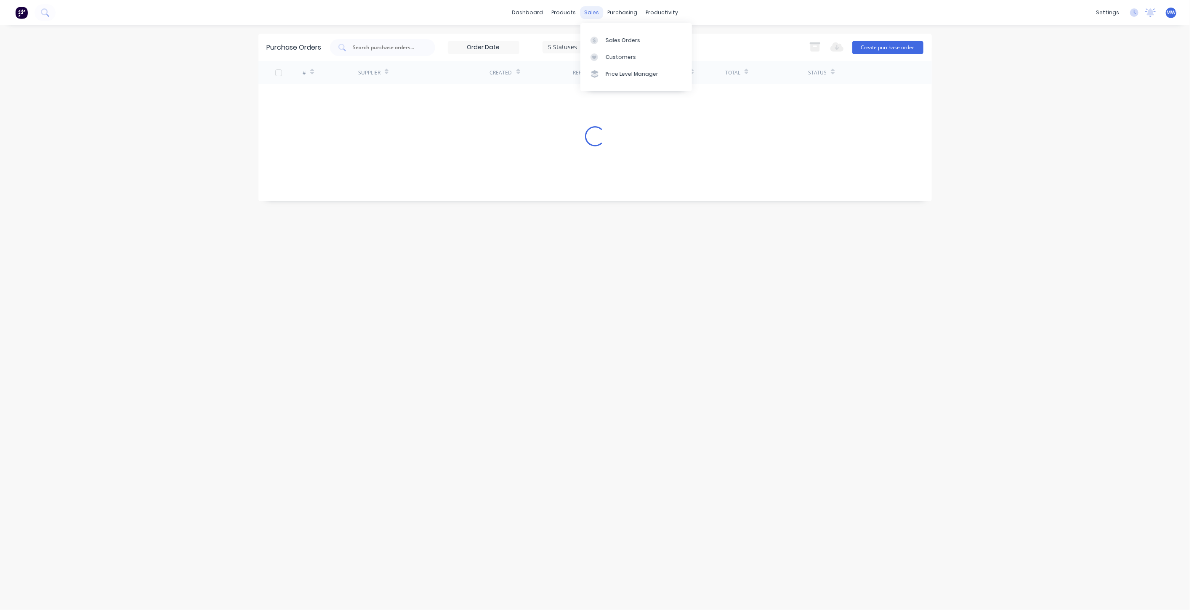
click at [588, 15] on div "sales" at bounding box center [591, 12] width 23 height 13
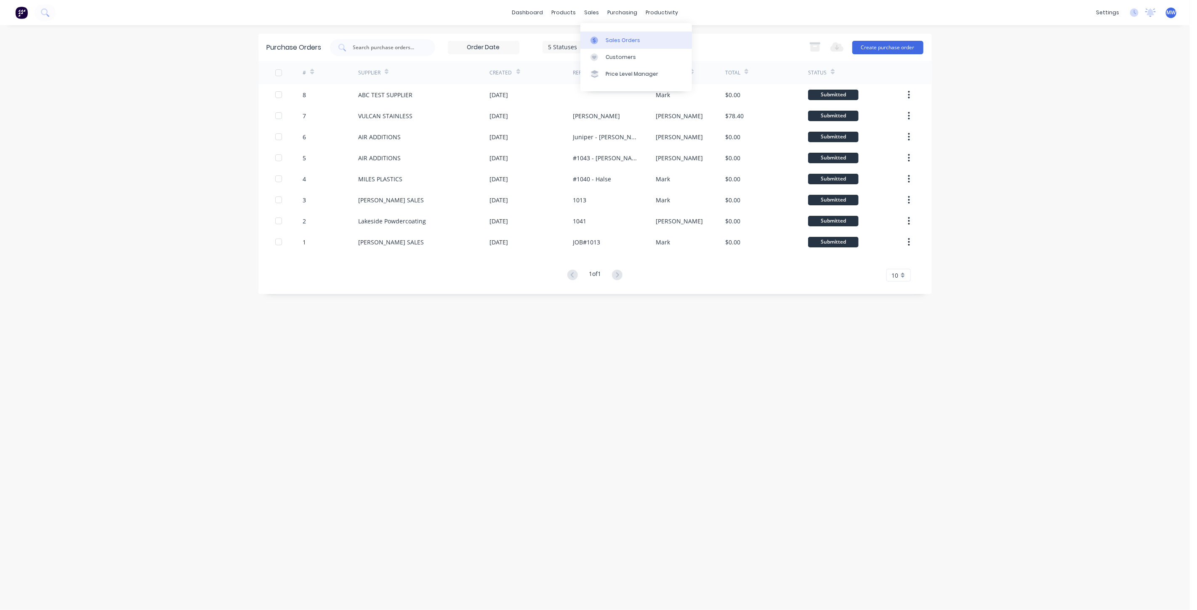
click at [611, 38] on div "Sales Orders" at bounding box center [623, 41] width 35 height 8
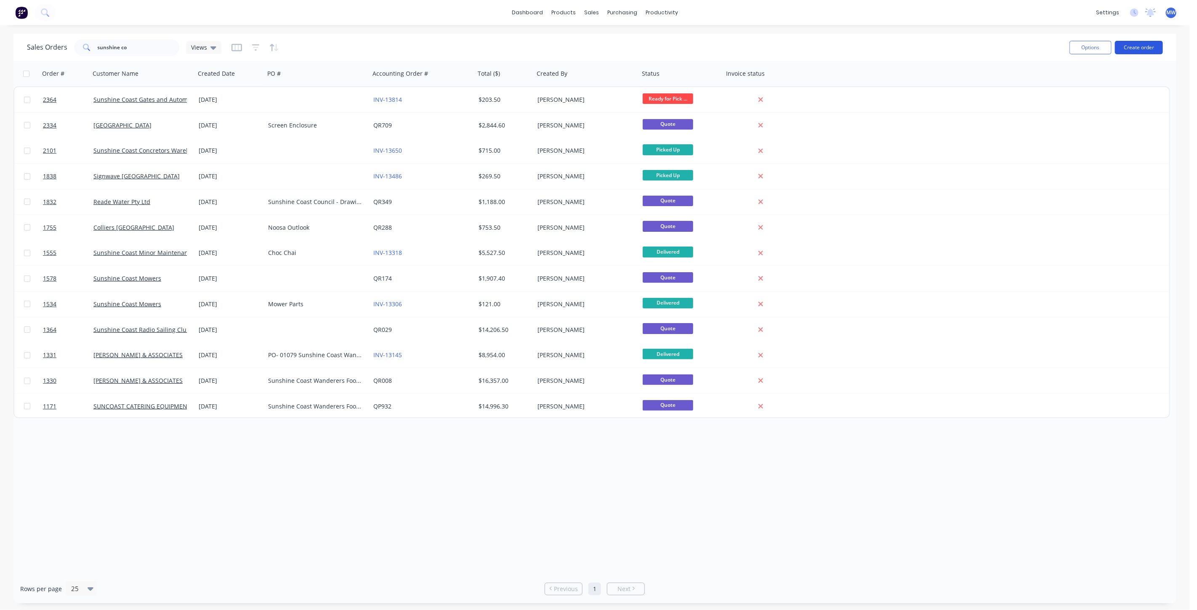
click at [1134, 49] on button "Create order" at bounding box center [1139, 47] width 48 height 13
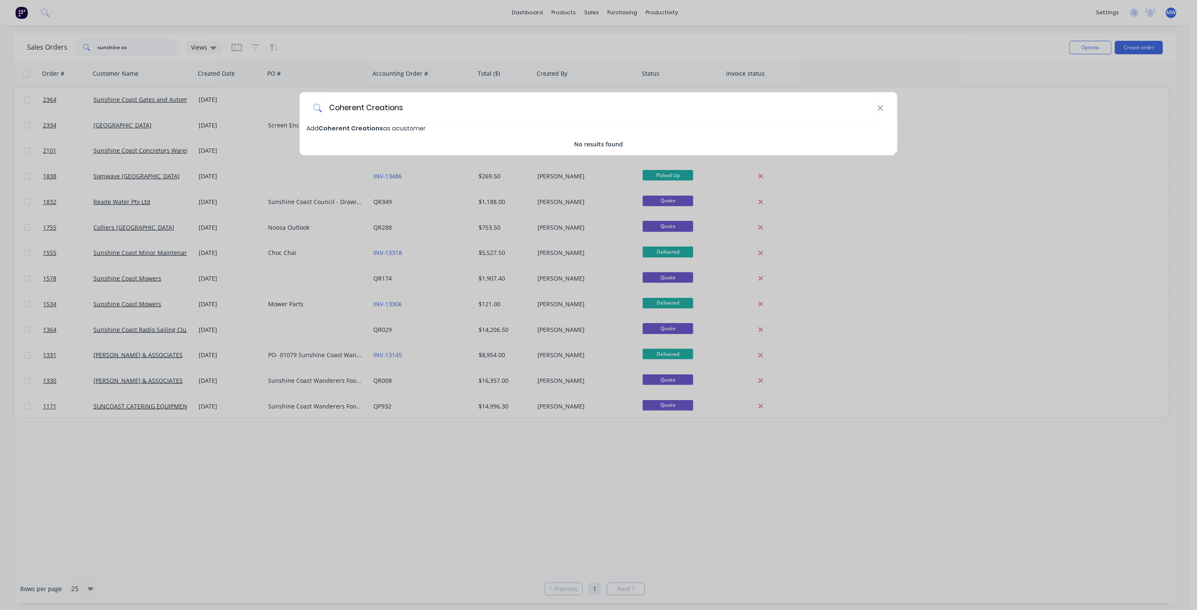
type input "Coherent Creations"
click at [375, 127] on span "Coherent Creations" at bounding box center [351, 128] width 64 height 8
select select "AU"
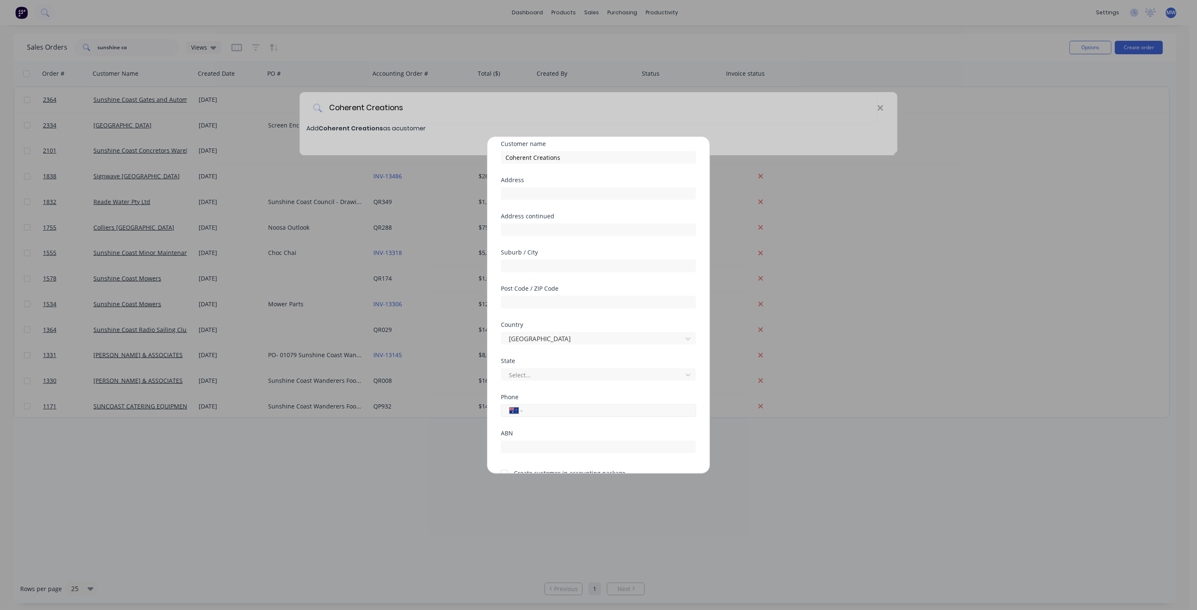
scroll to position [73, 0]
click at [553, 368] on input "tel" at bounding box center [608, 369] width 159 height 10
drag, startPoint x: 508, startPoint y: 454, endPoint x: 514, endPoint y: 451, distance: 6.6
click at [509, 454] on div "Save Cancel" at bounding box center [598, 455] width 195 height 13
click at [504, 432] on div at bounding box center [504, 431] width 17 height 17
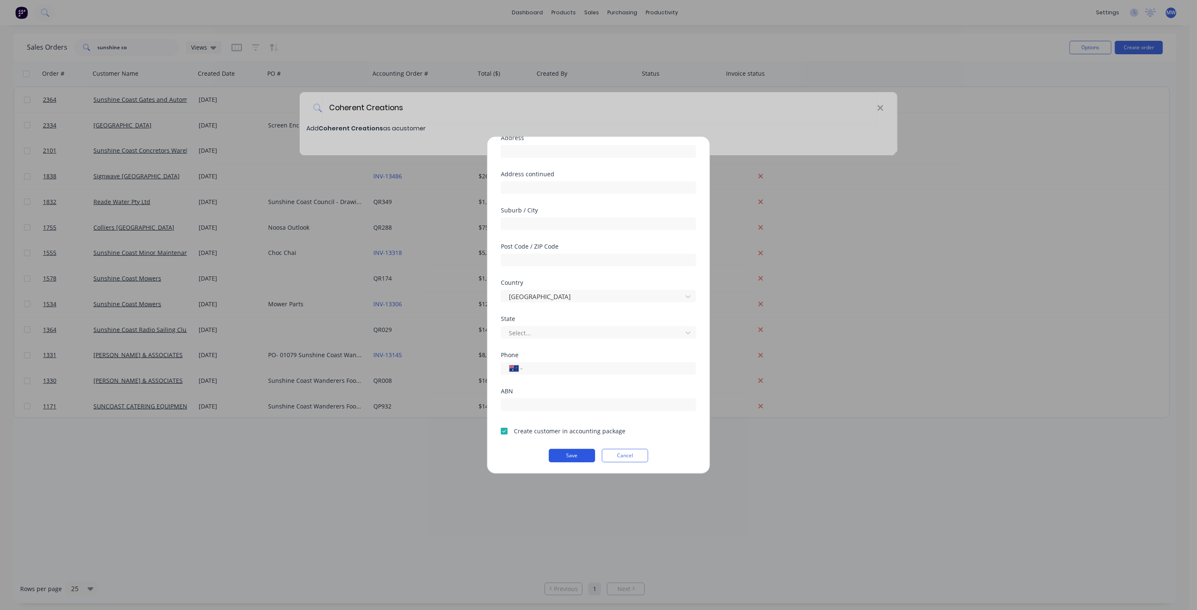
click at [563, 454] on button "Save" at bounding box center [572, 455] width 46 height 13
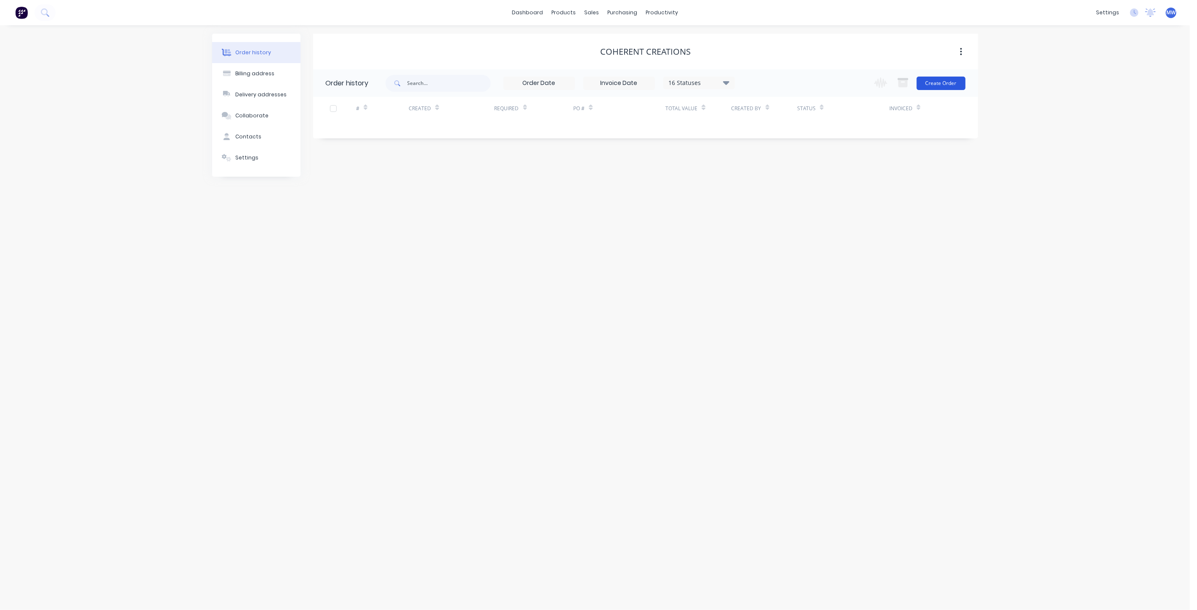
click at [939, 83] on button "Create Order" at bounding box center [941, 83] width 49 height 13
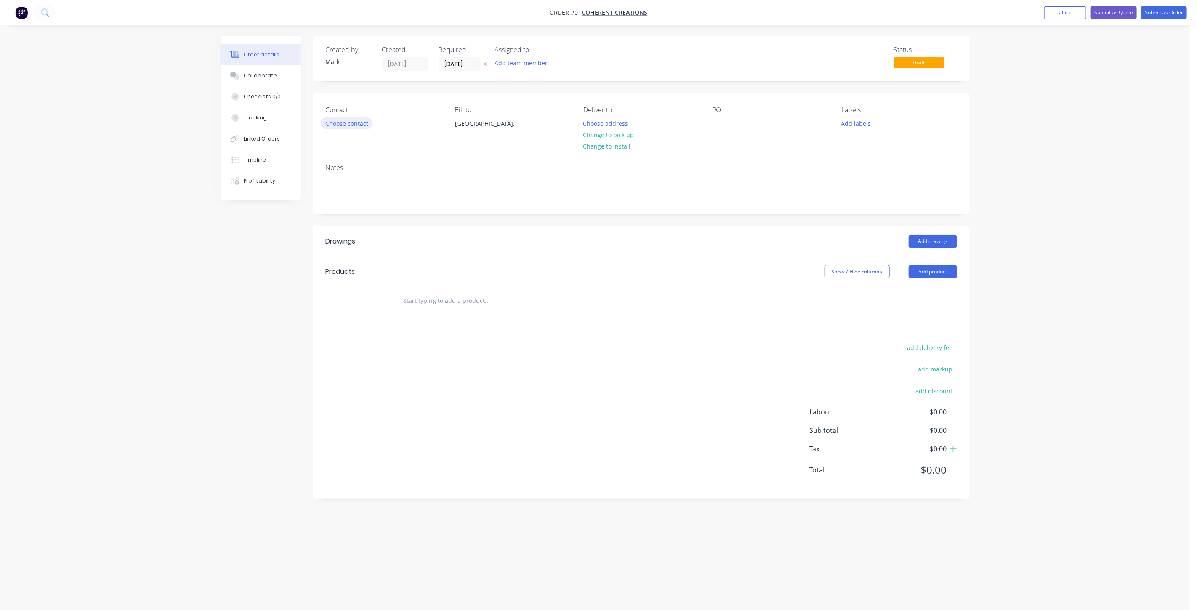
click at [358, 123] on button "Choose contact" at bounding box center [347, 122] width 52 height 11
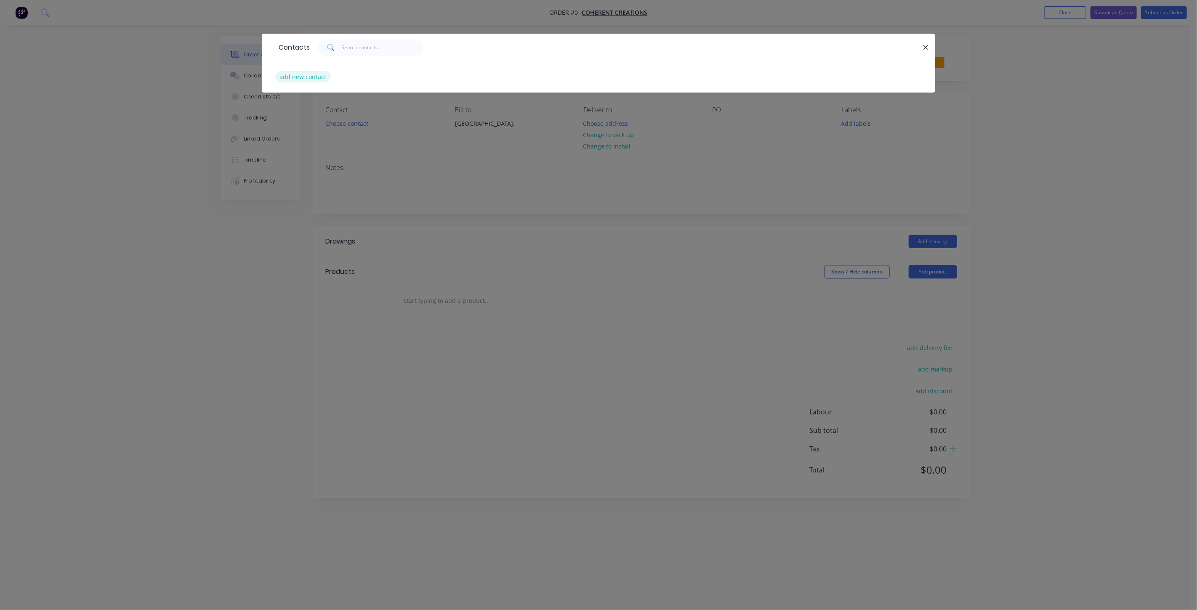
click at [307, 78] on button "add new contact" at bounding box center [303, 76] width 56 height 11
select select "AU"
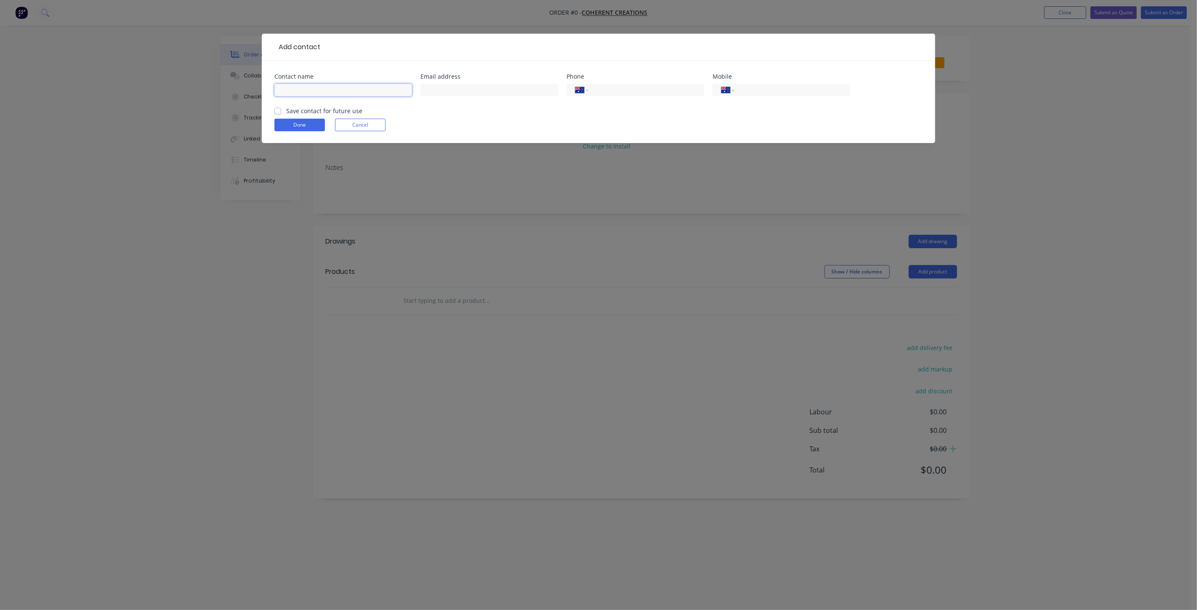
click at [309, 86] on input "text" at bounding box center [343, 90] width 138 height 13
type input "Emmy"
click at [458, 87] on input "text" at bounding box center [489, 90] width 138 height 13
paste input "[EMAIL_ADDRESS][DOMAIN_NAME]"
type input "[EMAIL_ADDRESS][DOMAIN_NAME]"
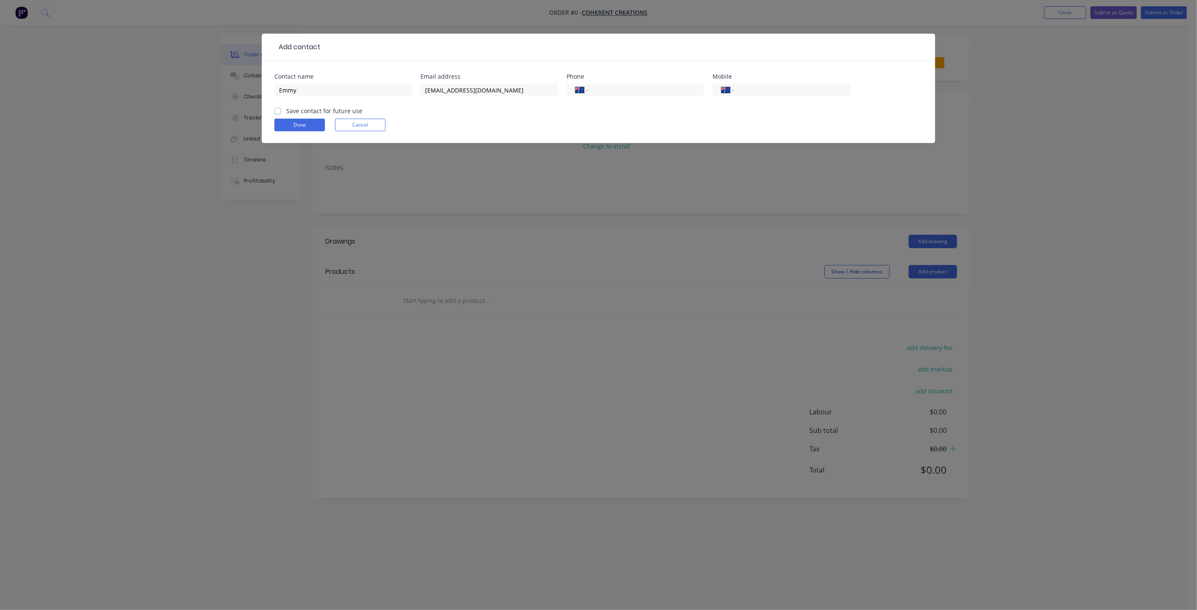
click at [286, 112] on label "Save contact for future use" at bounding box center [324, 110] width 76 height 9
click at [277, 112] on input "Save contact for future use" at bounding box center [277, 110] width 7 height 8
checkbox input "true"
click at [286, 124] on button "Done" at bounding box center [299, 125] width 50 height 13
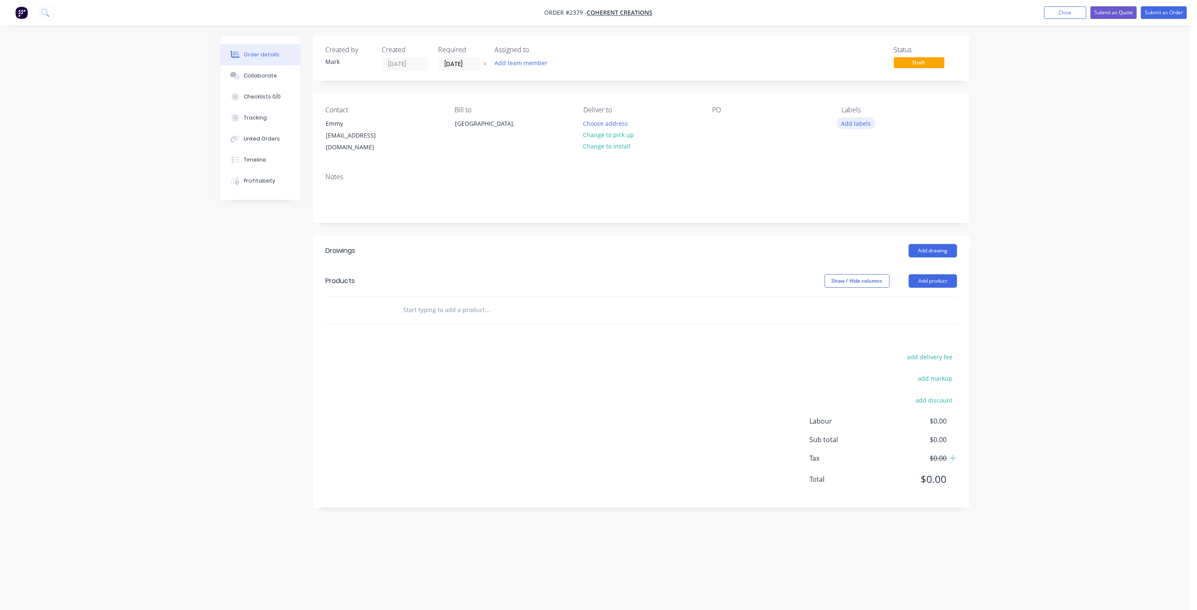
click at [855, 121] on button "Add labels" at bounding box center [856, 122] width 39 height 11
click at [858, 204] on div at bounding box center [856, 204] width 17 height 17
click at [717, 123] on div at bounding box center [718, 123] width 13 height 12
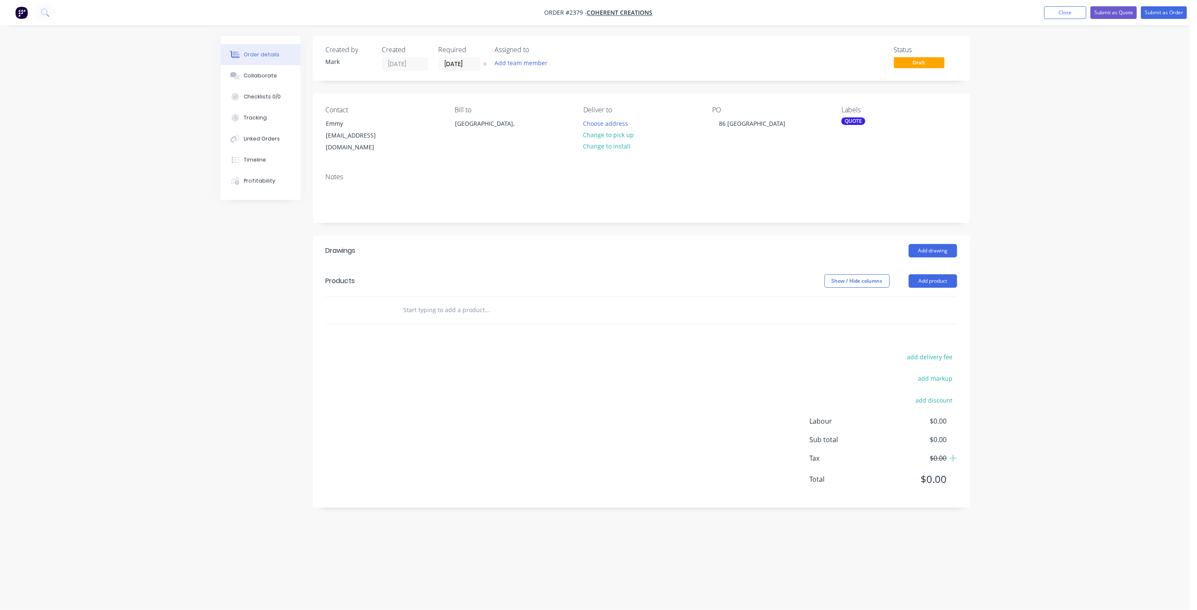
click at [442, 305] on input "text" at bounding box center [487, 310] width 168 height 17
type input "S/S BENCH"
click at [463, 330] on button "Add S/S BENCH to order" at bounding box center [533, 342] width 252 height 27
click at [428, 332] on div at bounding box center [446, 338] width 86 height 12
click at [409, 332] on div "4480mmL x" at bounding box center [425, 338] width 45 height 12
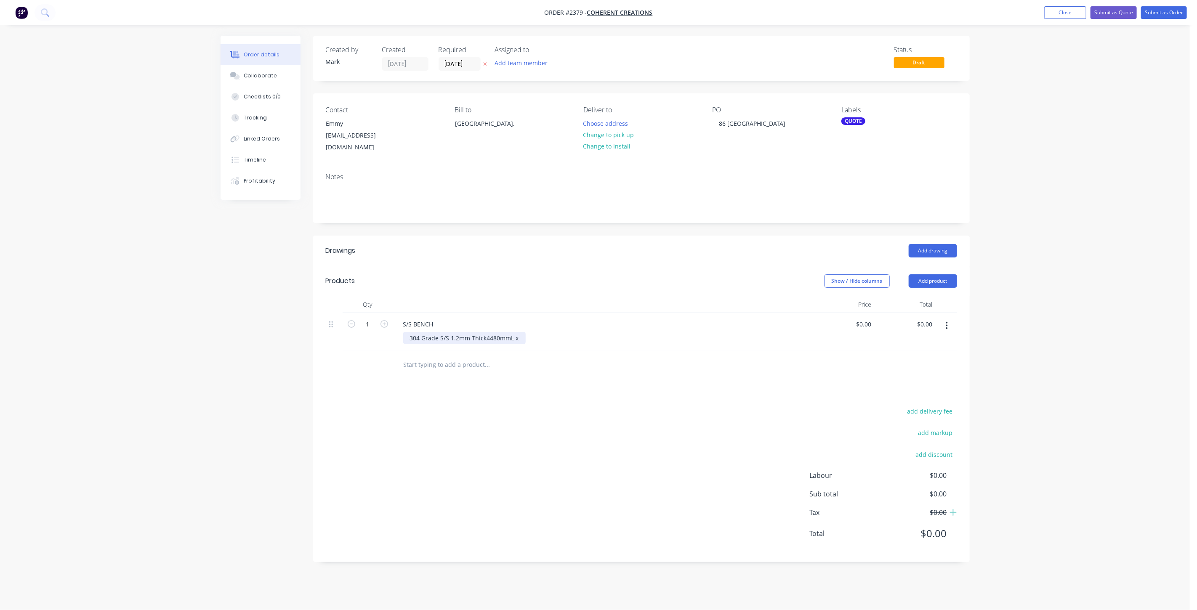
click at [452, 336] on div "304 Grade S/S 1.2mm Thick 4480mmL x" at bounding box center [464, 338] width 122 height 12
click at [512, 340] on div "304 Grade S/S 1.2mm Thick 4480mmL x 750mmW, 50mm Fascia, 1 x 350x400 Sink welde…" at bounding box center [560, 347] width 315 height 30
click at [587, 336] on div "304 Grade S/S 1.2mm Thick 4480mmL x 750mmW, 50mm Fascia, 1 x 350x400 Sink welde…" at bounding box center [560, 347] width 315 height 30
drag, startPoint x: 512, startPoint y: 339, endPoint x: 520, endPoint y: 348, distance: 11.6
click at [513, 339] on div "304 Grade S/S 1.2mm Thick 4480mmL x 750mmW, 50mm Fascia, 1 x 350x400 Sink welde…" at bounding box center [560, 347] width 315 height 30
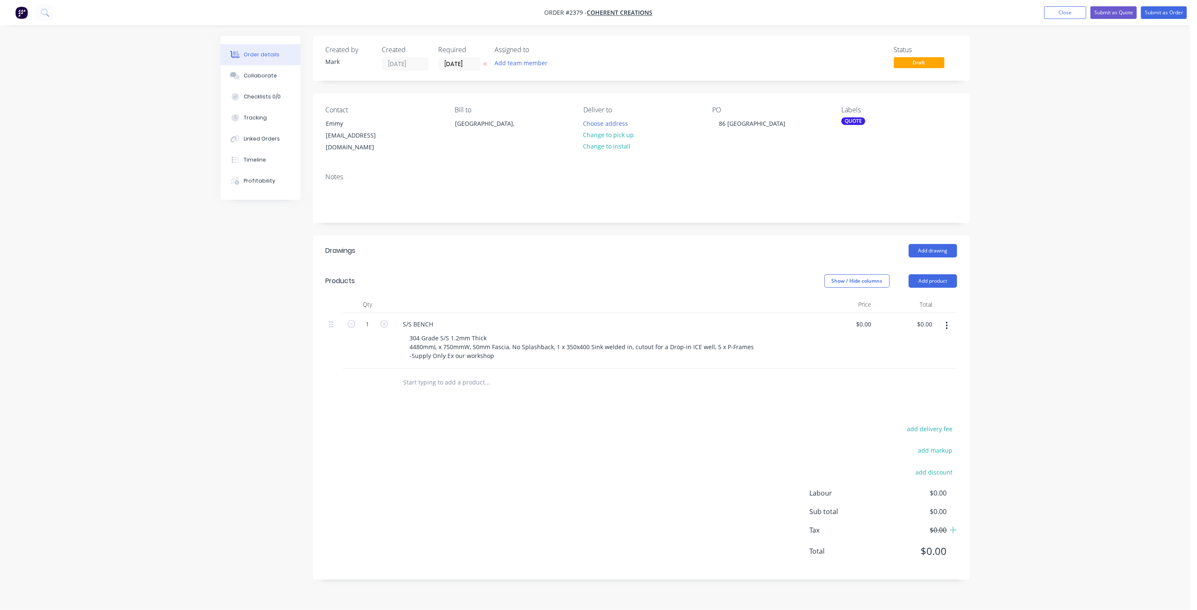
click at [246, 351] on div "Created by Mark Created 29/09/25 Required 29/09/25 Assigned to Add team member …" at bounding box center [595, 314] width 749 height 557
click at [866, 318] on input "0" at bounding box center [865, 324] width 19 height 12
type input "$4,303.00"
click at [1164, 228] on div "Order details Collaborate Checklists 0/0 Tracking Linked Orders Timeline Profit…" at bounding box center [595, 305] width 1190 height 610
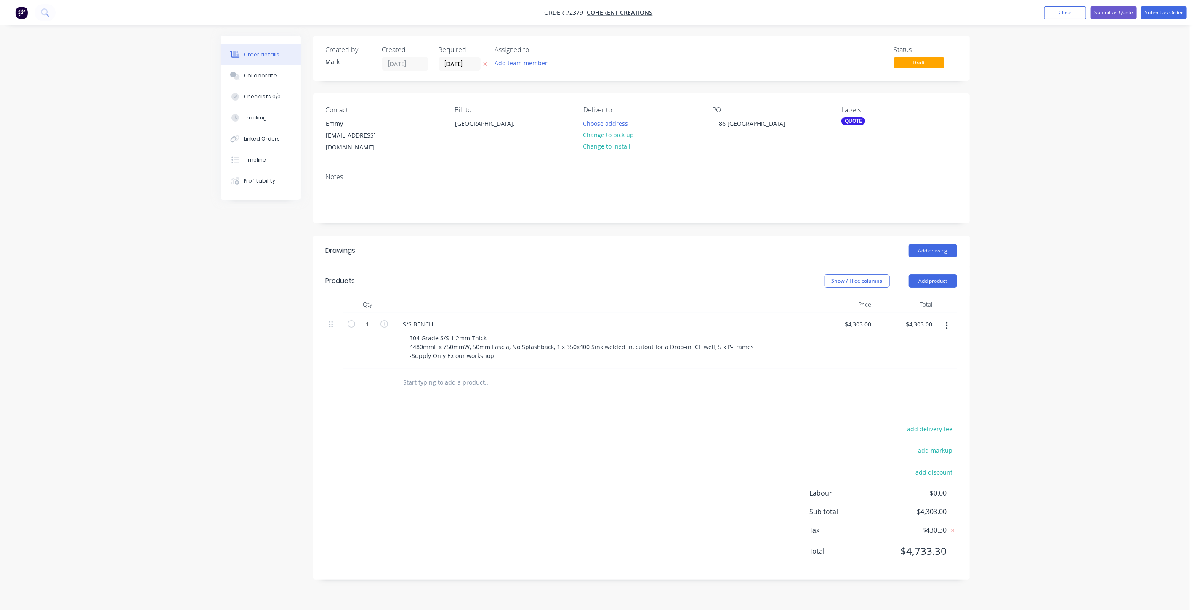
click at [1053, 201] on div "Order details Collaborate Checklists 0/0 Tracking Linked Orders Timeline Profit…" at bounding box center [595, 305] width 1190 height 610
click at [1118, 9] on button "Submit as Quote" at bounding box center [1113, 12] width 46 height 13
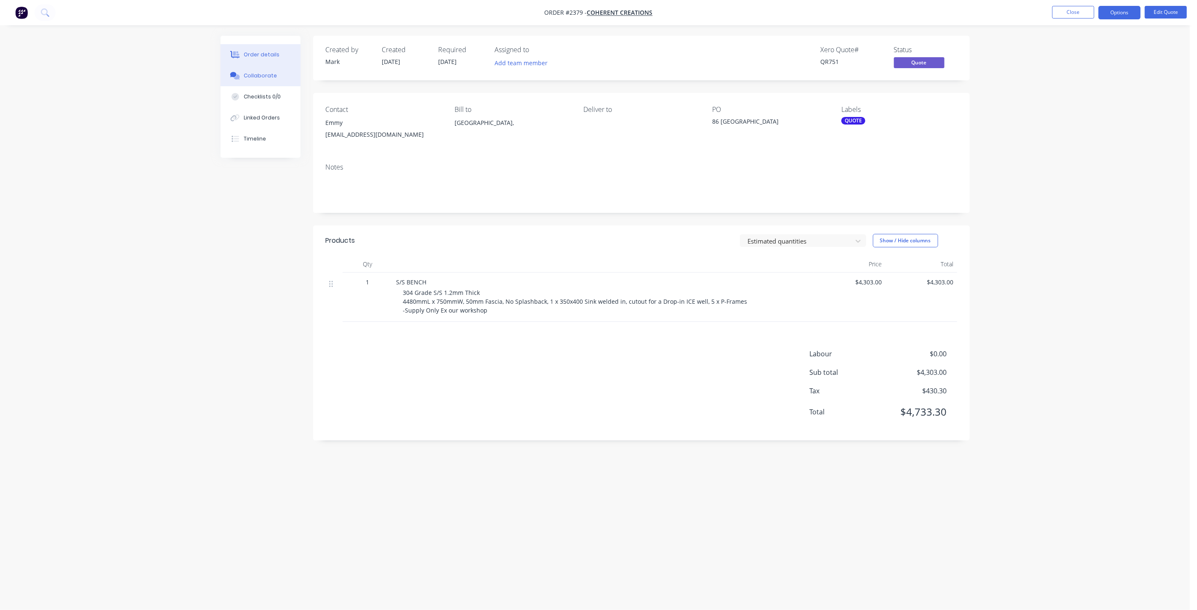
click at [268, 73] on div "Collaborate" at bounding box center [260, 76] width 33 height 8
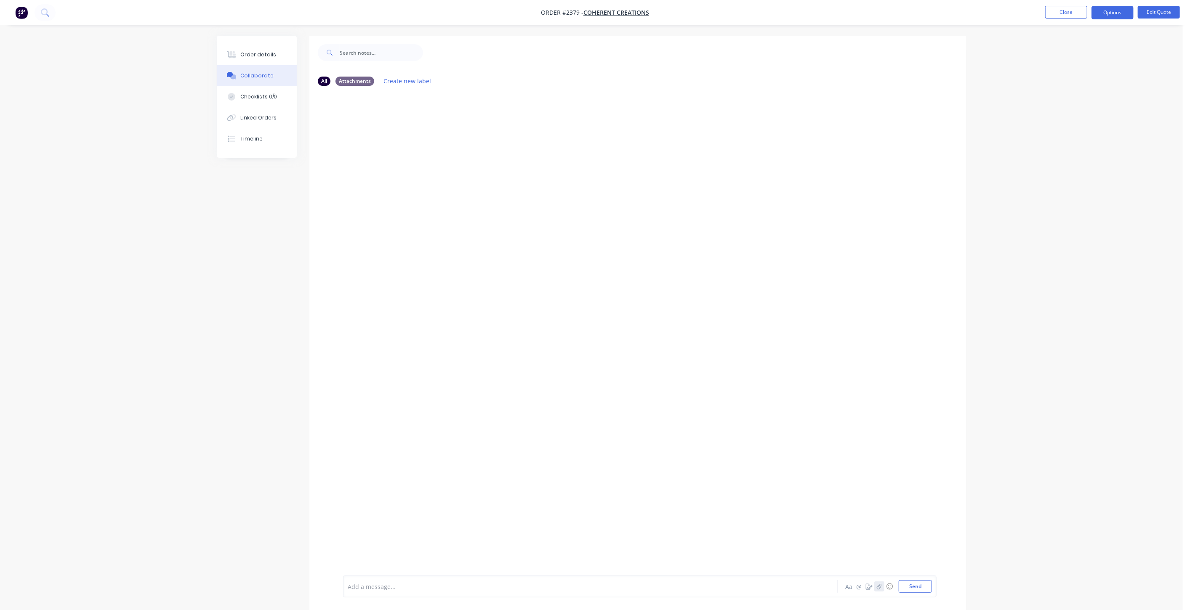
click at [880, 587] on icon "button" at bounding box center [879, 587] width 5 height 6
click at [932, 583] on div "Add a message... Aa @ ☺ Send" at bounding box center [639, 565] width 593 height 65
click at [927, 586] on button "Send" at bounding box center [914, 586] width 33 height 13
click at [261, 70] on button "Collaborate" at bounding box center [257, 75] width 80 height 21
click at [257, 48] on button "Order details" at bounding box center [257, 54] width 80 height 21
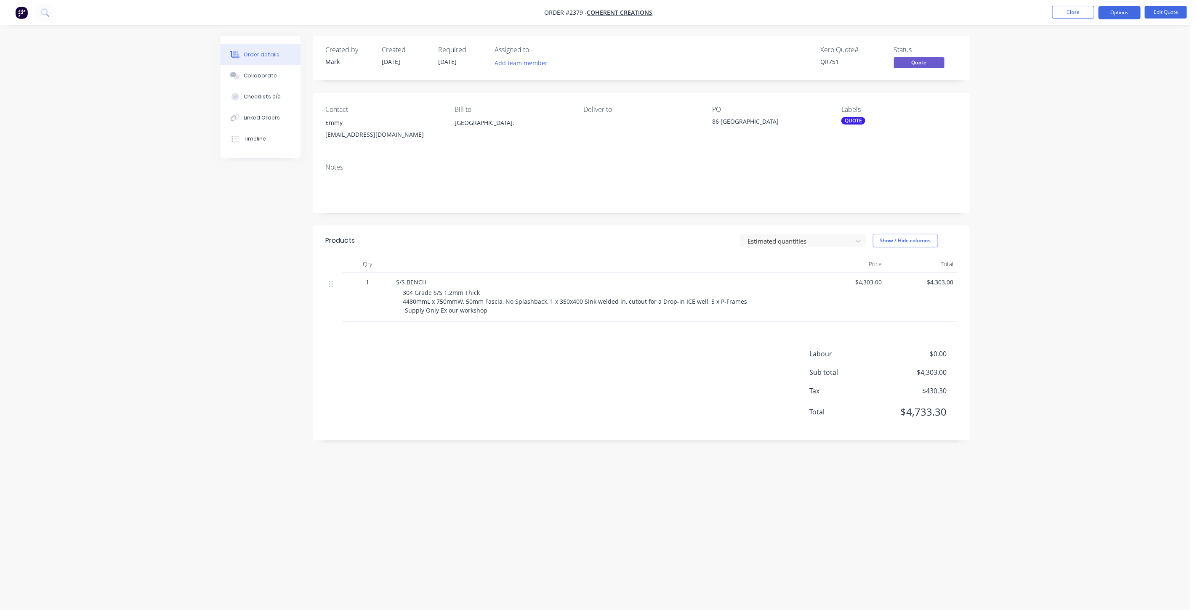
click at [1046, 246] on div "Order details Collaborate Checklists 0/0 Linked Orders Timeline Order details C…" at bounding box center [595, 305] width 1190 height 610
click at [1076, 14] on button "Close" at bounding box center [1073, 12] width 42 height 13
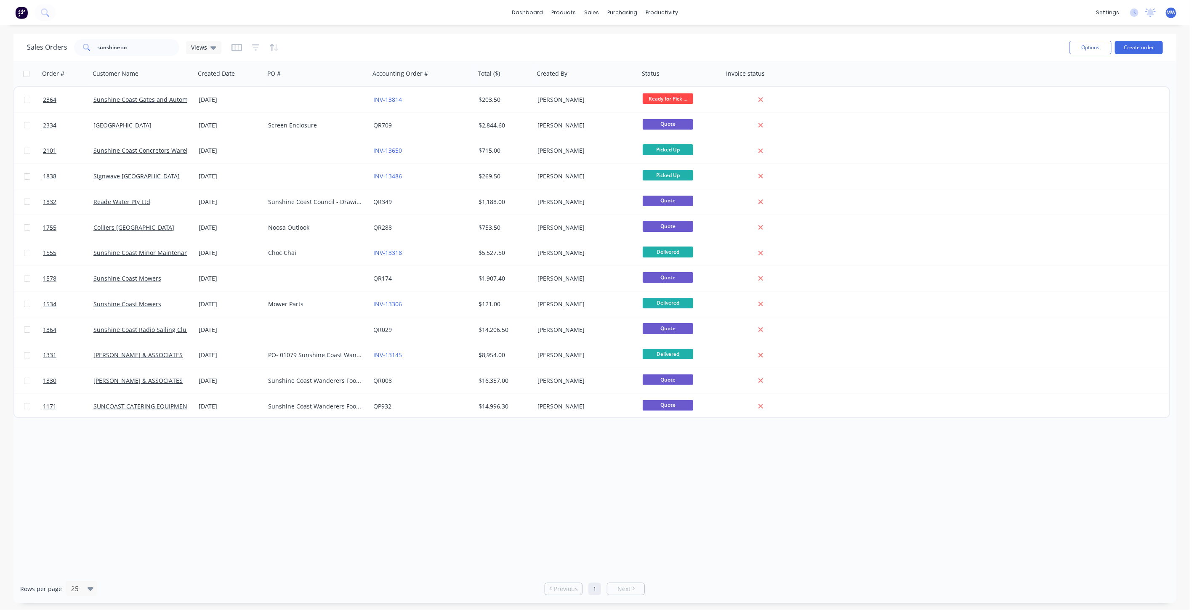
click at [207, 538] on div "Order # Customer Name Created Date PO # Accounting Order # Total ($) Created By…" at bounding box center [594, 317] width 1163 height 513
click at [619, 32] on link "Sales Orders" at bounding box center [636, 40] width 112 height 17
drag, startPoint x: 139, startPoint y: 45, endPoint x: -4, endPoint y: 29, distance: 143.6
click at [0, 29] on html "dashboard products sales purchasing productivity dashboard products Product Cat…" at bounding box center [598, 305] width 1197 height 610
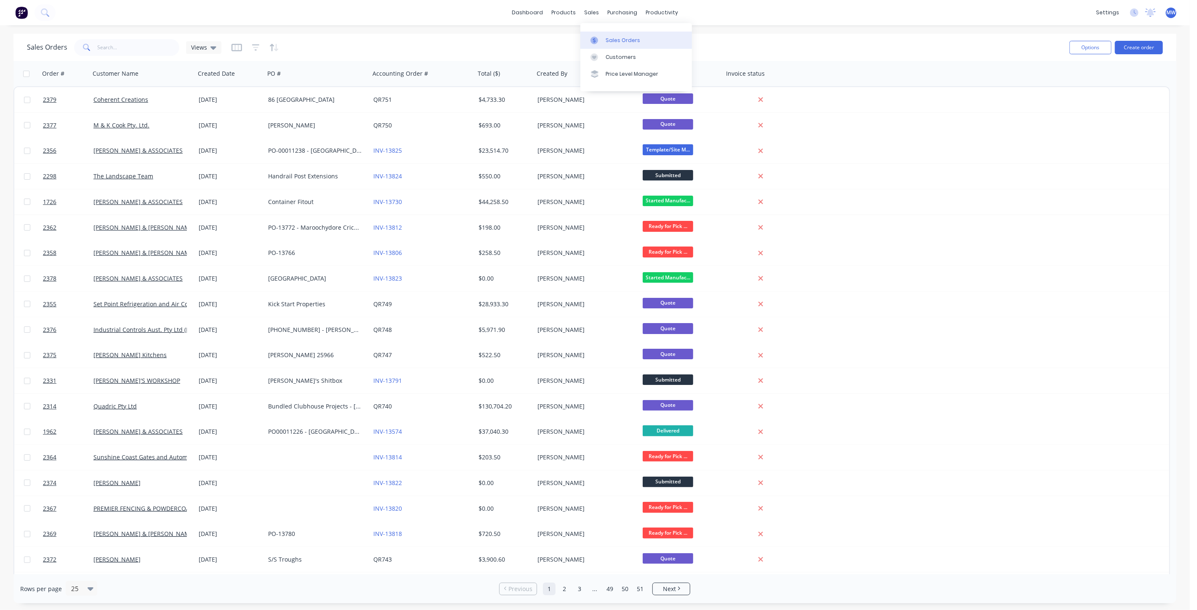
click at [618, 40] on div "Sales Orders" at bounding box center [623, 41] width 35 height 8
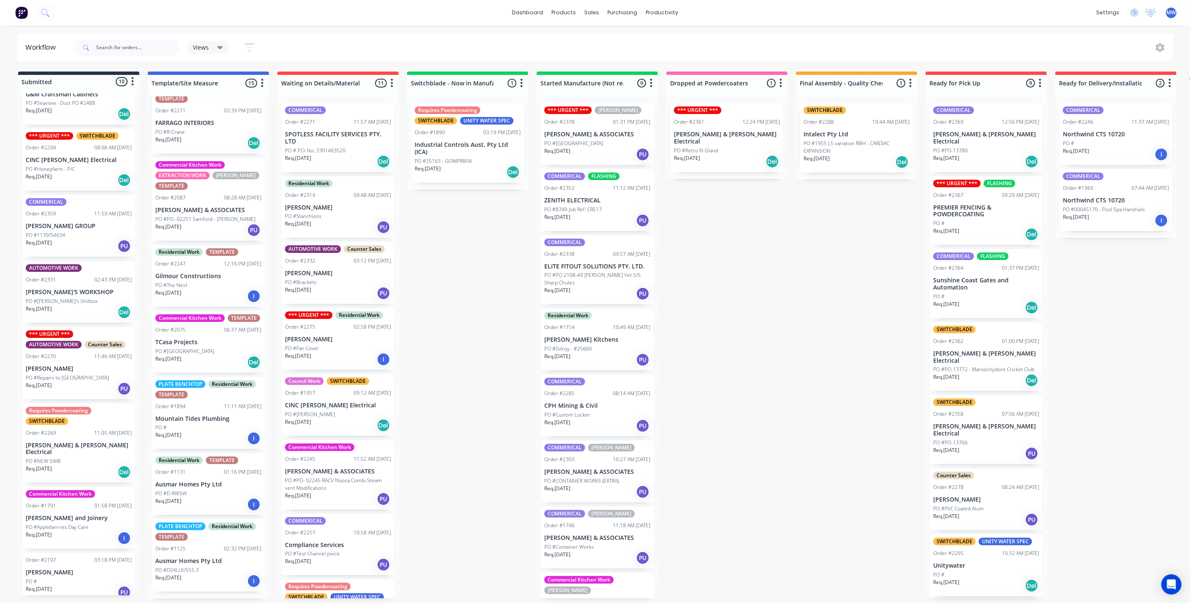
click at [330, 289] on div "Req. [DATE] PU" at bounding box center [338, 293] width 106 height 14
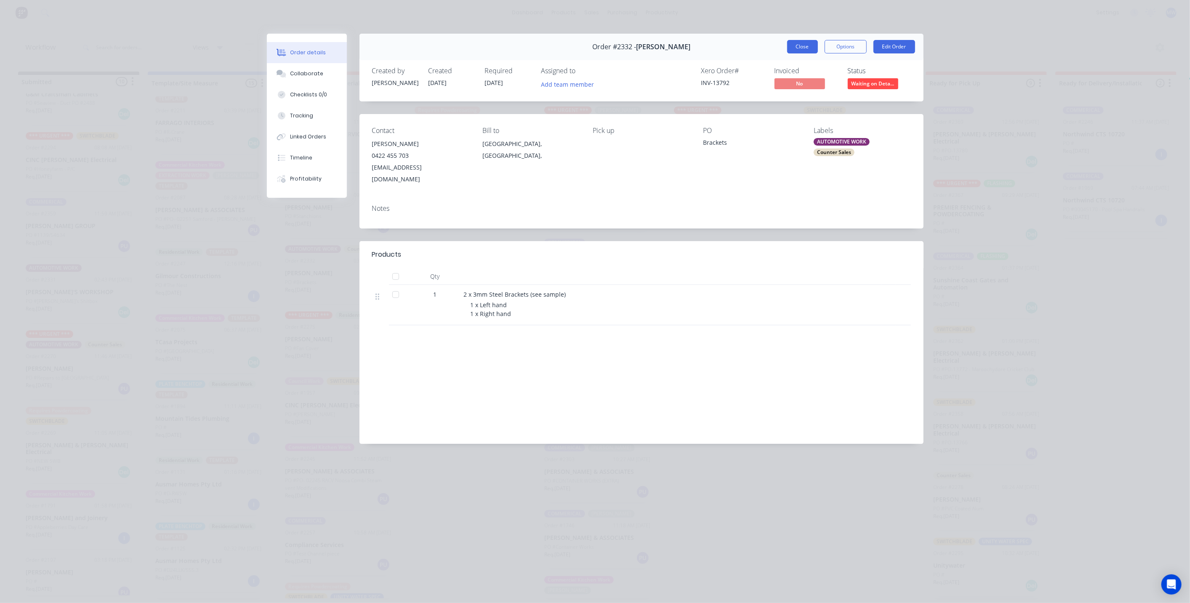
click at [809, 51] on button "Close" at bounding box center [802, 46] width 31 height 13
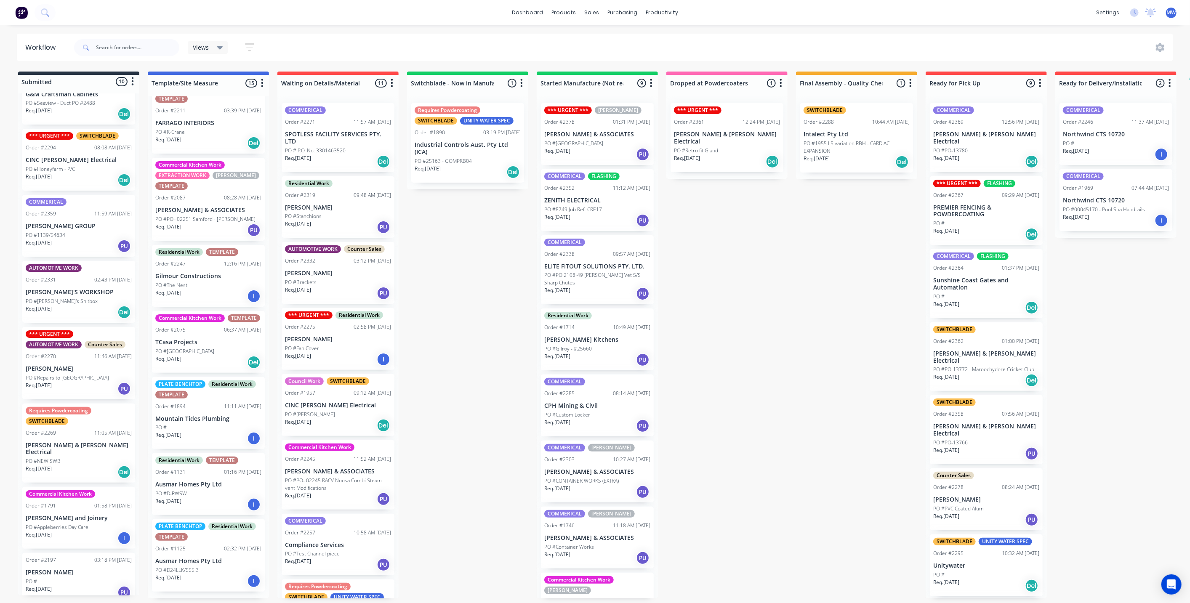
click at [332, 280] on div "PO #Brackets" at bounding box center [338, 283] width 106 height 8
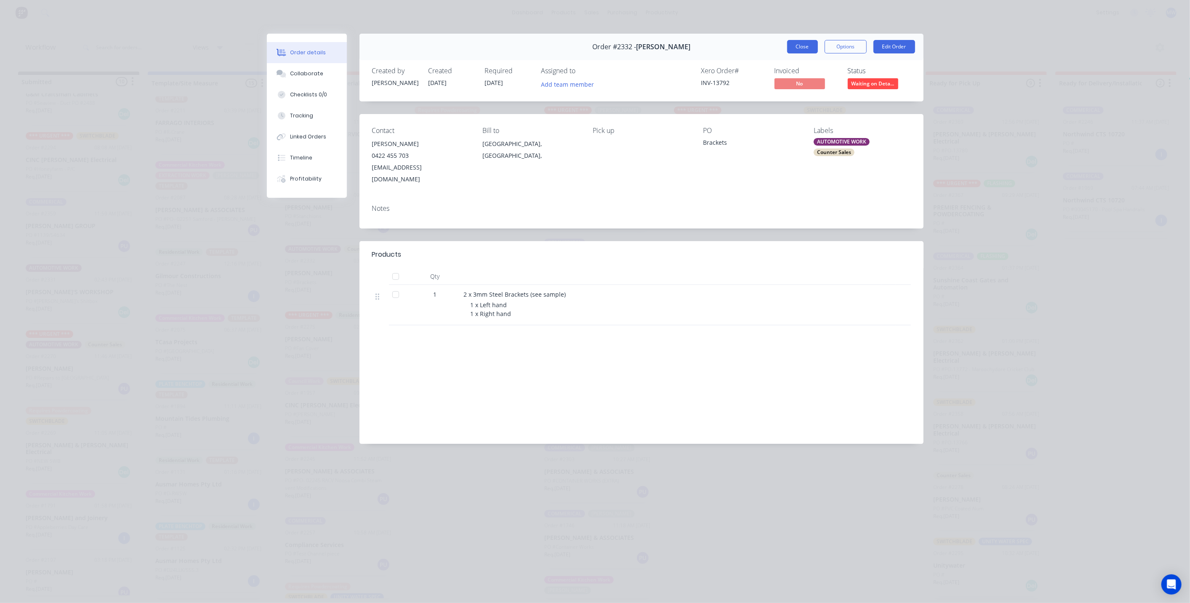
click at [805, 48] on button "Close" at bounding box center [802, 46] width 31 height 13
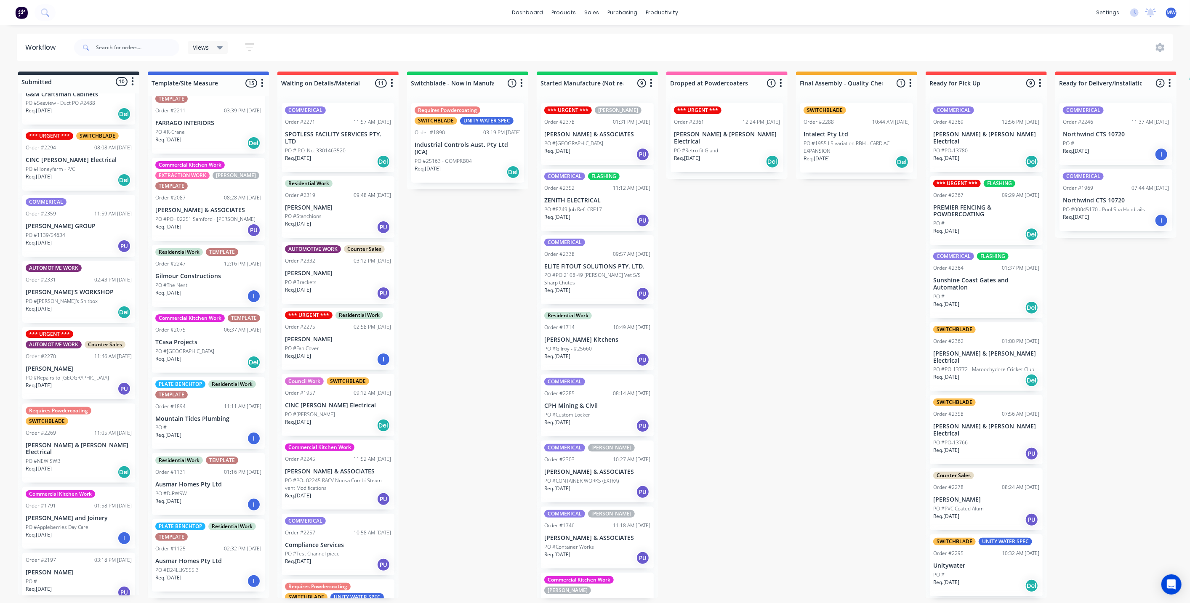
click at [509, 268] on div "Submitted 10 Status colour #273444 hex #273444 Save Cancel Summaries Total orde…" at bounding box center [695, 335] width 1403 height 527
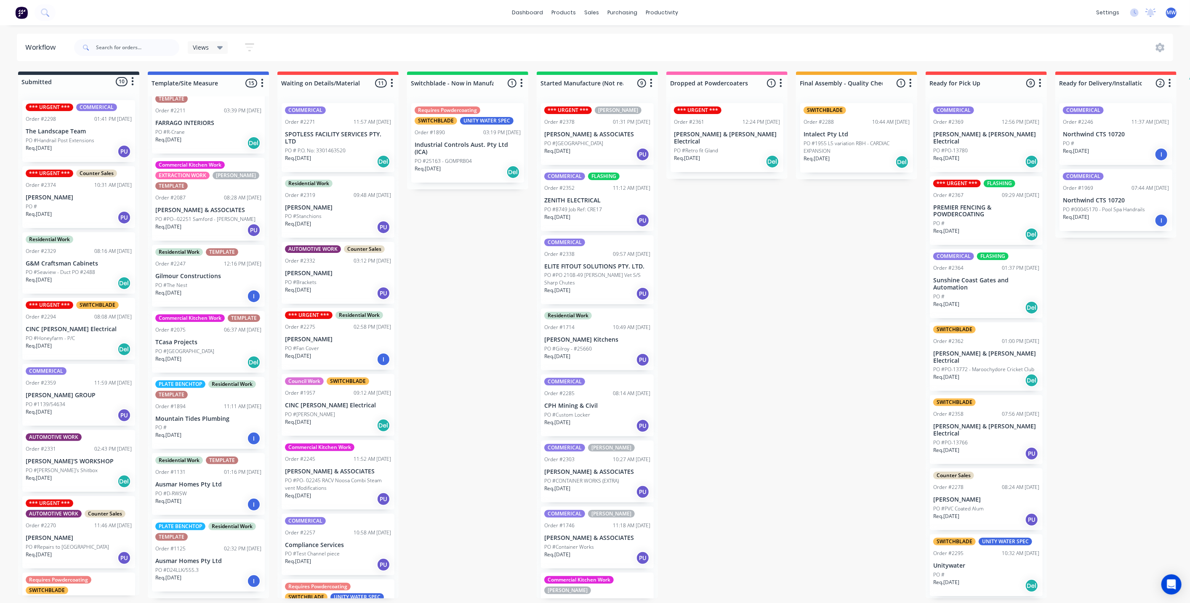
drag, startPoint x: 481, startPoint y: 296, endPoint x: 477, endPoint y: 297, distance: 4.2
click at [481, 298] on div "Submitted 10 Status colour #273444 hex #273444 Save Cancel Summaries Total orde…" at bounding box center [695, 335] width 1403 height 527
click at [78, 194] on p "[PERSON_NAME]" at bounding box center [79, 197] width 106 height 7
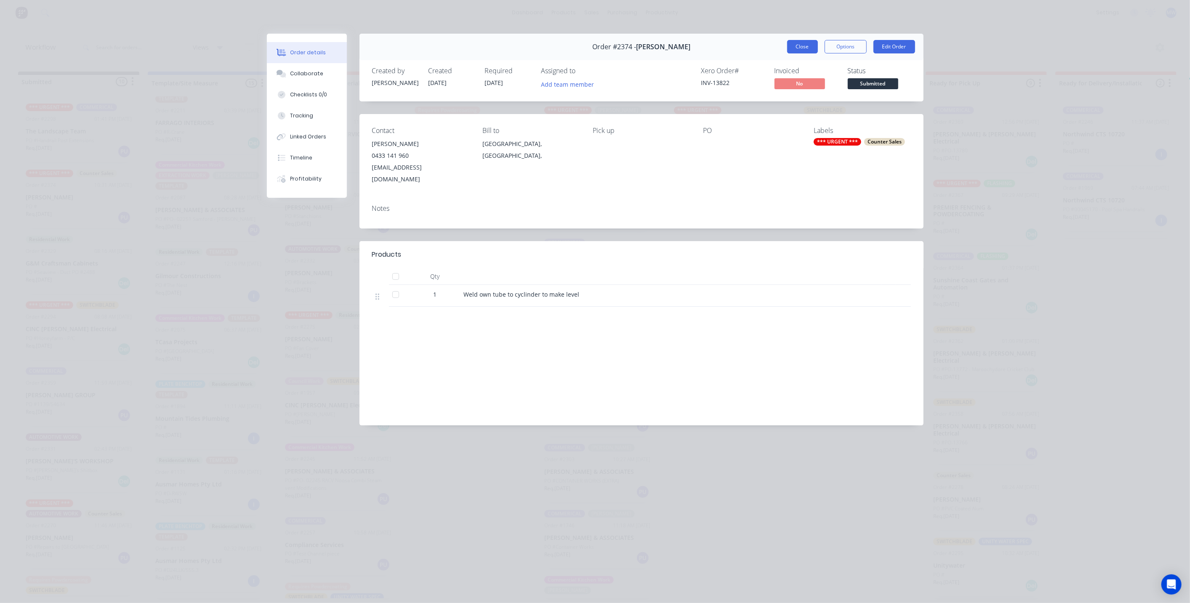
click at [797, 44] on button "Close" at bounding box center [802, 46] width 31 height 13
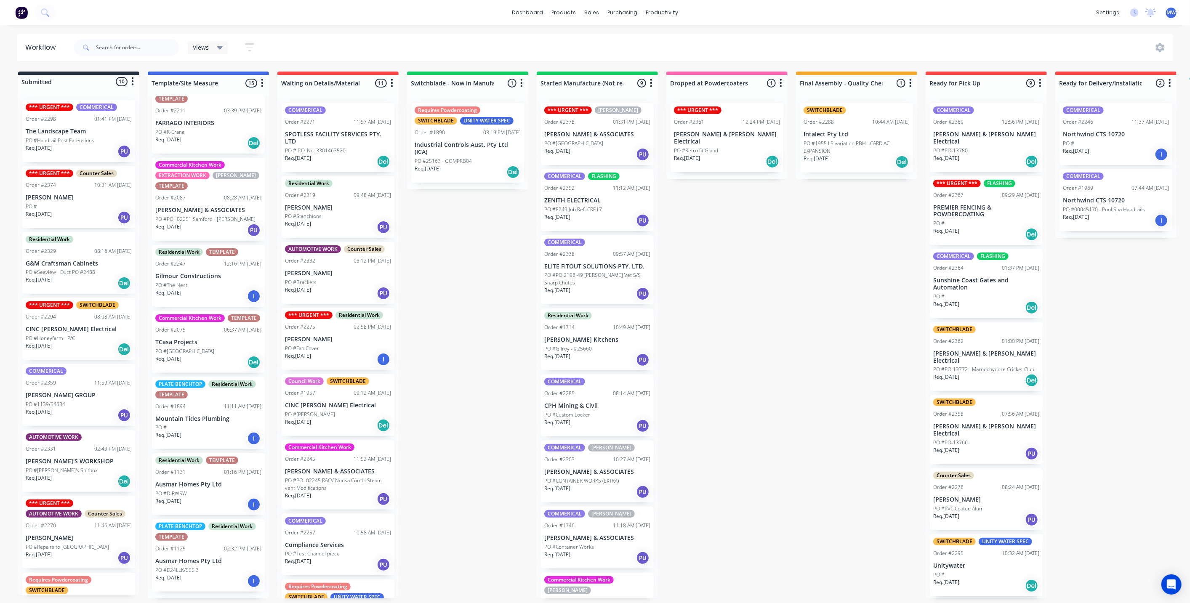
click at [441, 257] on div "Submitted 10 Status colour #273444 hex #273444 Save Cancel Summaries Total orde…" at bounding box center [695, 335] width 1403 height 527
click at [440, 257] on div "Submitted 10 Status colour #273444 hex #273444 Save Cancel Summaries Total orde…" at bounding box center [695, 335] width 1403 height 527
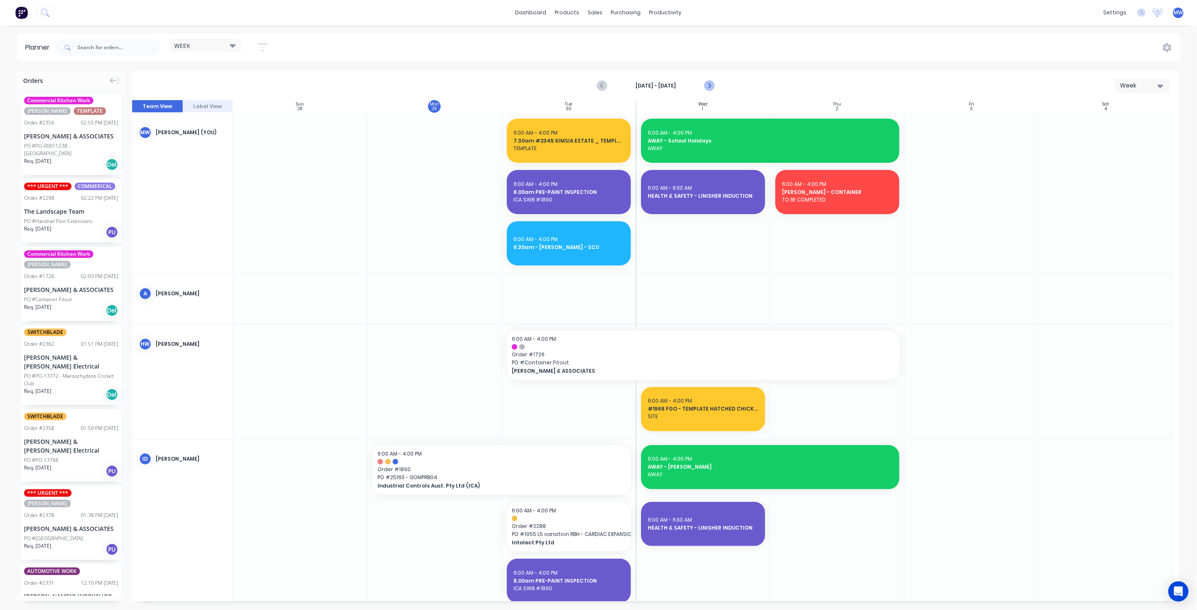
click at [709, 87] on icon "Next page" at bounding box center [709, 86] width 10 height 10
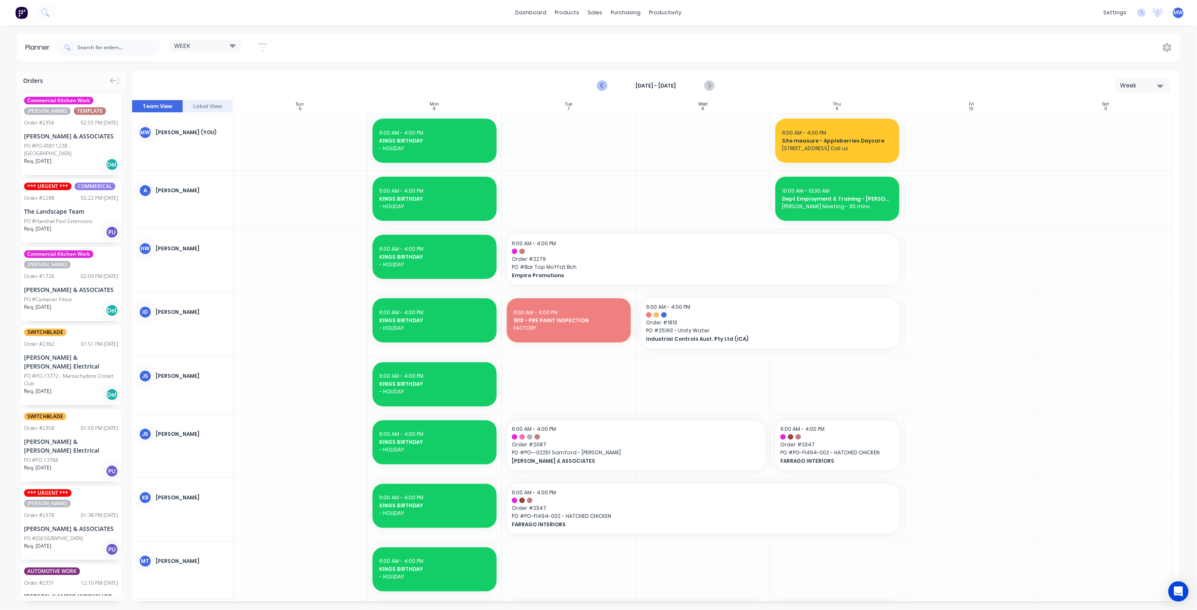
click at [606, 82] on icon "Previous page" at bounding box center [602, 86] width 10 height 10
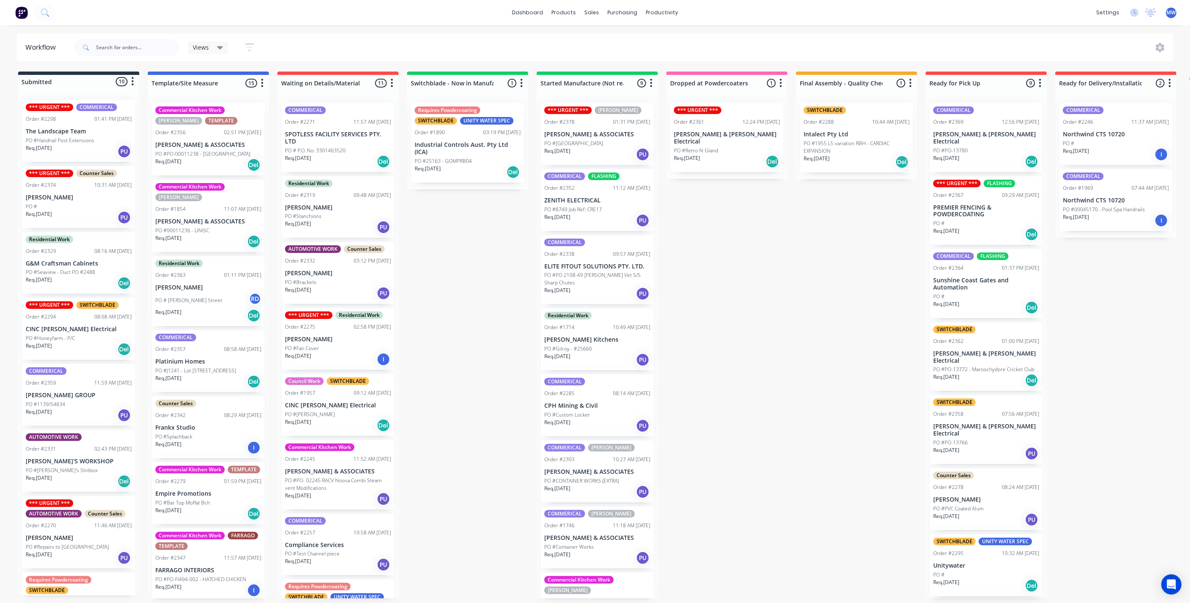
click at [422, 311] on div "Submitted 10 Status colour #273444 hex #273444 Save Cancel Summaries Total orde…" at bounding box center [695, 335] width 1403 height 527
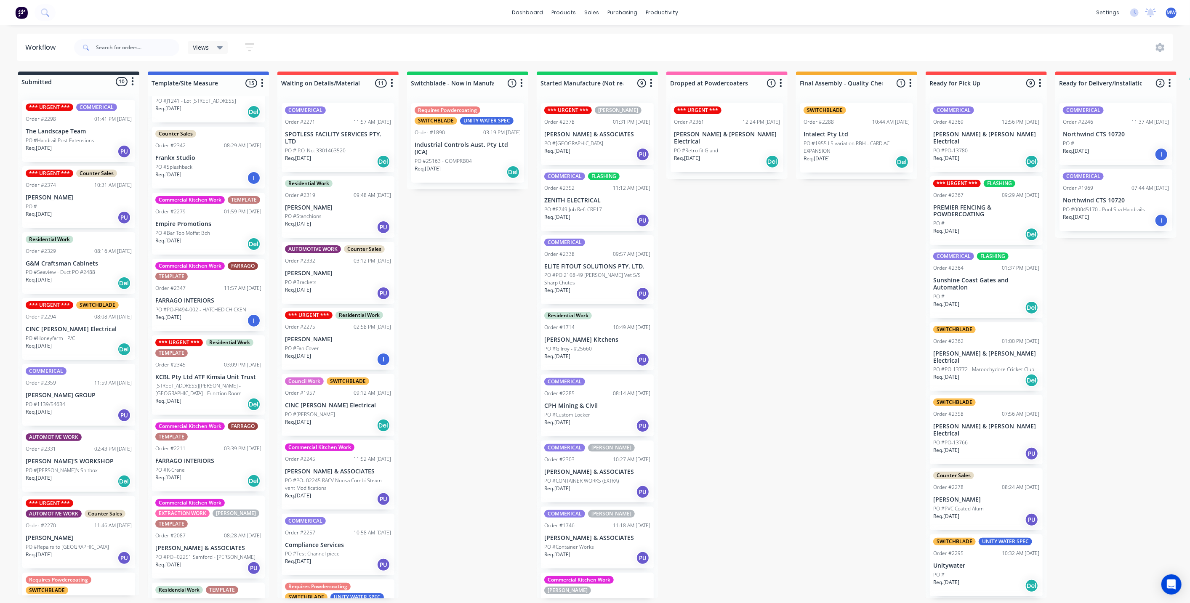
scroll to position [337, 0]
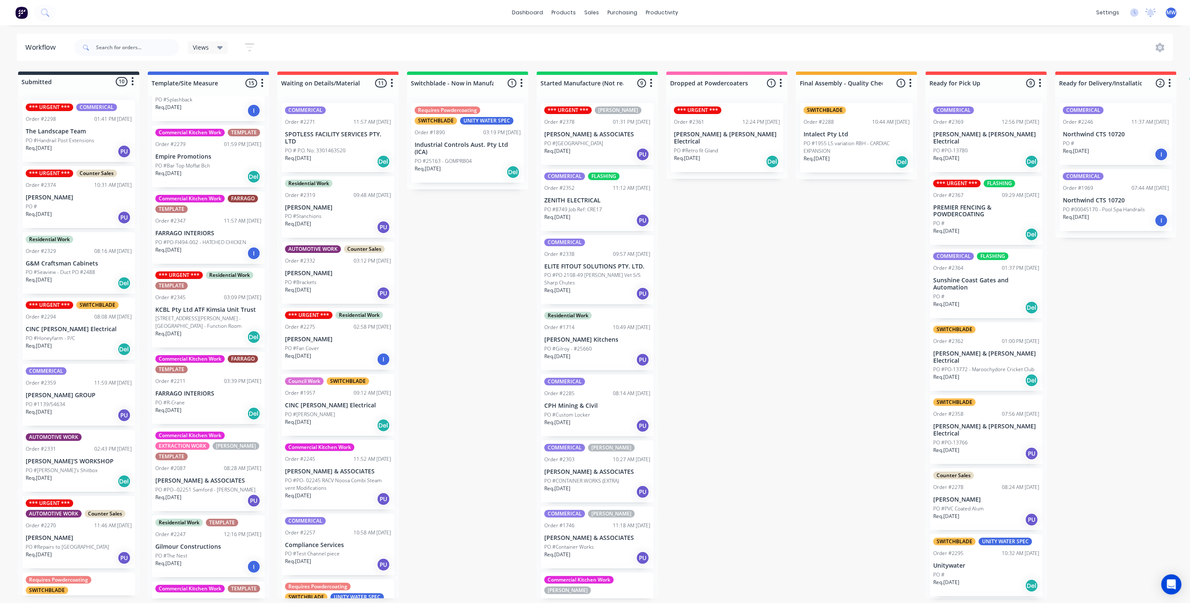
click at [204, 320] on p "[STREET_ADDRESS][PERSON_NAME] - [GEOGRAPHIC_DATA] - Function Room" at bounding box center [208, 322] width 106 height 15
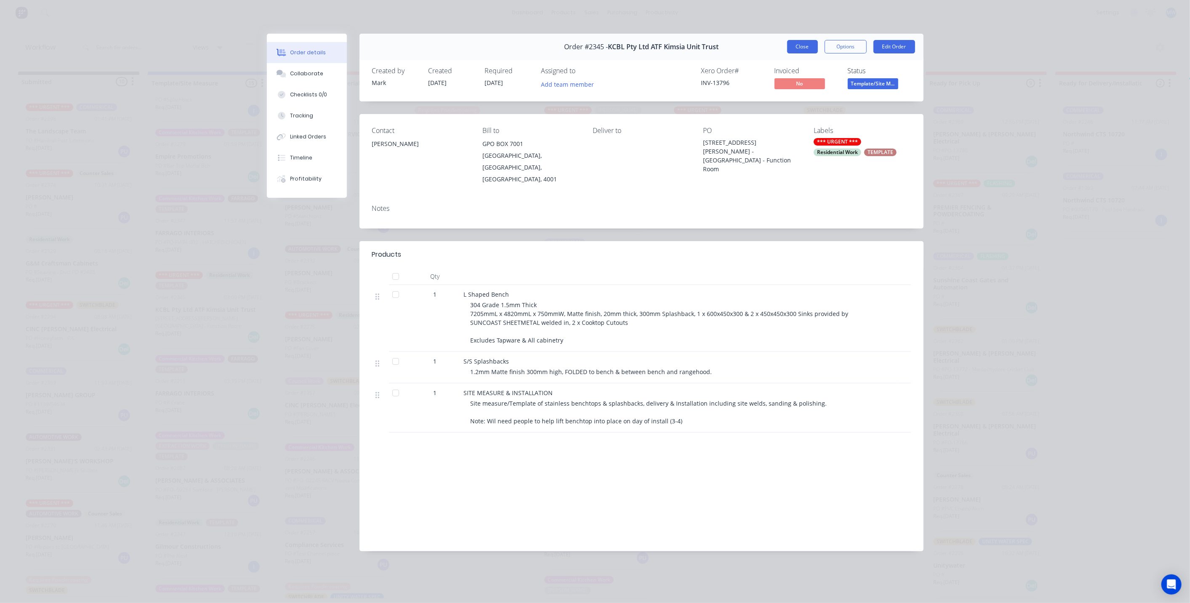
click at [807, 46] on button "Close" at bounding box center [802, 46] width 31 height 13
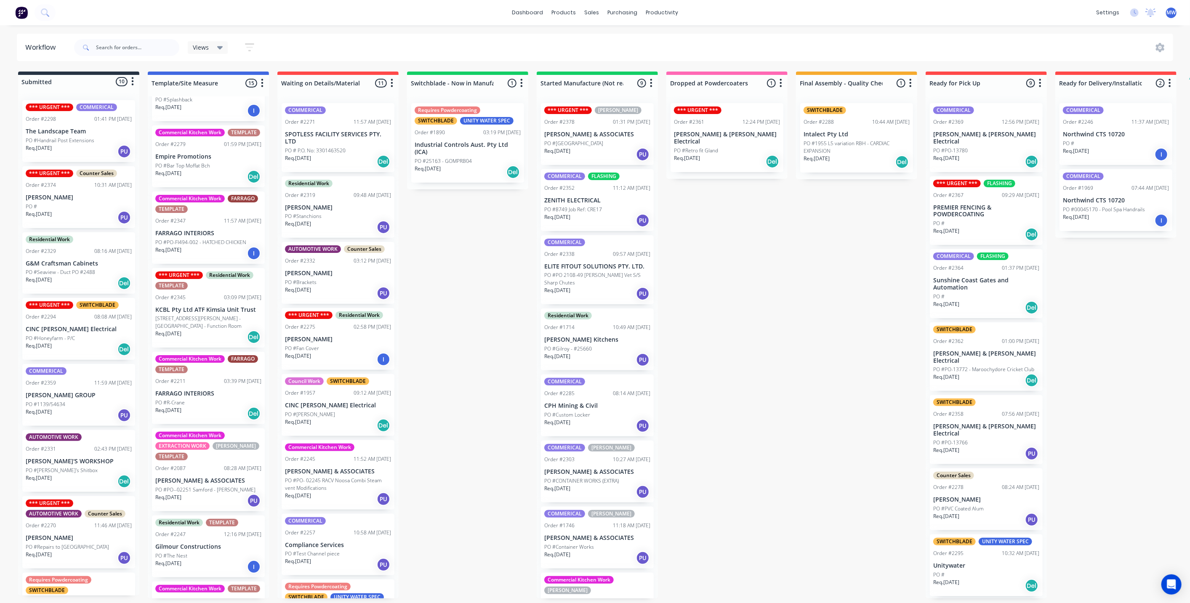
drag, startPoint x: 709, startPoint y: 345, endPoint x: 496, endPoint y: 92, distance: 331.3
click at [708, 345] on div "Submitted 10 Status colour #273444 hex #273444 Save Cancel Summaries Total orde…" at bounding box center [695, 335] width 1403 height 527
click at [218, 330] on p "[STREET_ADDRESS][PERSON_NAME] - [GEOGRAPHIC_DATA] - Function Room" at bounding box center [208, 322] width 106 height 15
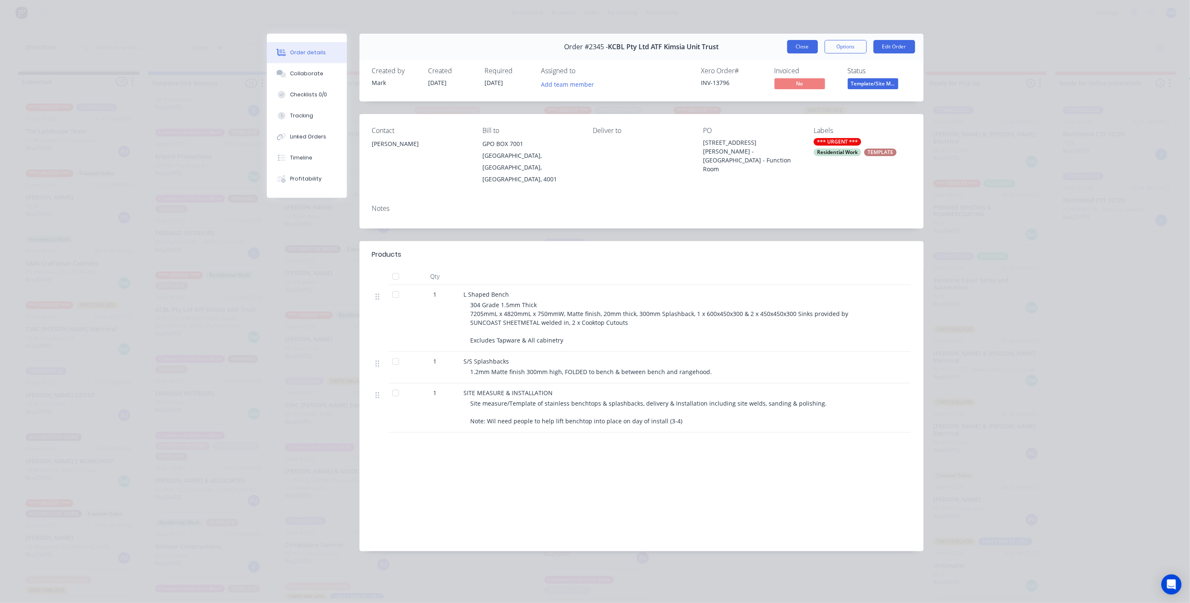
scroll to position [0, 0]
click at [294, 76] on div "Collaborate" at bounding box center [306, 74] width 33 height 8
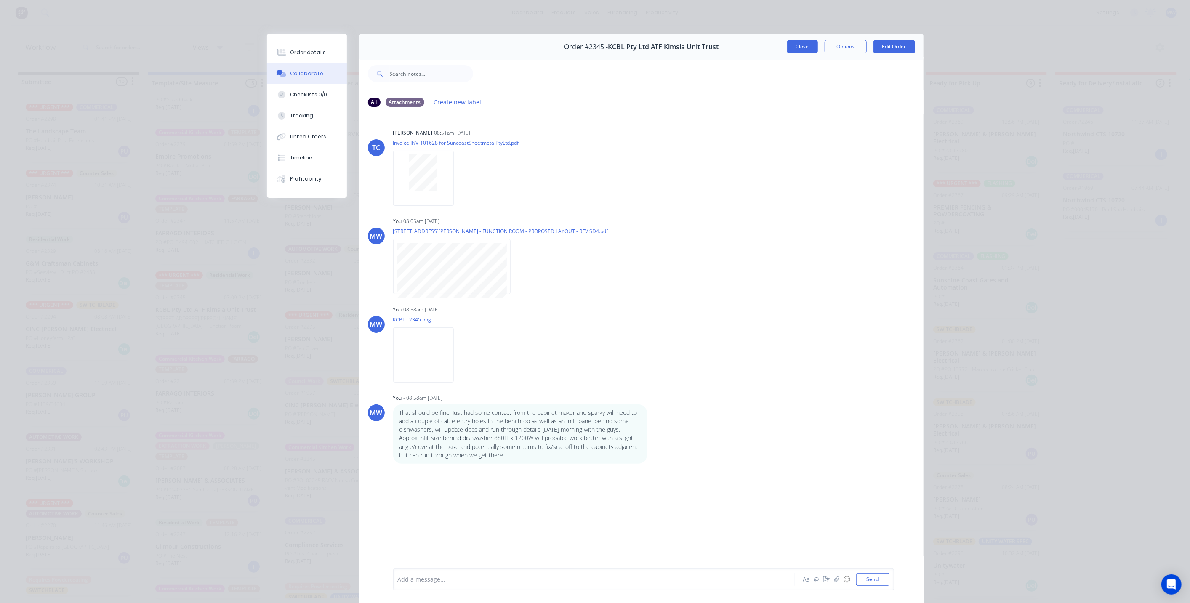
click at [800, 52] on button "Close" at bounding box center [802, 46] width 31 height 13
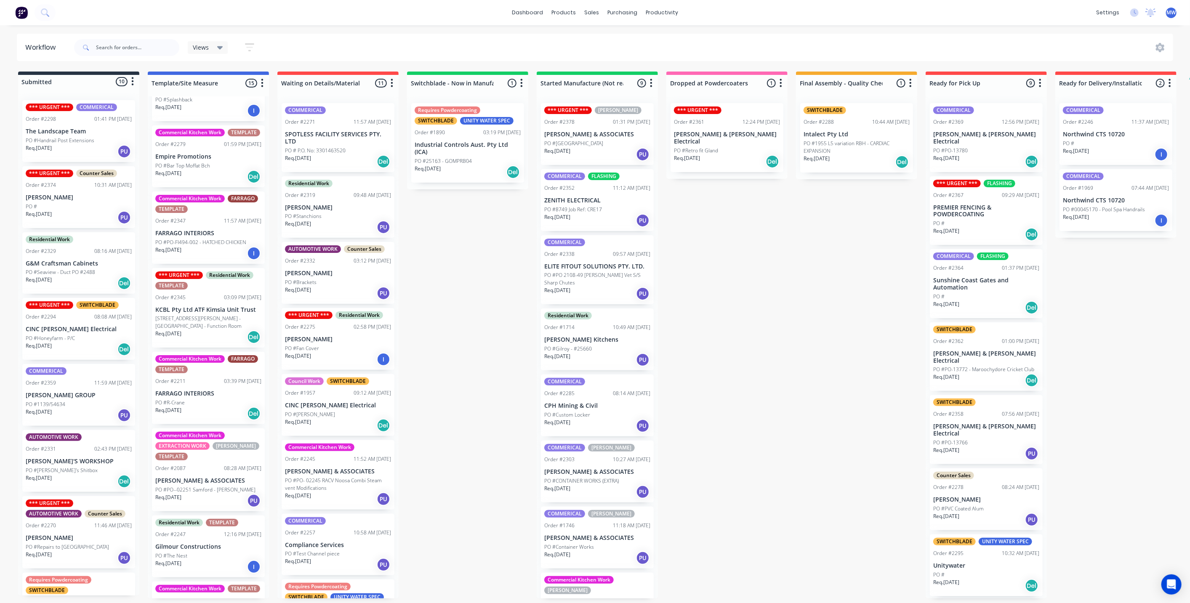
click at [756, 307] on div "Submitted 10 Status colour #273444 hex #273444 Save Cancel Summaries Total orde…" at bounding box center [695, 335] width 1403 height 527
drag, startPoint x: 532, startPoint y: 323, endPoint x: 524, endPoint y: 333, distance: 12.8
click at [532, 324] on div "Submitted 10 Status colour #273444 hex #273444 Save Cancel Summaries Total orde…" at bounding box center [695, 335] width 1403 height 527
click at [482, 323] on div "Submitted 10 Status colour #273444 hex #273444 Save Cancel Summaries Total orde…" at bounding box center [695, 335] width 1403 height 527
